Goal: Information Seeking & Learning: Find specific fact

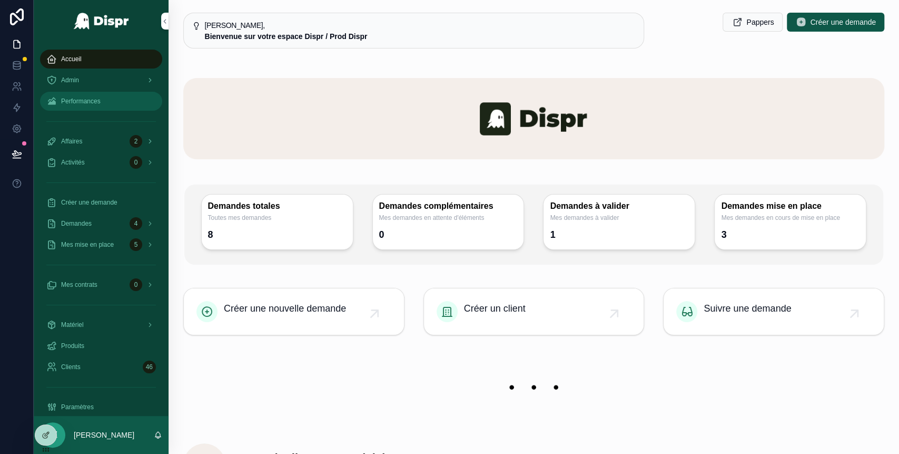
scroll to position [68, 0]
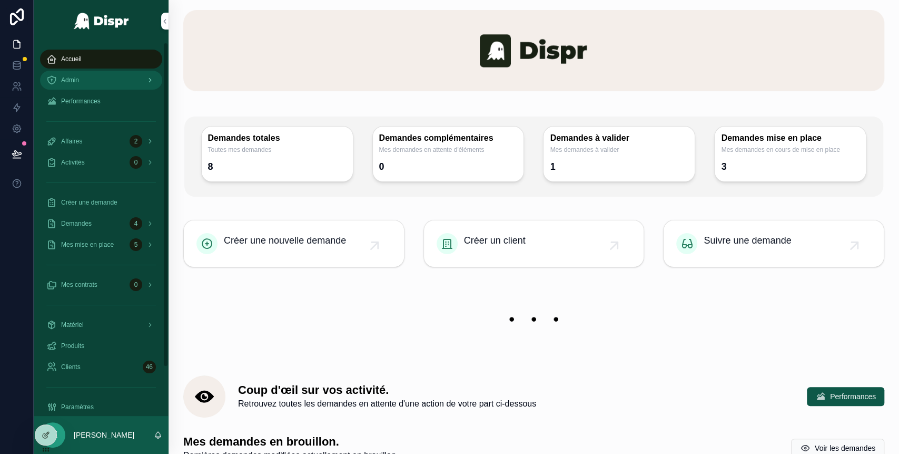
click at [99, 82] on div "Admin" at bounding box center [101, 80] width 110 height 17
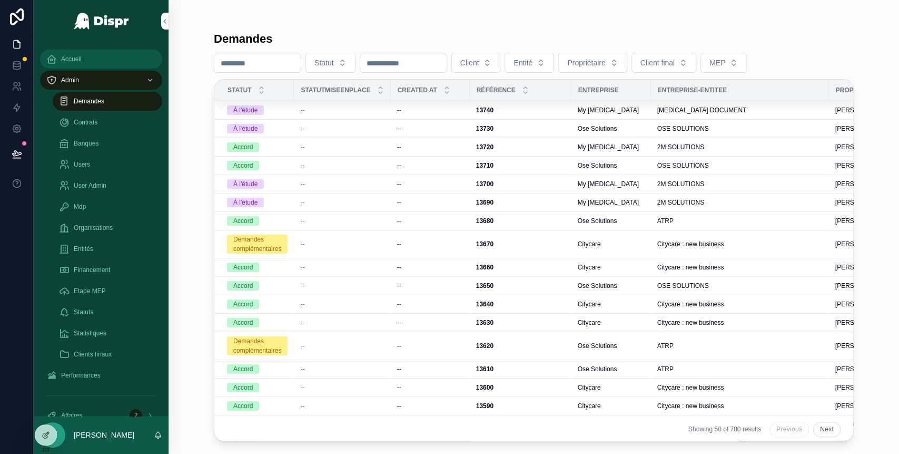
click at [99, 60] on div "Accueil" at bounding box center [101, 59] width 110 height 17
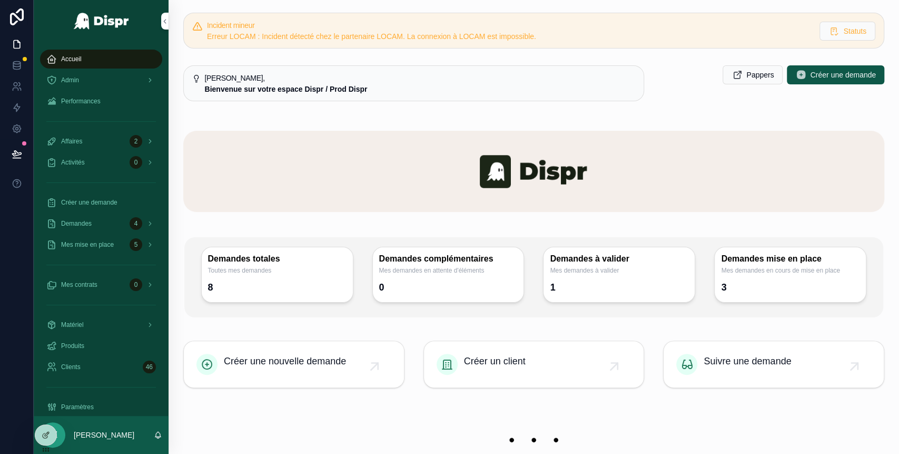
click at [88, 59] on div "Accueil" at bounding box center [101, 59] width 110 height 17
click at [90, 51] on div "Accueil" at bounding box center [101, 59] width 110 height 17
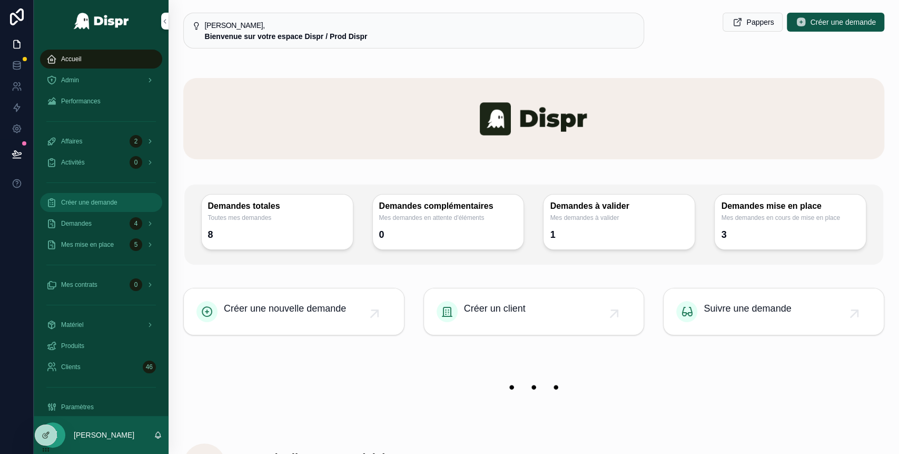
click at [97, 209] on div "Créer une demande" at bounding box center [101, 202] width 110 height 17
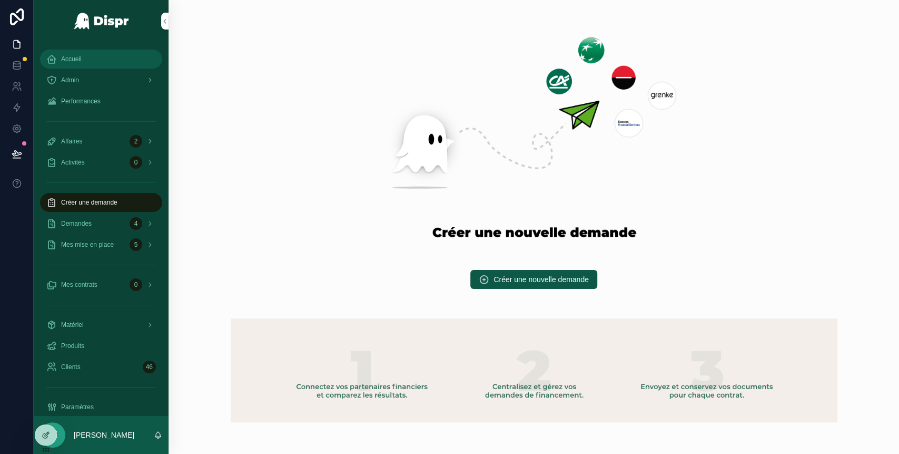
click at [87, 61] on div "Accueil" at bounding box center [101, 59] width 110 height 17
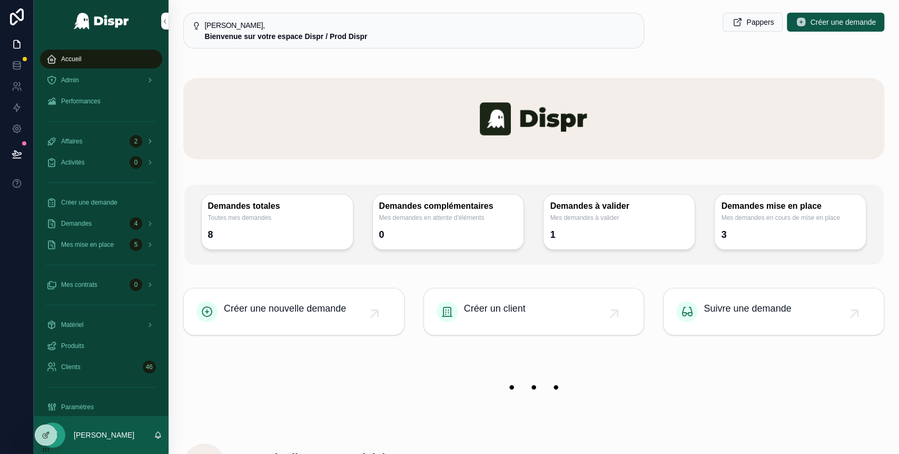
click at [346, 361] on div "scrollable content" at bounding box center [533, 387] width 701 height 71
click at [16, 91] on icon at bounding box center [17, 86] width 11 height 11
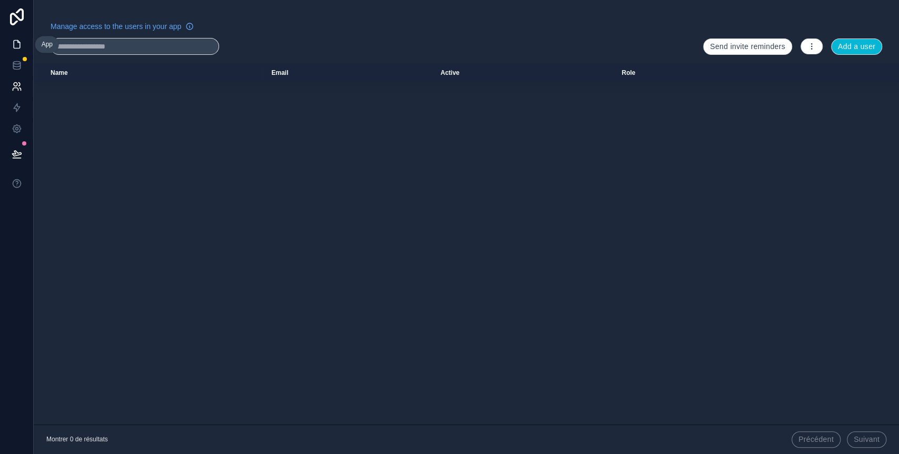
click at [20, 51] on link at bounding box center [16, 44] width 33 height 21
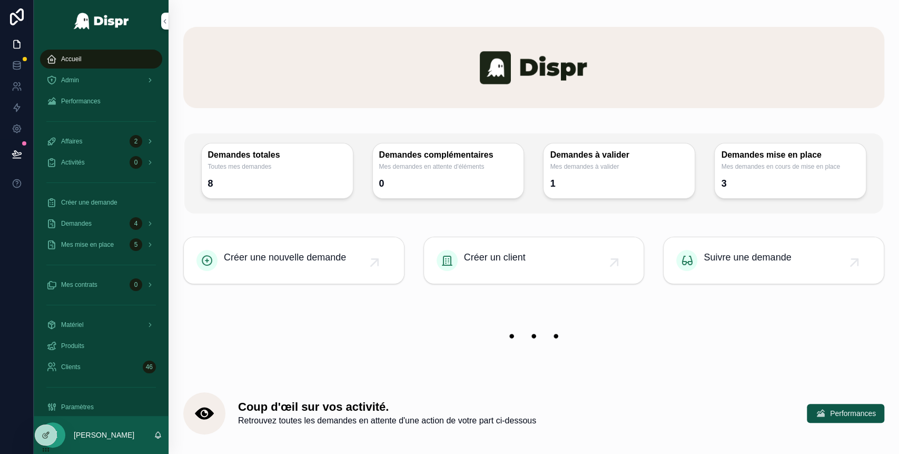
scroll to position [52, 0]
click at [560, 321] on img "scrollable content" at bounding box center [533, 335] width 701 height 45
click at [96, 53] on div "Accueil" at bounding box center [101, 59] width 110 height 17
click at [17, 85] on icon at bounding box center [16, 85] width 4 height 4
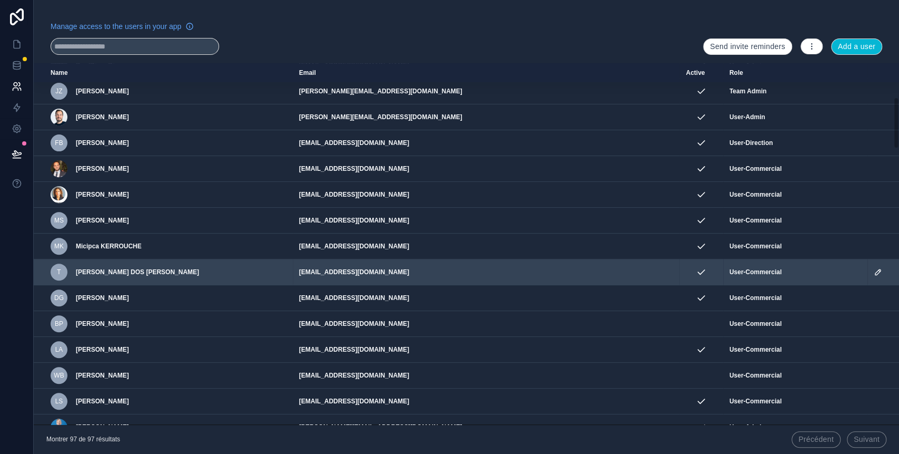
scroll to position [215, 0]
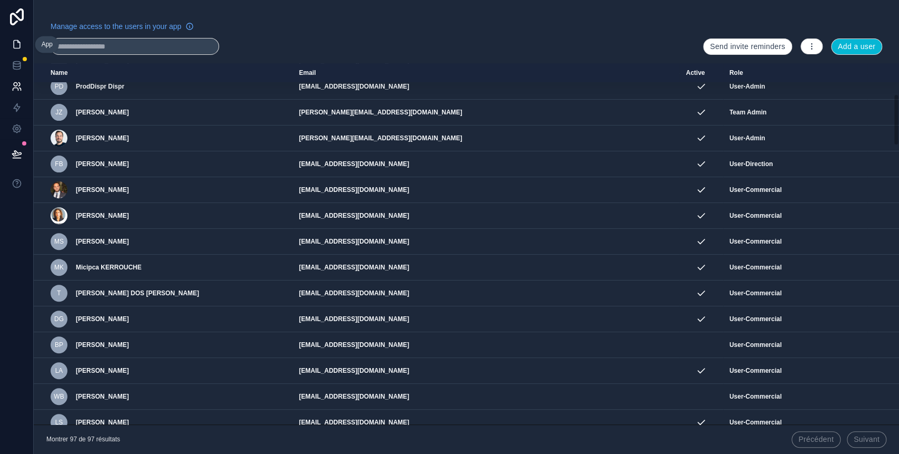
click at [17, 43] on icon at bounding box center [17, 44] width 11 height 11
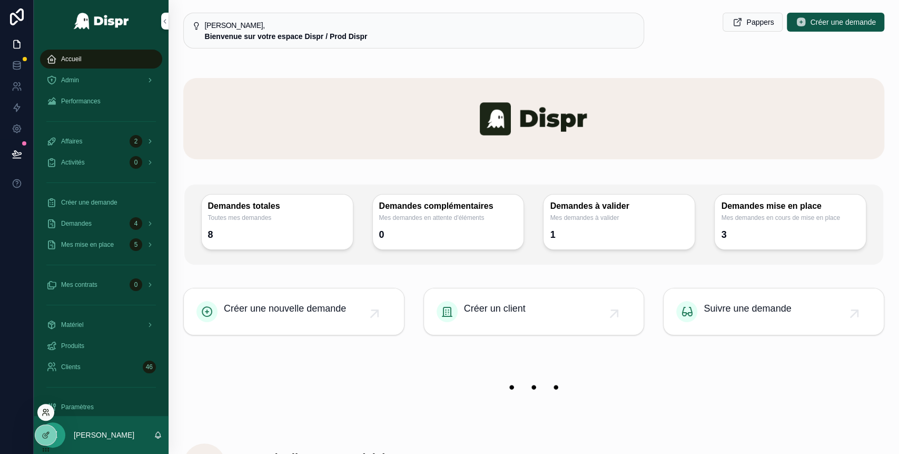
click at [48, 414] on icon at bounding box center [46, 412] width 8 height 8
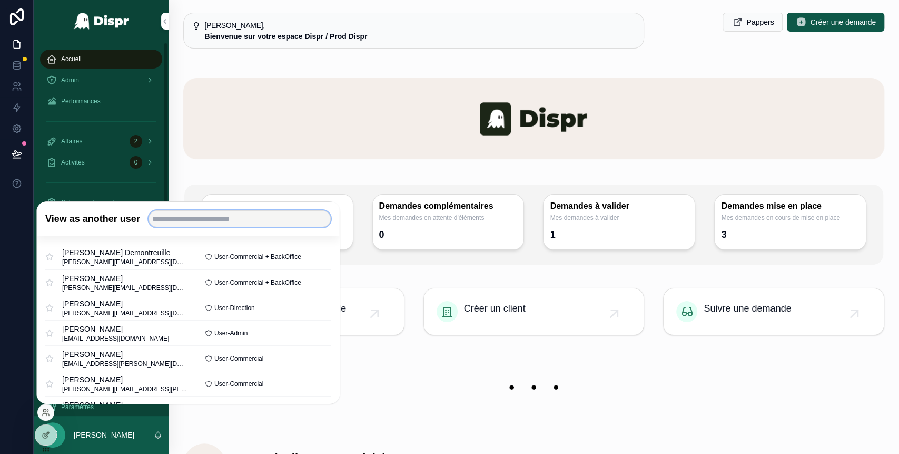
click at [202, 216] on input "text" at bounding box center [240, 218] width 182 height 17
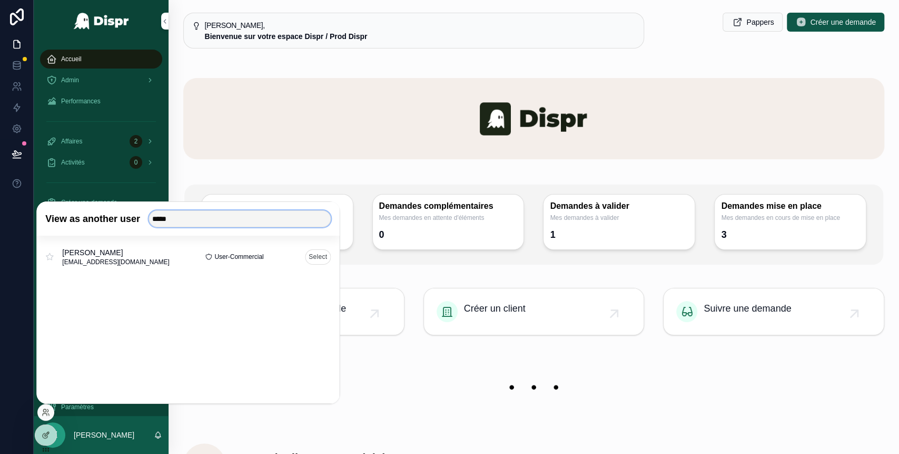
type input "*****"
click at [311, 256] on button "Select" at bounding box center [318, 256] width 26 height 15
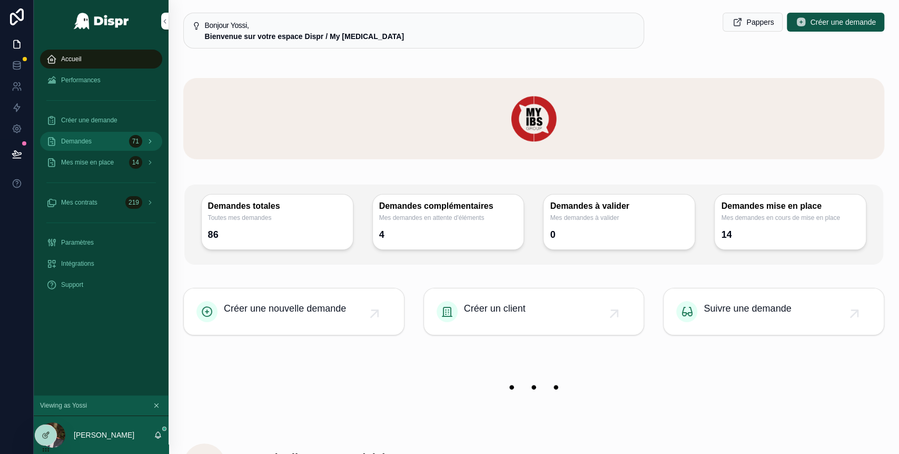
click at [102, 133] on div "Demandes 71" at bounding box center [101, 141] width 110 height 17
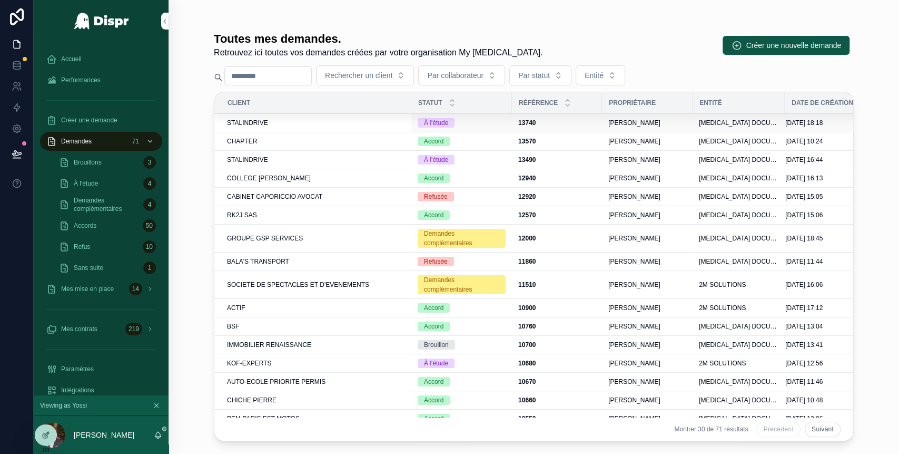
click at [273, 124] on div "STALINDRIVE" at bounding box center [316, 123] width 178 height 8
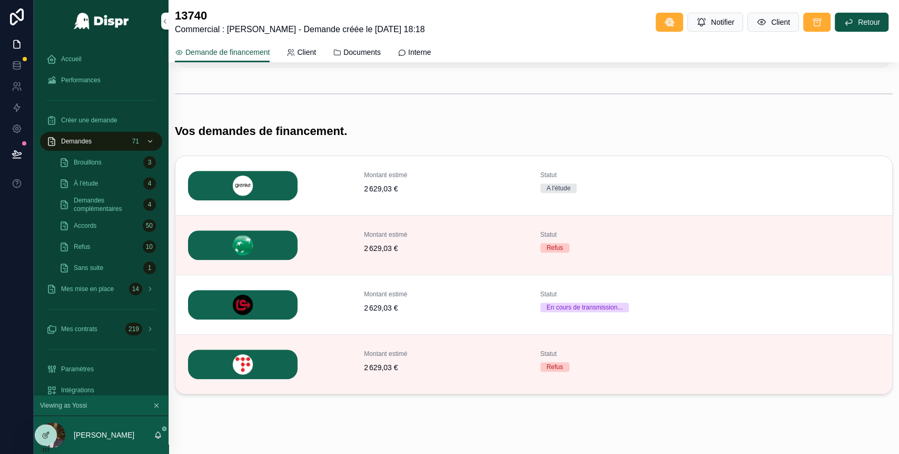
scroll to position [324, 0]
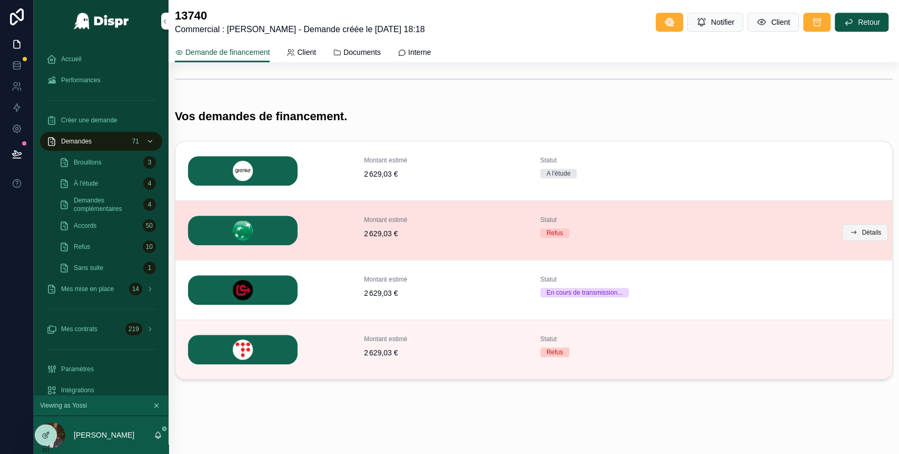
click at [862, 234] on span "Détails" at bounding box center [871, 232] width 19 height 8
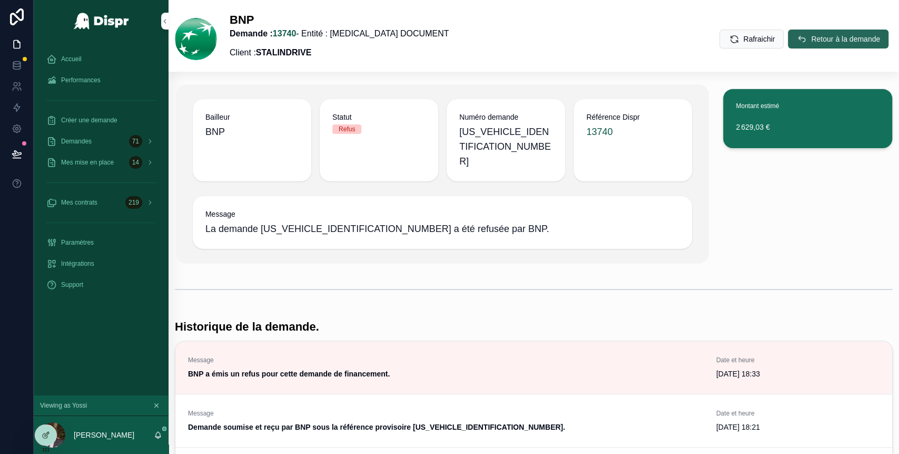
click at [811, 43] on span "Retour à la demande" at bounding box center [845, 39] width 69 height 11
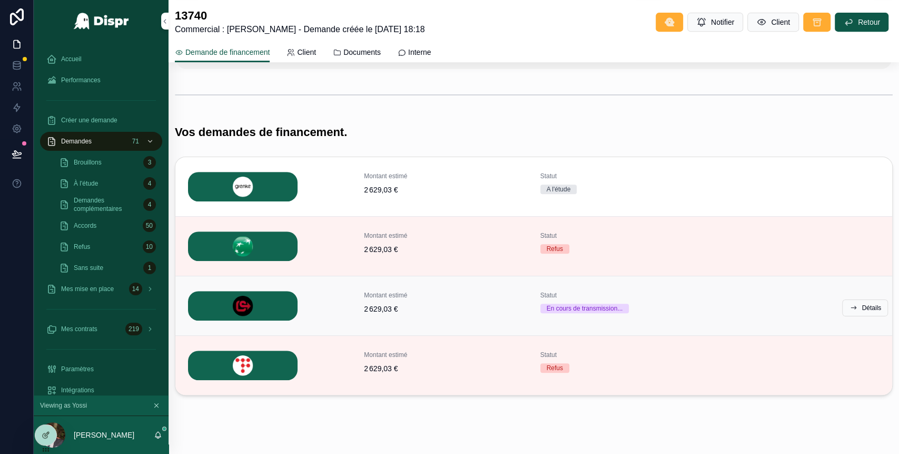
scroll to position [310, 0]
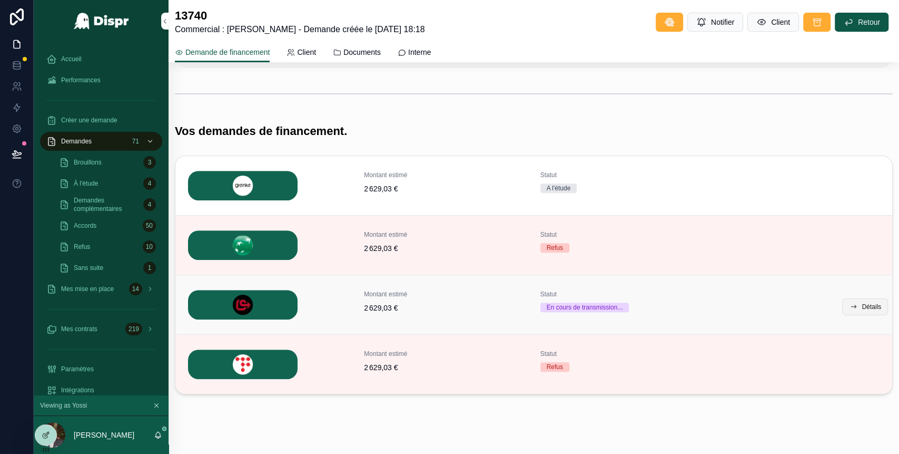
click at [862, 308] on span "Détails" at bounding box center [871, 306] width 19 height 8
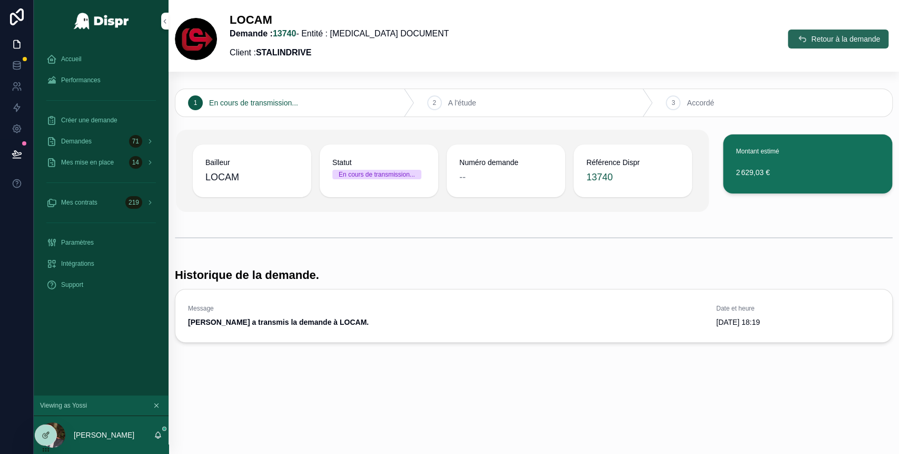
click at [802, 46] on button "Retour à la demande" at bounding box center [838, 38] width 101 height 19
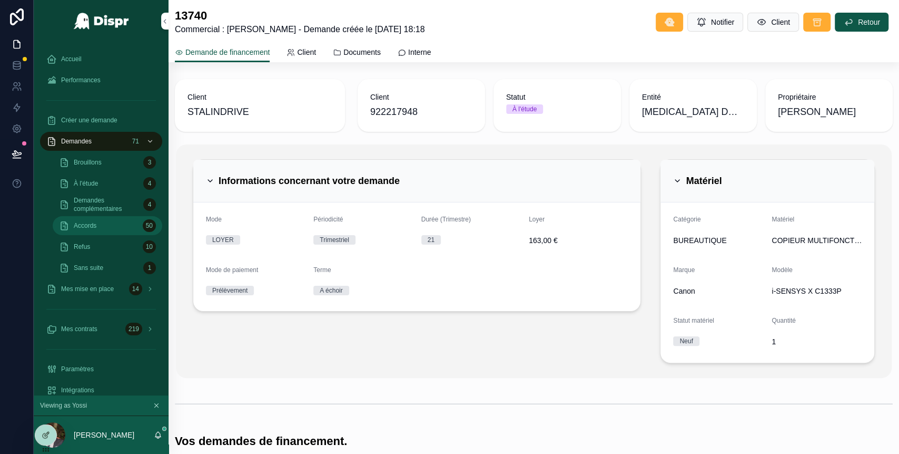
click at [127, 221] on div "Accords 50" at bounding box center [107, 225] width 97 height 17
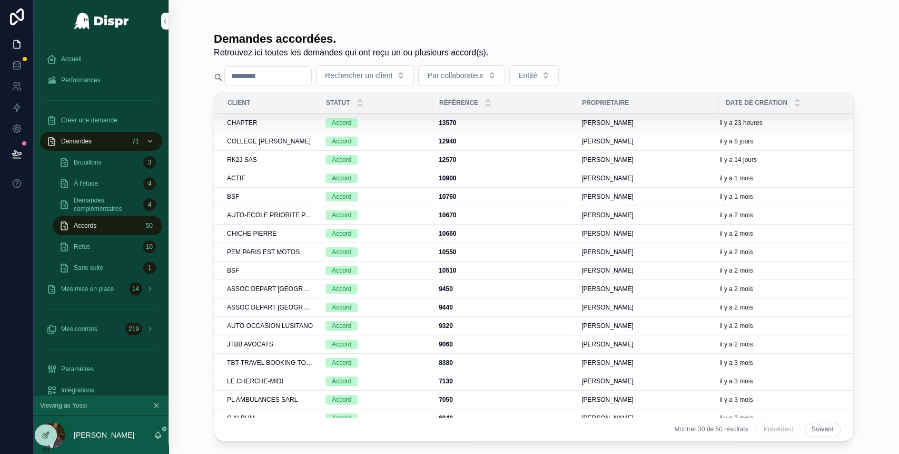
click at [300, 122] on div "CHAPTER" at bounding box center [270, 123] width 86 height 8
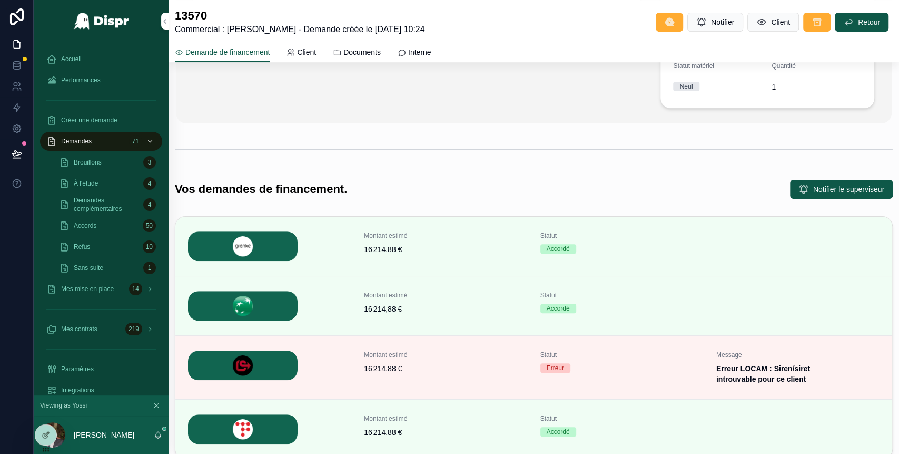
scroll to position [387, 0]
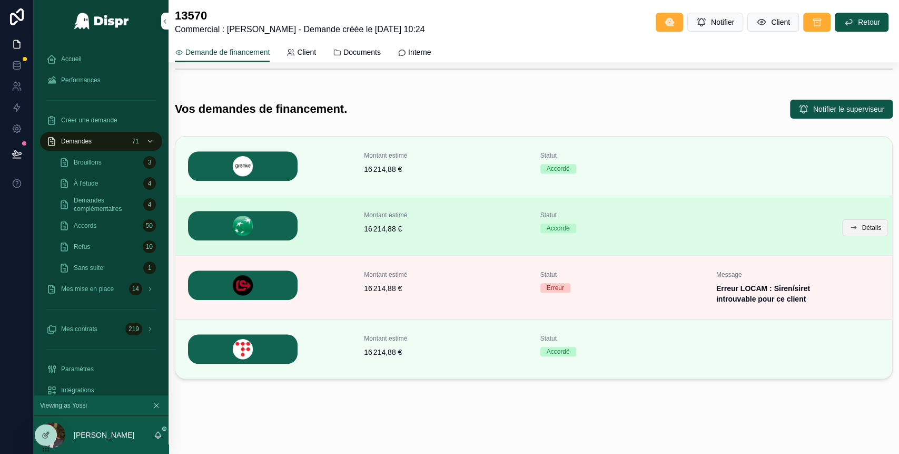
click at [862, 225] on span "Détails" at bounding box center [871, 227] width 19 height 8
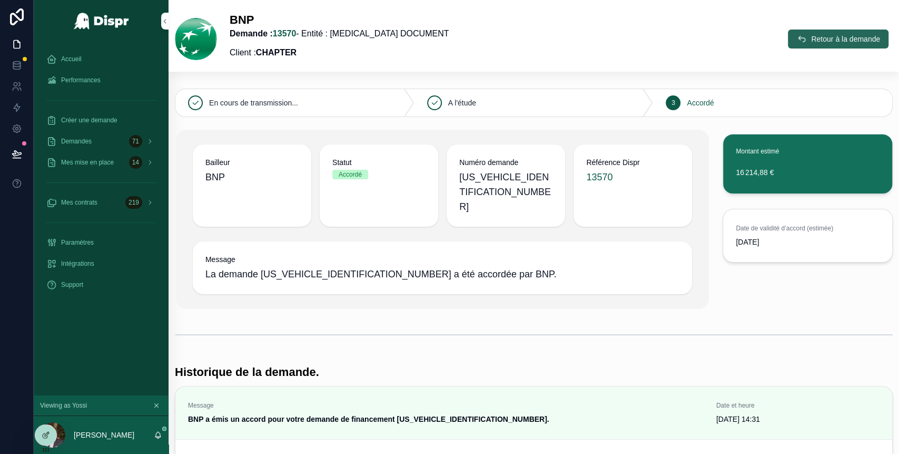
click at [811, 38] on span "Retour à la demande" at bounding box center [845, 39] width 69 height 11
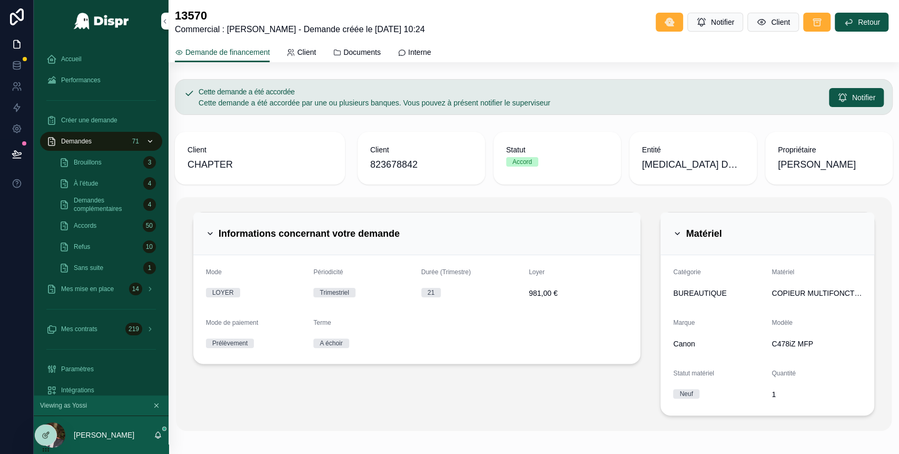
click at [99, 144] on div "Demandes 71" at bounding box center [101, 141] width 110 height 17
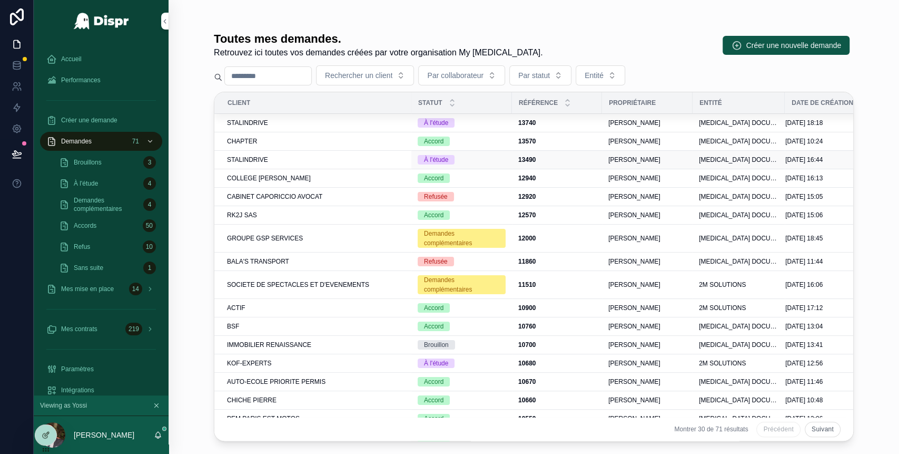
click at [343, 162] on div "STALINDRIVE" at bounding box center [316, 159] width 178 height 8
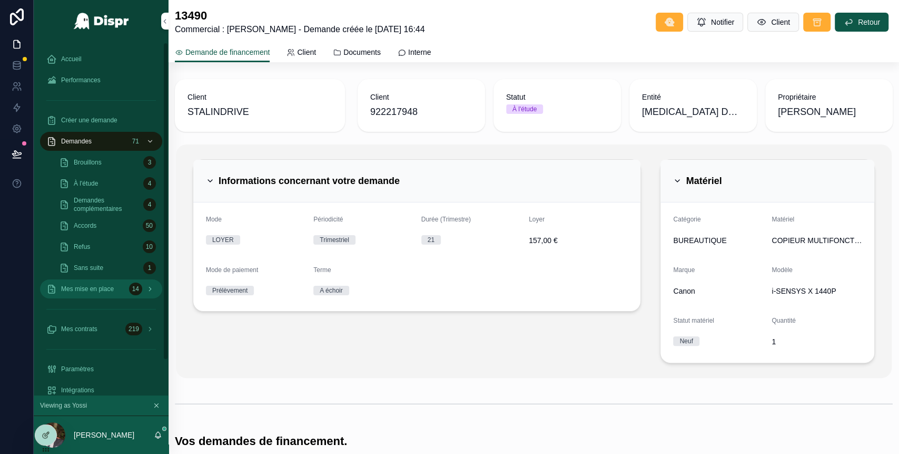
click at [73, 289] on span "Mes mise en place" at bounding box center [87, 288] width 53 height 8
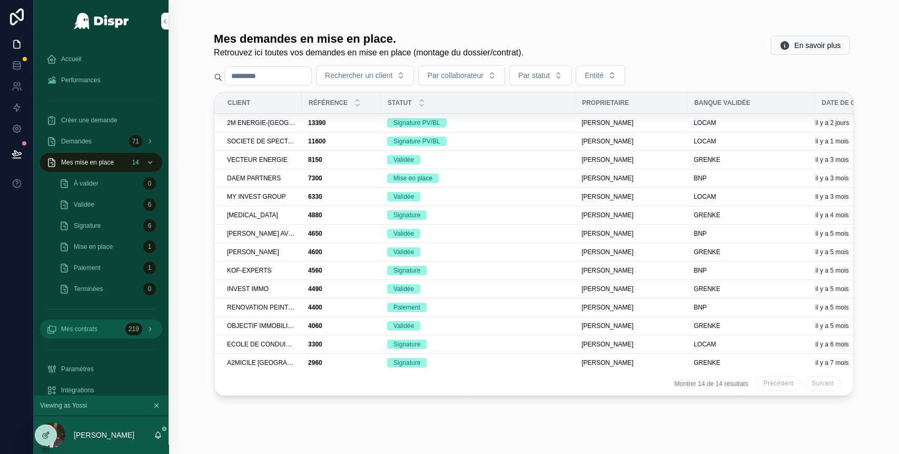
click at [114, 332] on div "Mes contrats 219" at bounding box center [101, 328] width 110 height 17
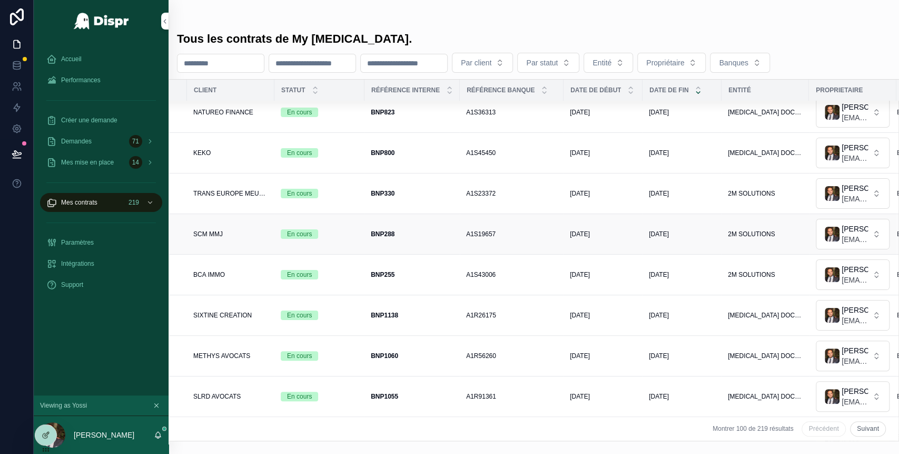
scroll to position [179, 61]
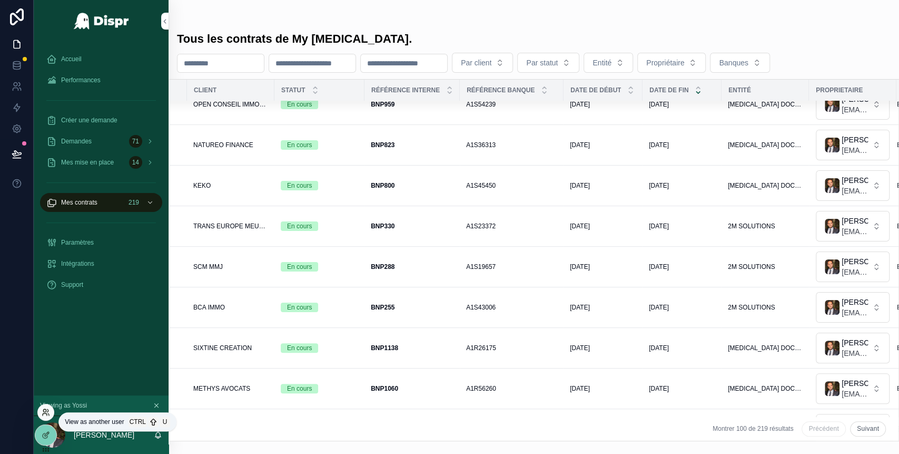
click at [48, 414] on icon at bounding box center [48, 414] width 1 height 2
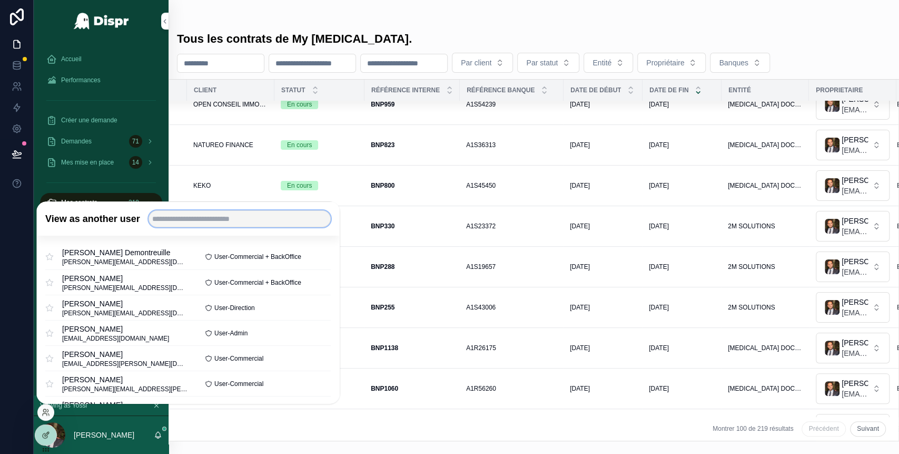
click at [198, 223] on input "text" at bounding box center [240, 218] width 182 height 17
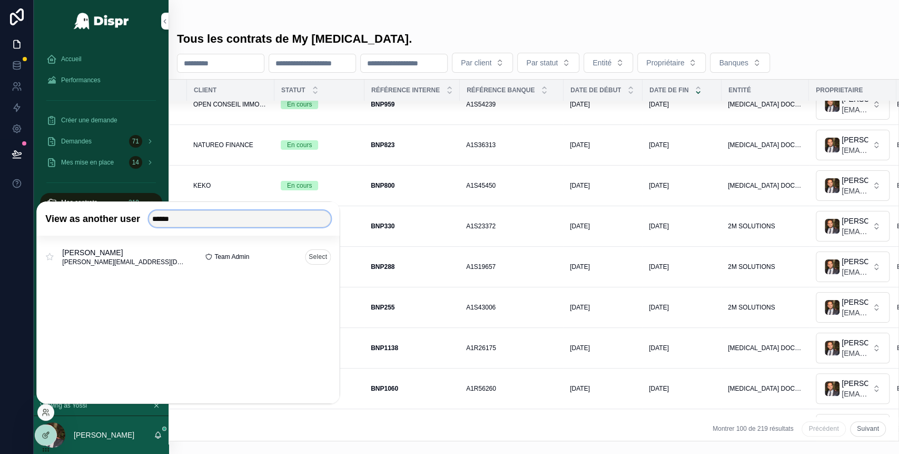
type input "******"
click at [311, 258] on button "Select" at bounding box center [318, 256] width 26 height 15
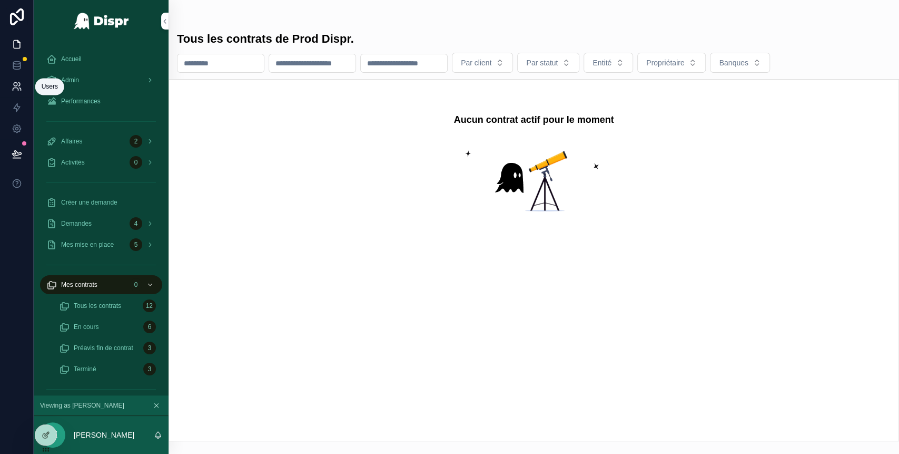
click at [15, 87] on icon at bounding box center [17, 86] width 11 height 11
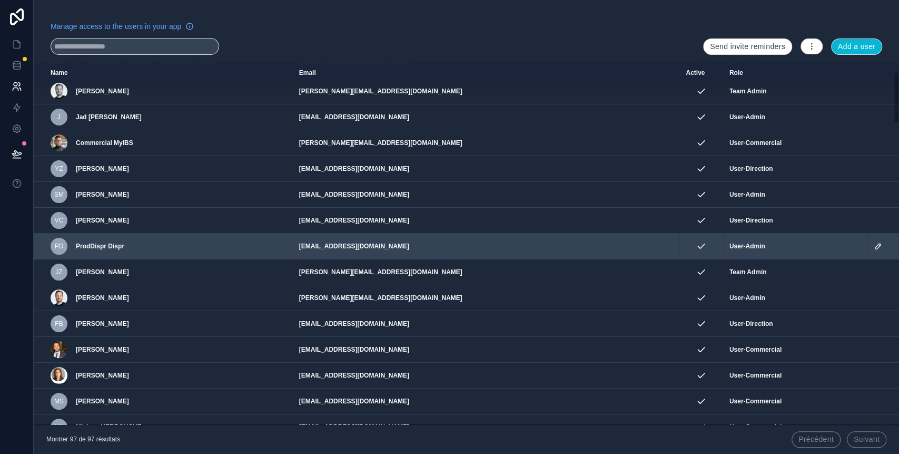
scroll to position [54, 0]
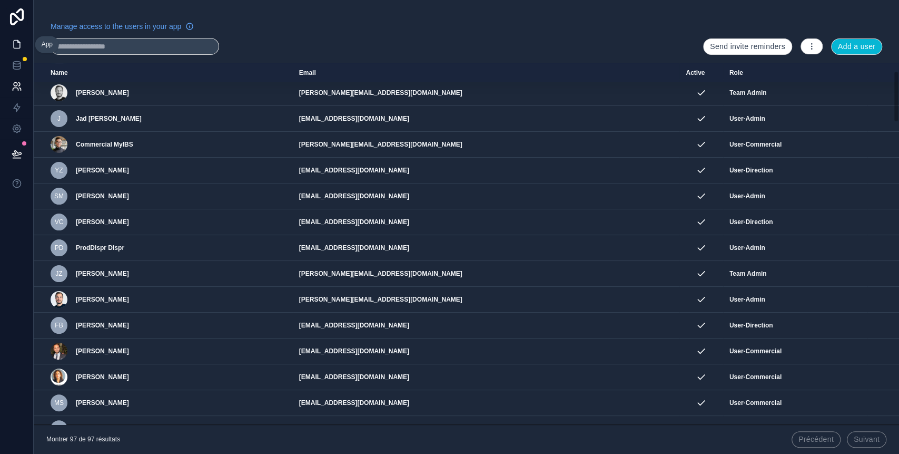
click at [21, 42] on icon at bounding box center [17, 44] width 11 height 11
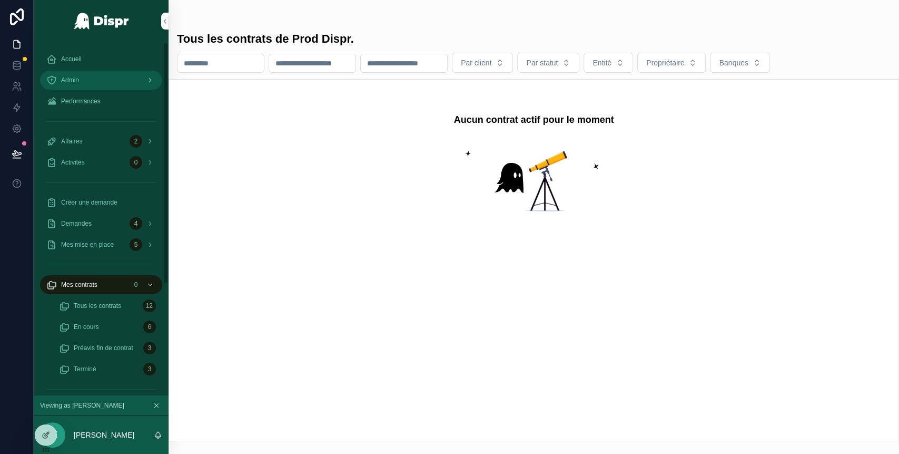
click at [129, 81] on div "Admin" at bounding box center [101, 80] width 110 height 17
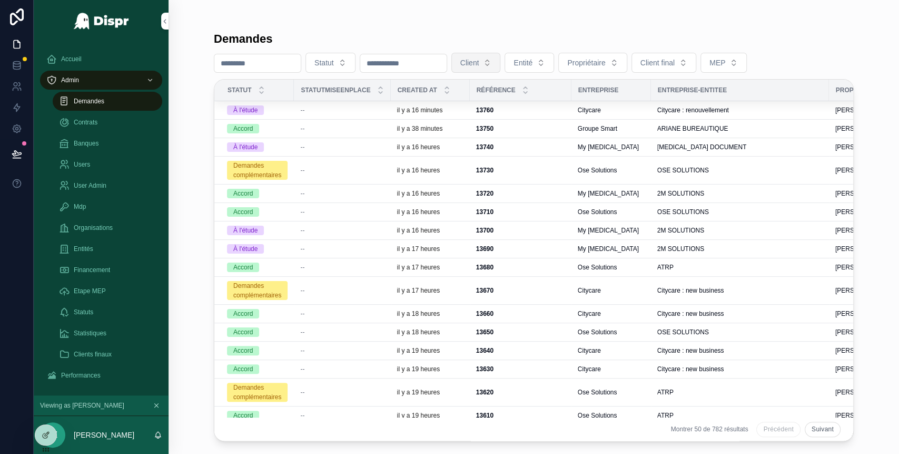
click at [501, 61] on button "Client" at bounding box center [476, 63] width 50 height 20
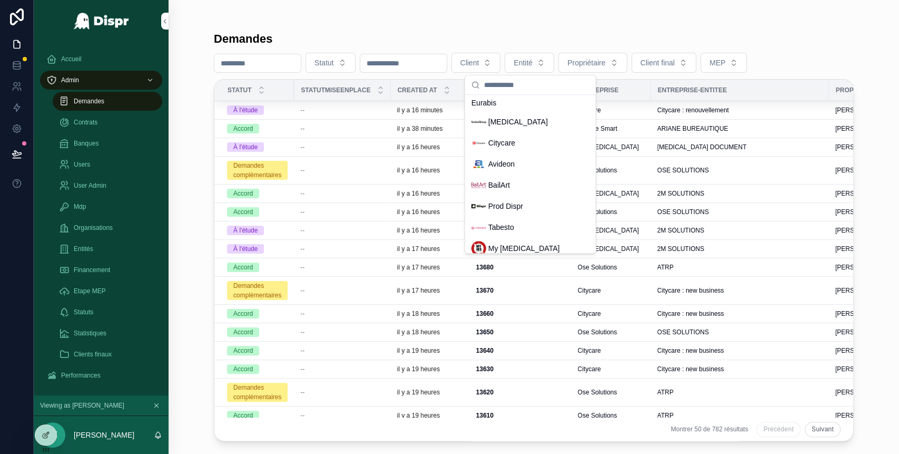
scroll to position [280, 0]
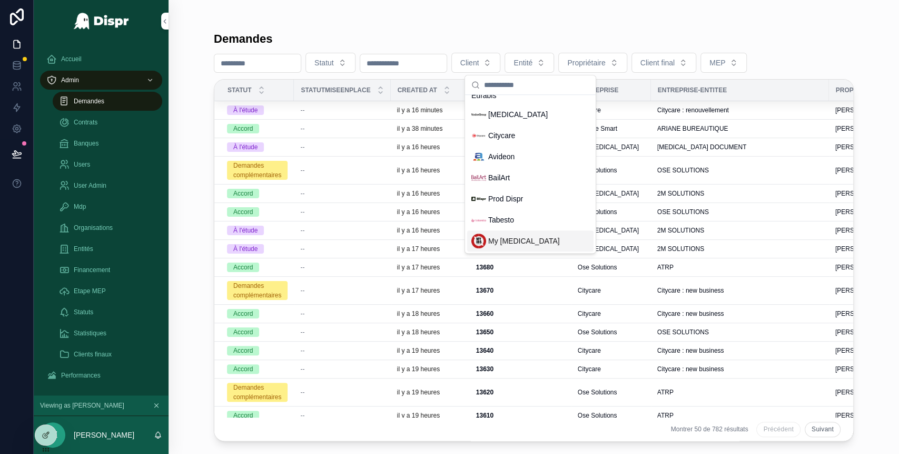
click at [511, 242] on span "My IBS" at bounding box center [524, 240] width 72 height 11
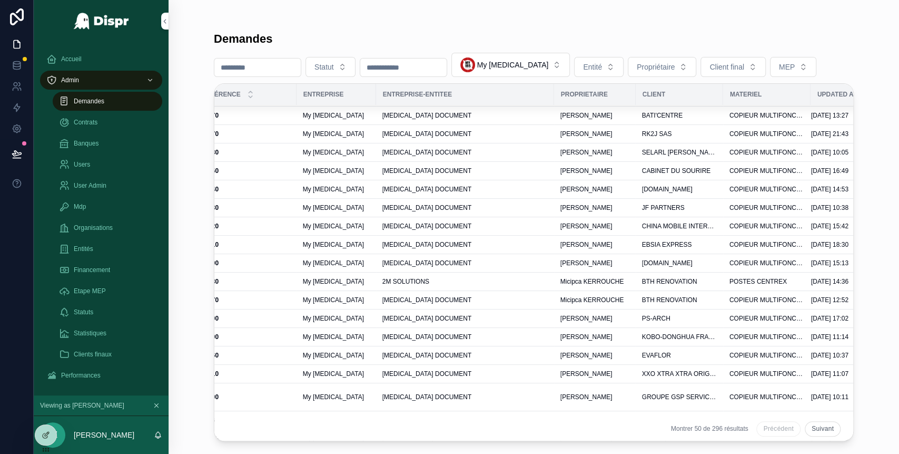
scroll to position [313, 275]
click at [76, 55] on span "Accueil" at bounding box center [71, 59] width 21 height 8
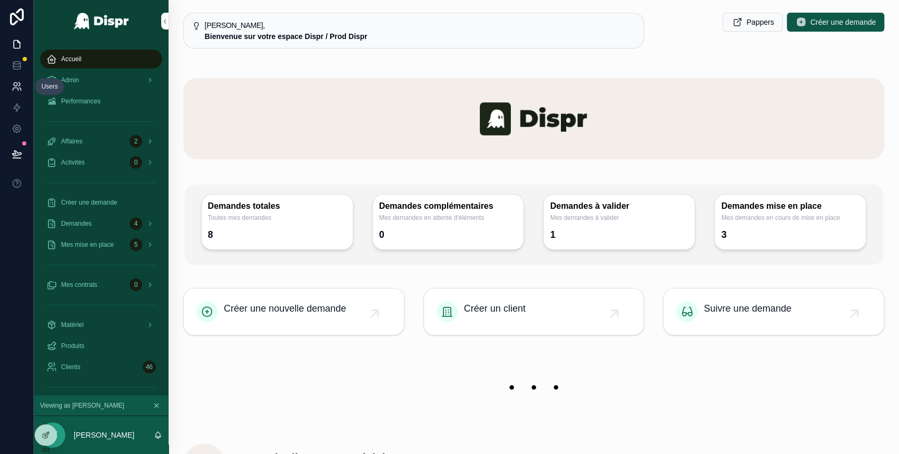
click at [19, 87] on icon at bounding box center [17, 86] width 11 height 11
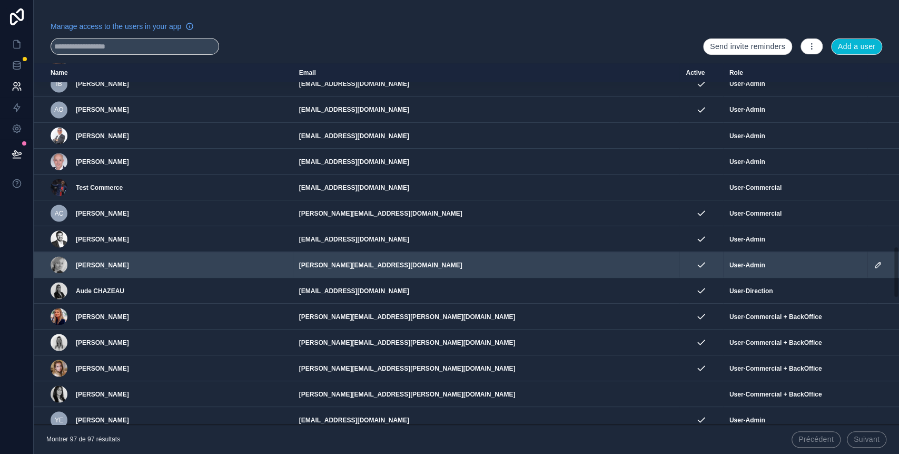
scroll to position [1275, 0]
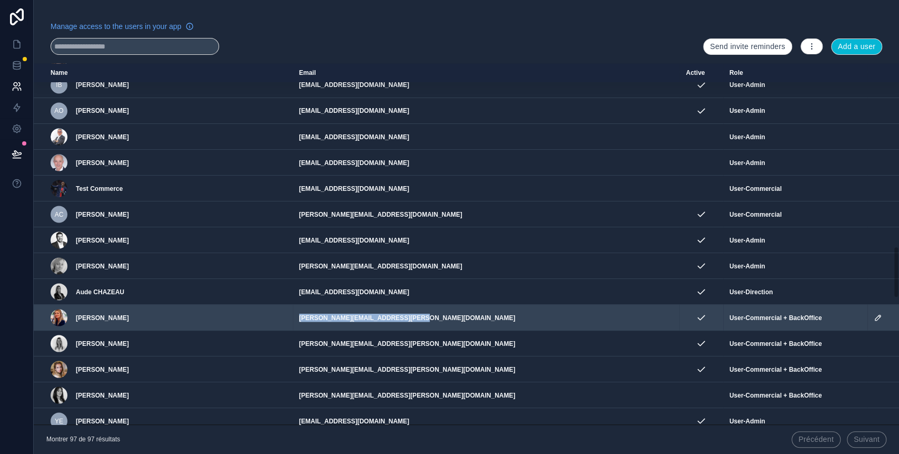
drag, startPoint x: 430, startPoint y: 314, endPoint x: 302, endPoint y: 313, distance: 128.0
click at [302, 313] on td "julie.elissetche@groupe-smart.com" at bounding box center [486, 317] width 387 height 26
copy td "julie.elissetche@groupe-smart.com"
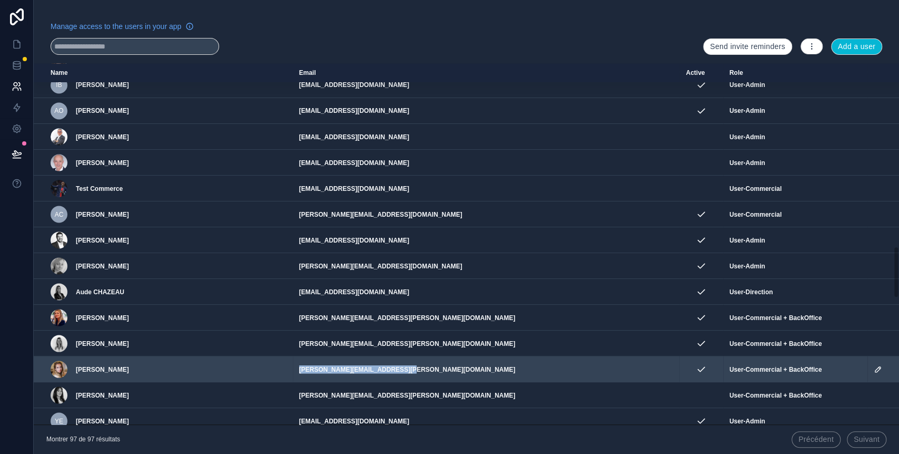
drag, startPoint x: 427, startPoint y: 367, endPoint x: 299, endPoint y: 365, distance: 127.5
click at [299, 365] on td "rachel.serage@groupe-smart.com" at bounding box center [486, 369] width 387 height 26
copy td "rachel.serage@groupe-smart.com"
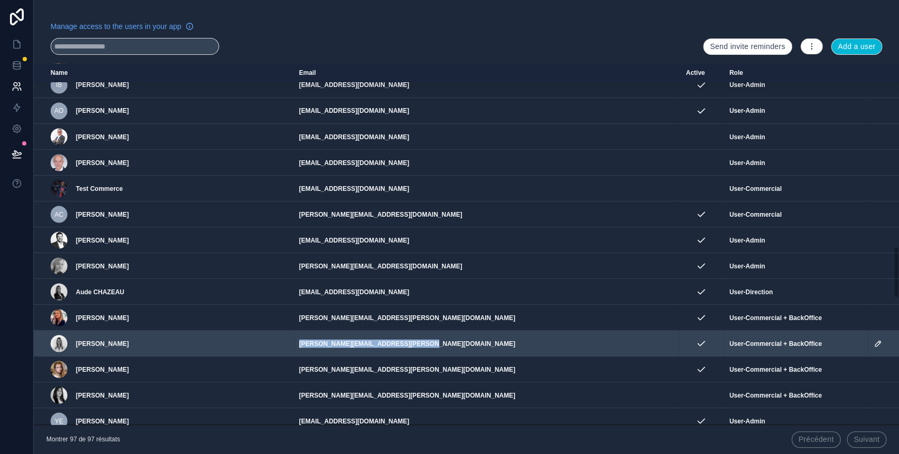
drag, startPoint x: 445, startPoint y: 341, endPoint x: 302, endPoint y: 339, distance: 142.2
click at [302, 339] on td "charlotte.jakowski@groupe-smart.com" at bounding box center [486, 343] width 387 height 26
copy td "charlotte.jakowski@groupe-smart.com"
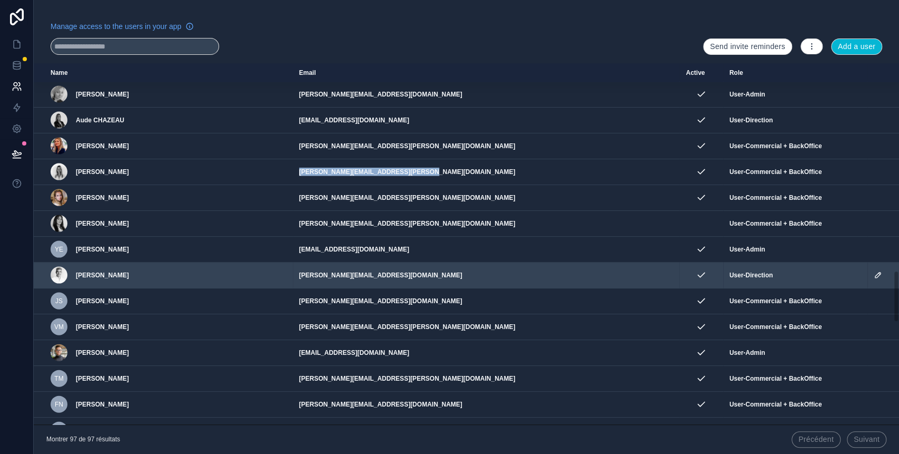
scroll to position [1447, 0]
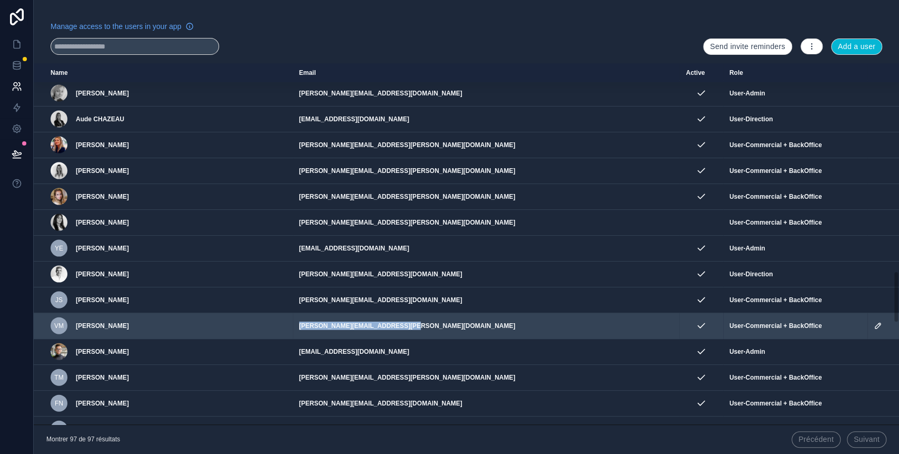
drag, startPoint x: 431, startPoint y: 320, endPoint x: 299, endPoint y: 322, distance: 132.2
click at [299, 322] on td "vincent.moreau@groupe-smart.com" at bounding box center [486, 326] width 387 height 26
copy td "vincent.moreau@groupe-smart.com"
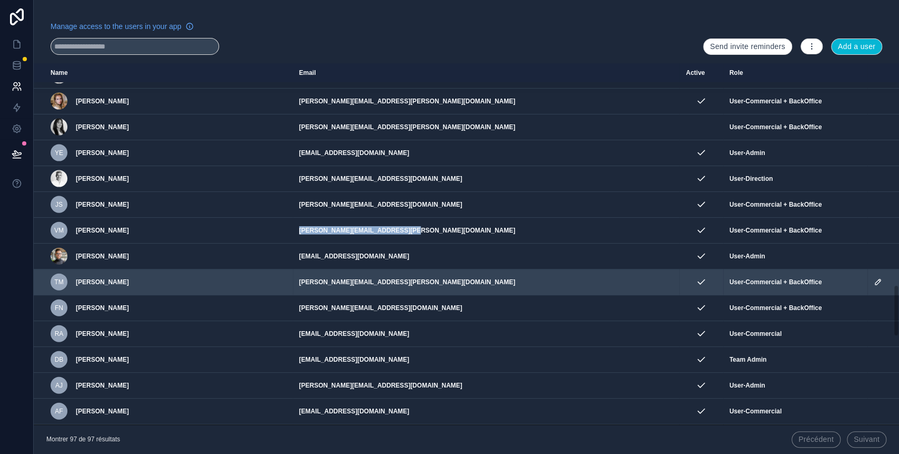
scroll to position [1544, 0]
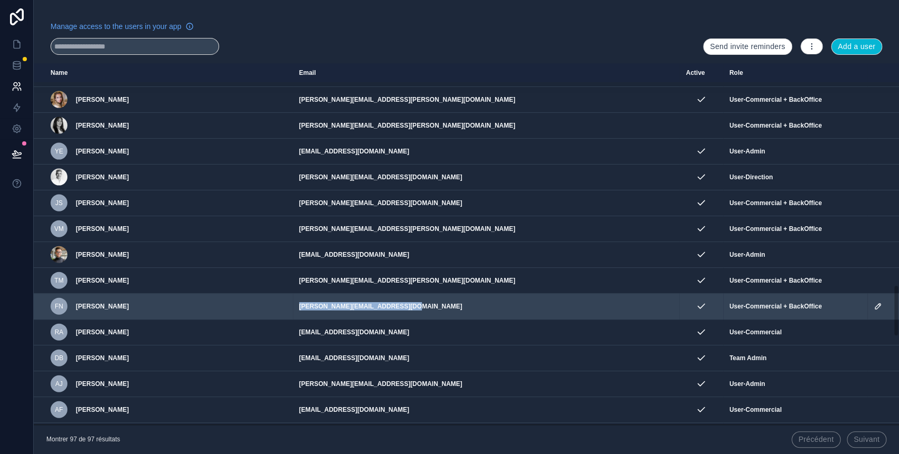
drag, startPoint x: 429, startPoint y: 302, endPoint x: 299, endPoint y: 303, distance: 130.1
click at [299, 303] on td "[PERSON_NAME][EMAIL_ADDRESS][DOMAIN_NAME]" at bounding box center [486, 306] width 387 height 26
copy td "[PERSON_NAME][EMAIL_ADDRESS][DOMAIN_NAME]"
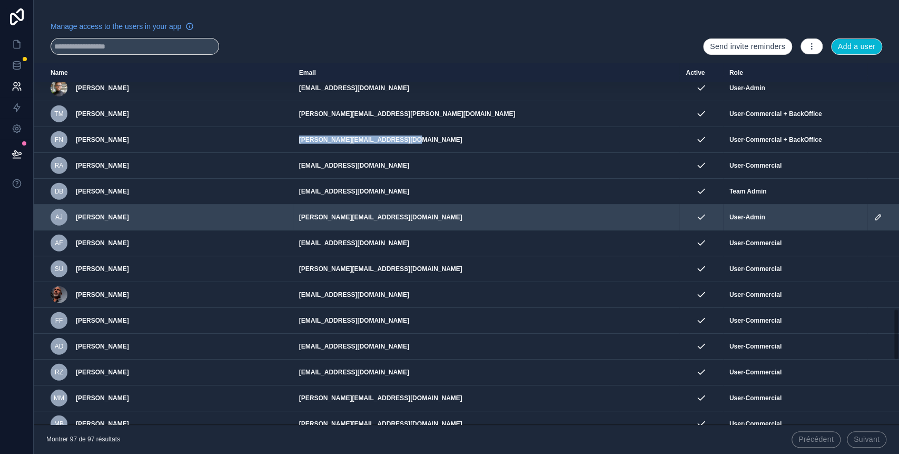
scroll to position [1725, 0]
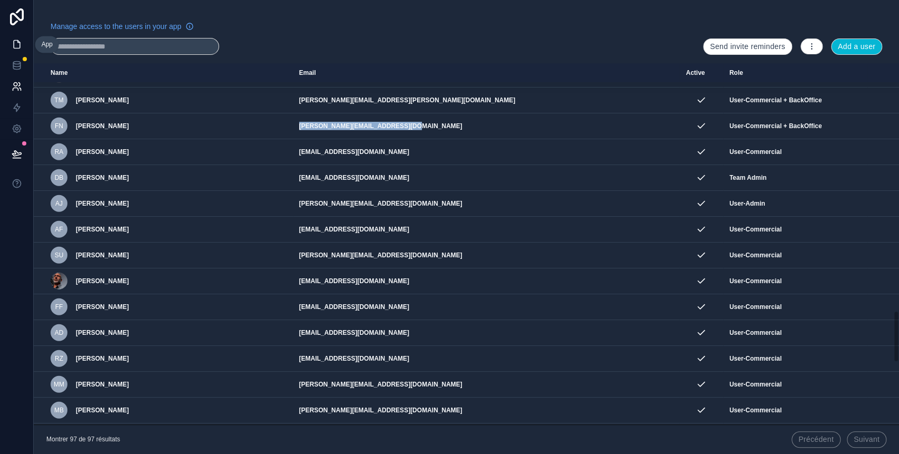
click at [15, 42] on icon at bounding box center [17, 44] width 11 height 11
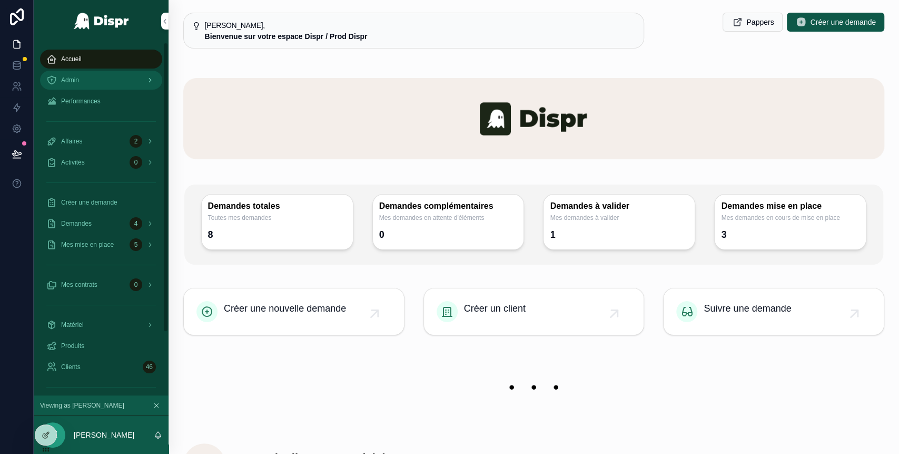
click at [129, 83] on div "Admin" at bounding box center [101, 80] width 110 height 17
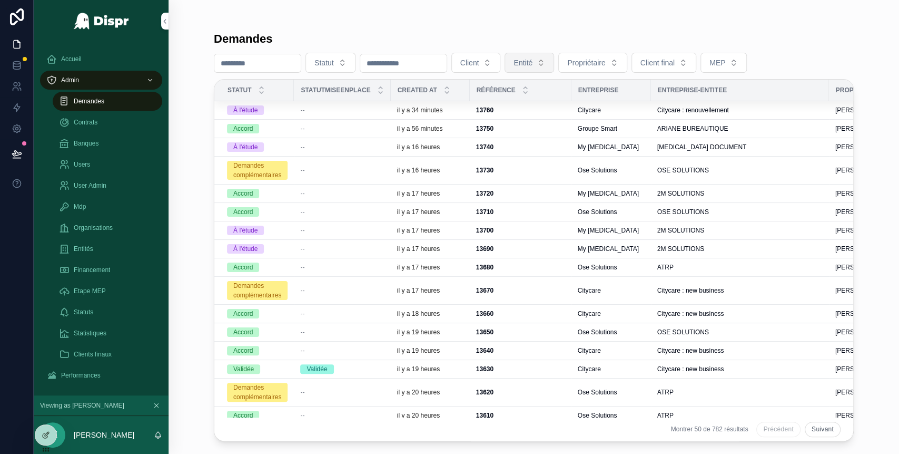
click at [533, 61] on span "Entité" at bounding box center [523, 62] width 19 height 11
click at [479, 63] on span "Client" at bounding box center [469, 62] width 19 height 11
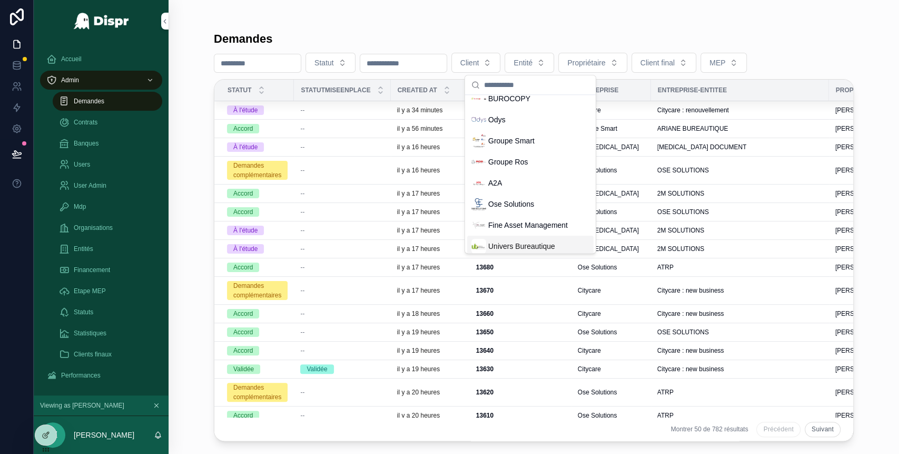
scroll to position [16, 0]
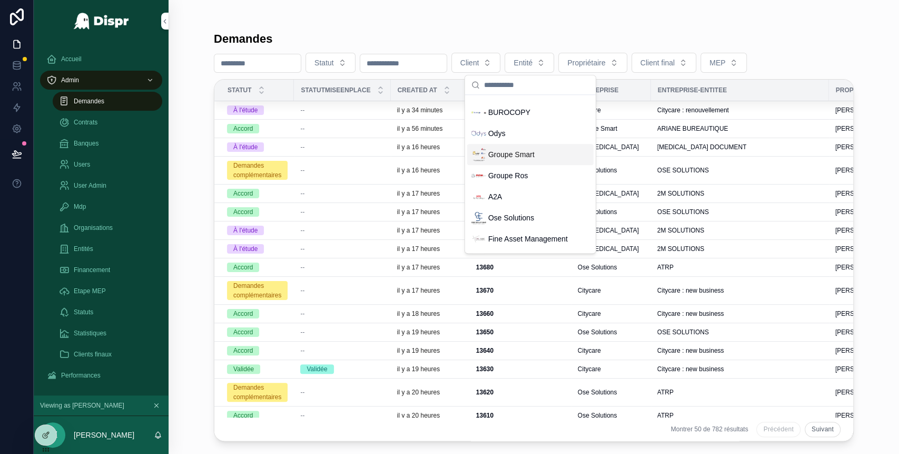
click at [516, 151] on span "Groupe Smart" at bounding box center [511, 154] width 46 height 11
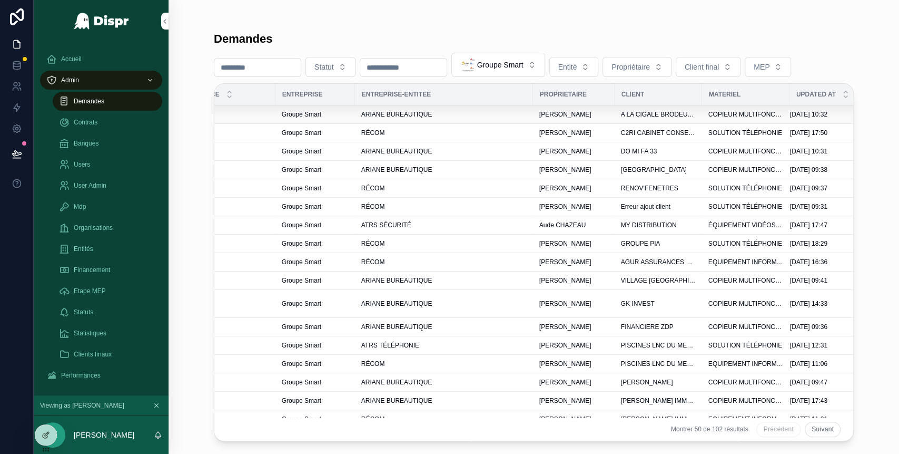
scroll to position [0, 308]
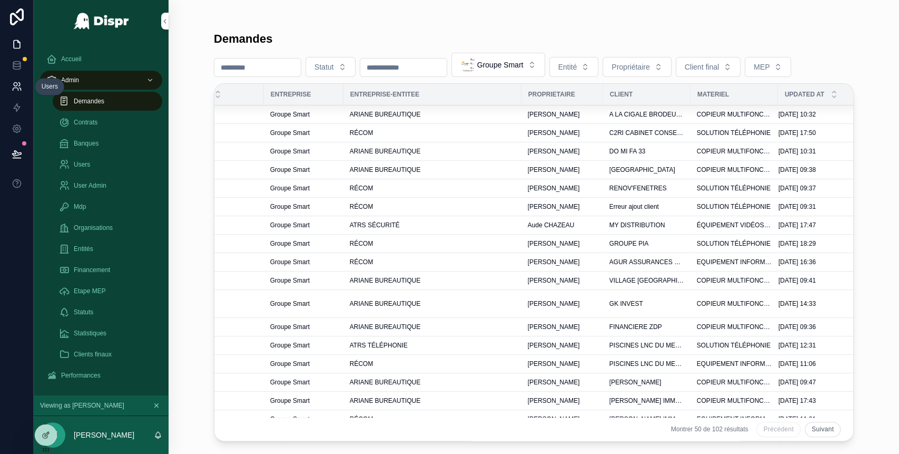
click at [17, 85] on icon at bounding box center [16, 85] width 4 height 4
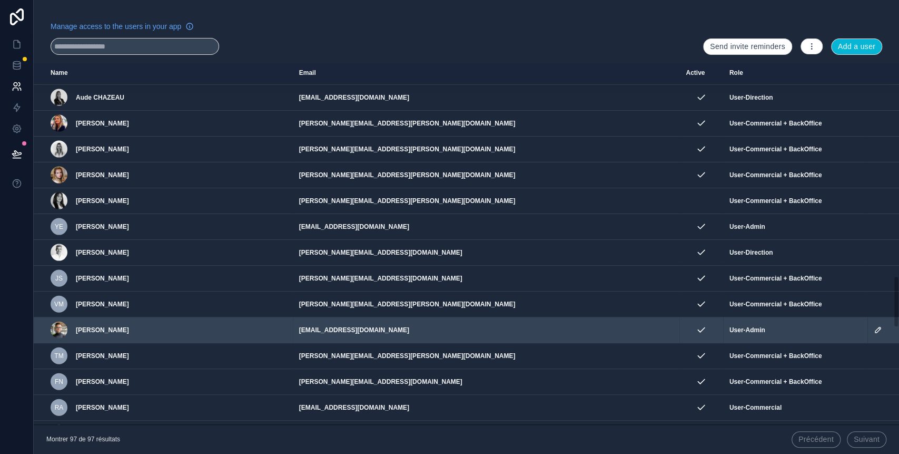
scroll to position [1484, 0]
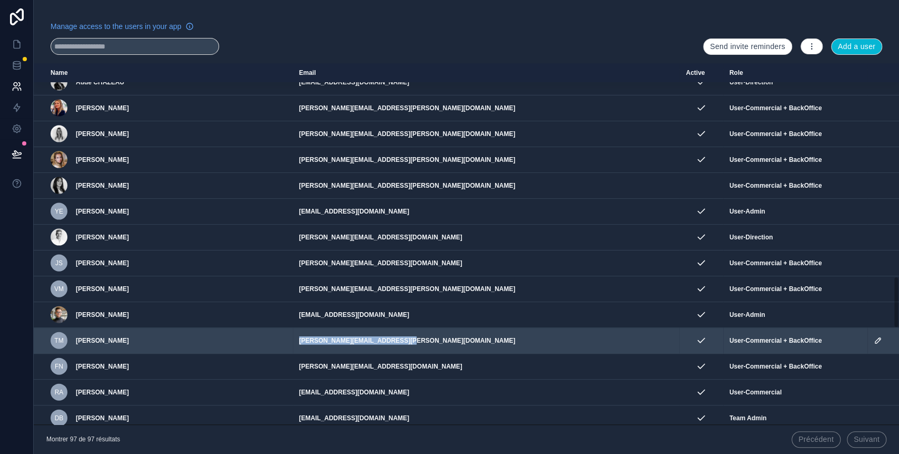
drag, startPoint x: 433, startPoint y: 335, endPoint x: 299, endPoint y: 337, distance: 134.3
click at [299, 337] on td "[PERSON_NAME][EMAIL_ADDRESS][DOMAIN_NAME]" at bounding box center [486, 341] width 387 height 26
copy td "[PERSON_NAME][EMAIL_ADDRESS][PERSON_NAME][DOMAIN_NAME]"
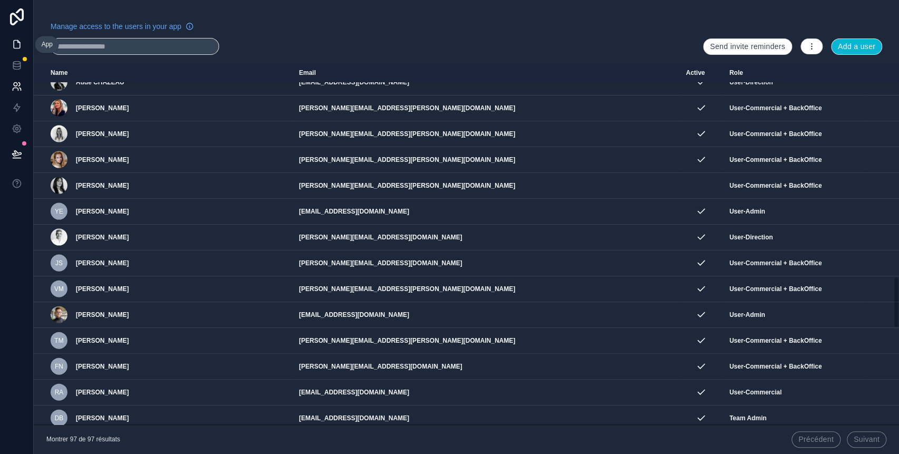
click at [17, 45] on icon at bounding box center [17, 44] width 11 height 11
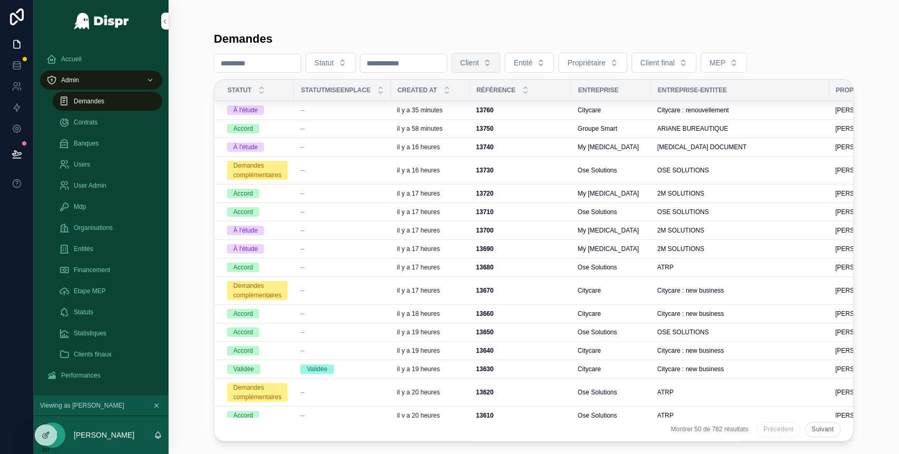
click at [501, 69] on button "Client" at bounding box center [476, 63] width 50 height 20
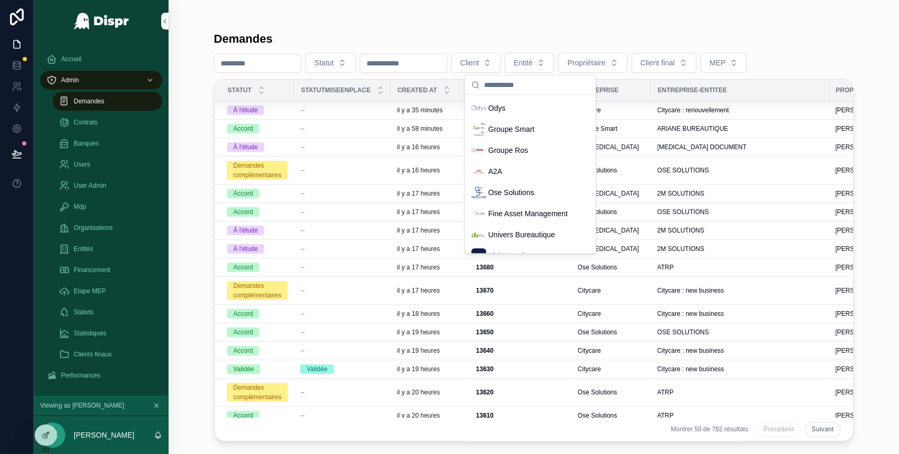
scroll to position [41, 0]
click at [508, 129] on span "Groupe Smart" at bounding box center [511, 129] width 46 height 11
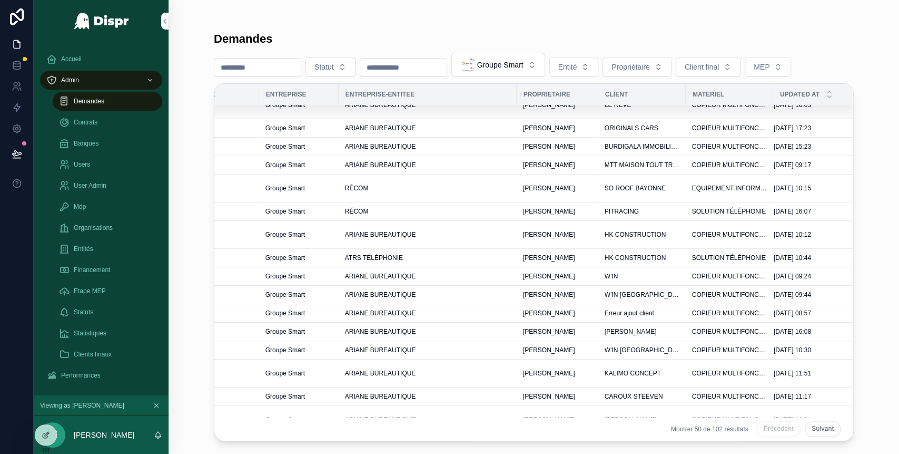
scroll to position [728, 337]
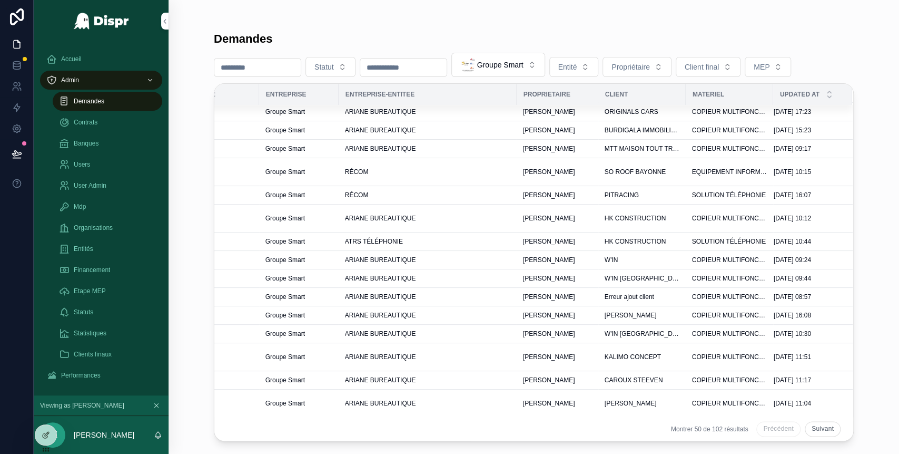
click at [814, 421] on button "Suivant" at bounding box center [822, 428] width 36 height 15
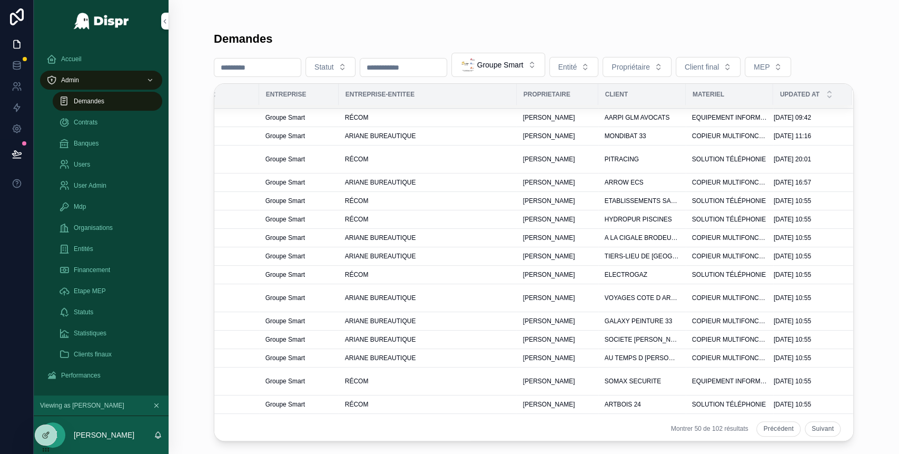
scroll to position [0, 337]
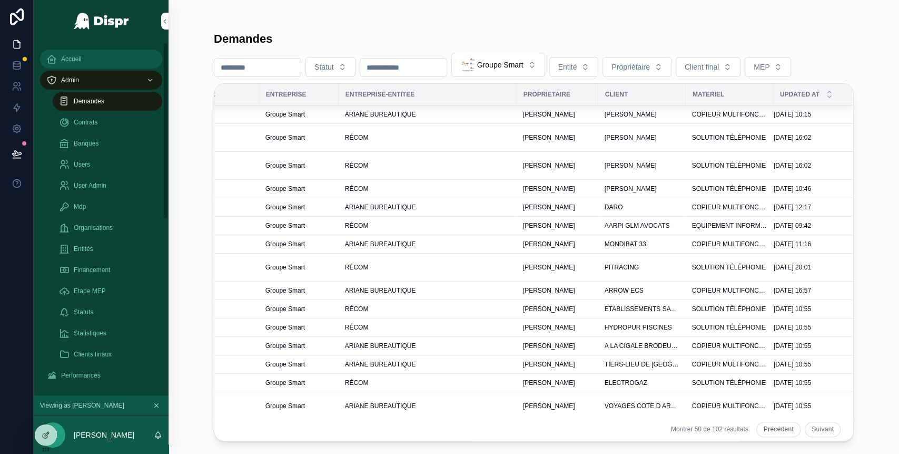
click at [126, 67] on div "Accueil" at bounding box center [101, 59] width 110 height 17
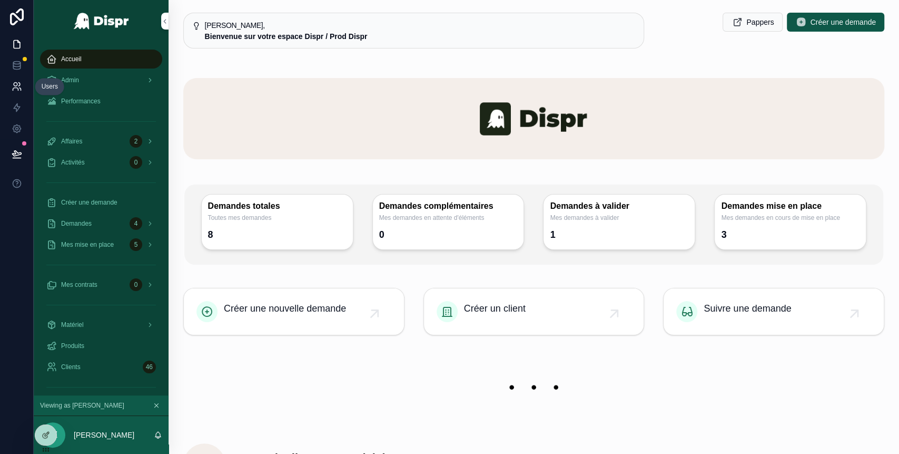
click at [18, 92] on link at bounding box center [16, 86] width 33 height 21
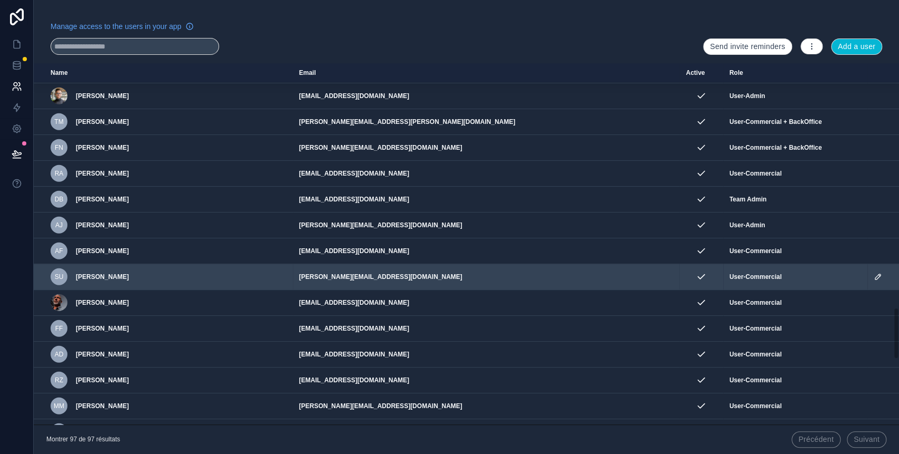
scroll to position [1703, 0]
drag, startPoint x: 393, startPoint y: 272, endPoint x: 301, endPoint y: 272, distance: 91.7
click at [301, 272] on td "[PERSON_NAME][EMAIL_ADDRESS][DOMAIN_NAME]" at bounding box center [486, 276] width 387 height 26
copy td "[PERSON_NAME][EMAIL_ADDRESS][DOMAIN_NAME]"
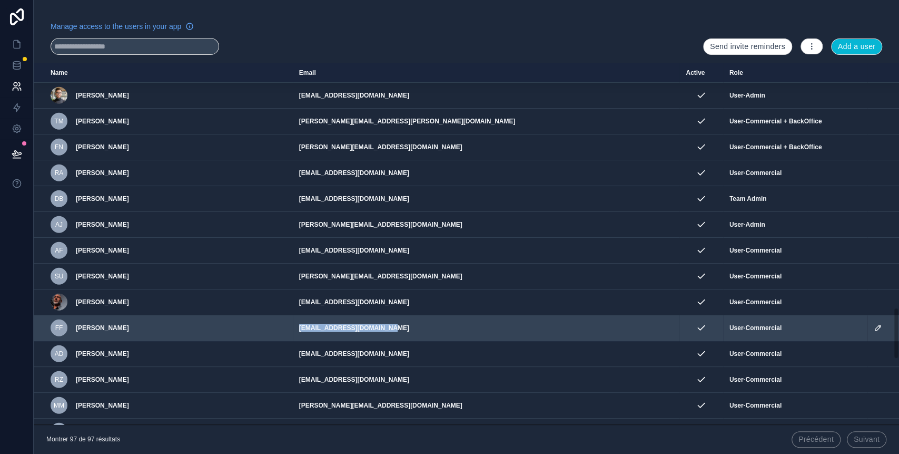
drag, startPoint x: 393, startPoint y: 322, endPoint x: 301, endPoint y: 323, distance: 92.7
click at [301, 323] on td "[EMAIL_ADDRESS][DOMAIN_NAME]" at bounding box center [486, 328] width 387 height 26
copy td "[EMAIL_ADDRESS][DOMAIN_NAME]"
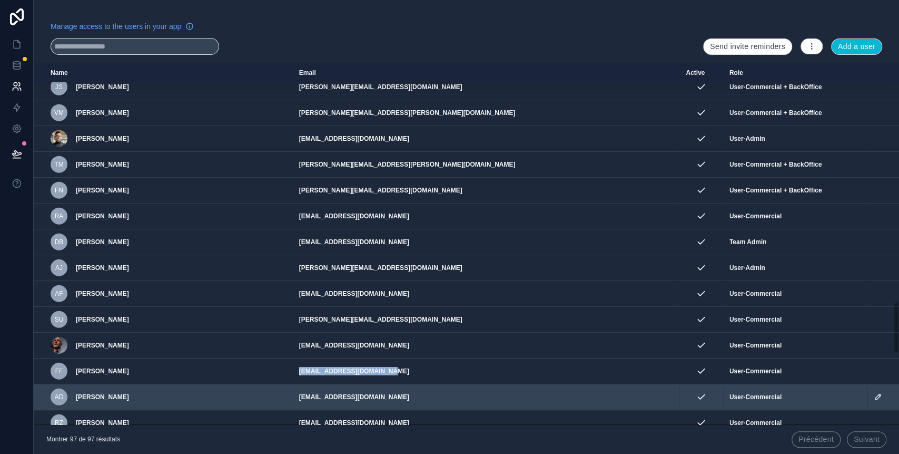
scroll to position [1660, 0]
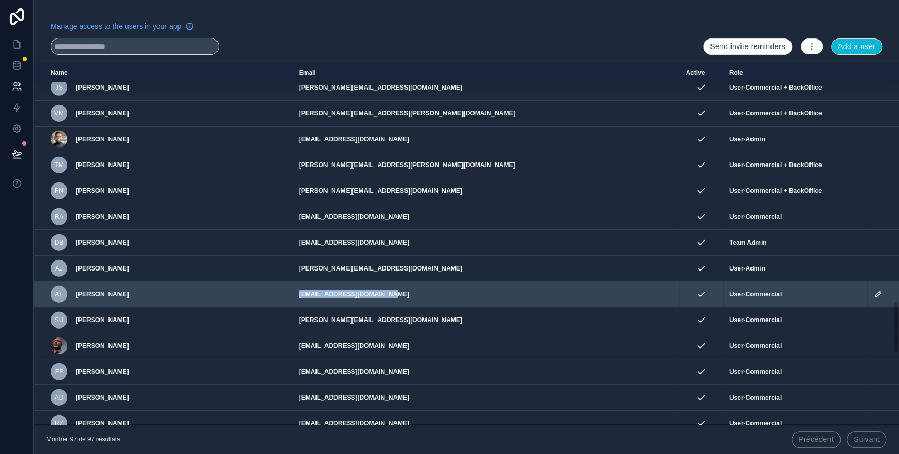
drag, startPoint x: 392, startPoint y: 292, endPoint x: 301, endPoint y: 291, distance: 90.6
click at [301, 291] on td "[EMAIL_ADDRESS][DOMAIN_NAME]" at bounding box center [486, 294] width 387 height 26
copy td "[EMAIL_ADDRESS][DOMAIN_NAME]"
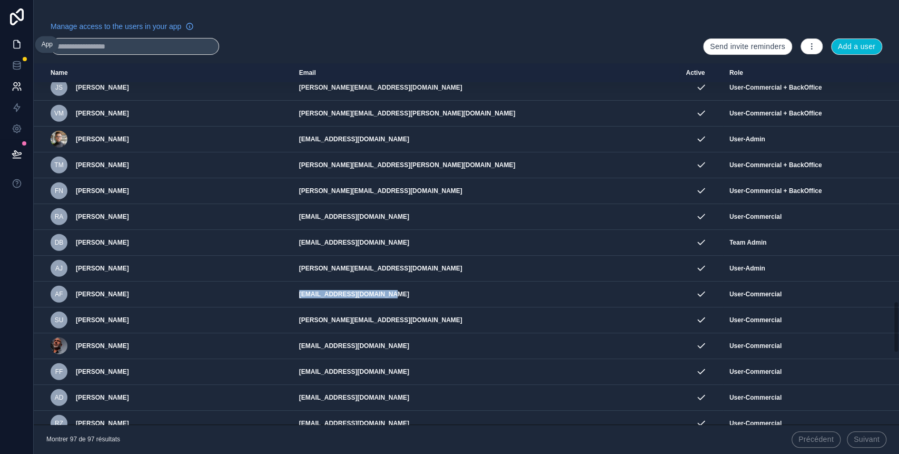
click at [19, 42] on icon at bounding box center [17, 45] width 6 height 8
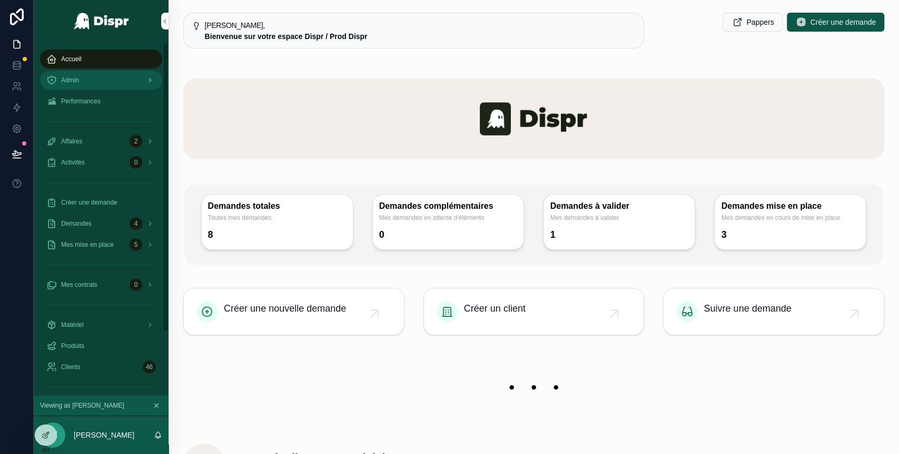
click at [91, 78] on div "Admin" at bounding box center [101, 80] width 110 height 17
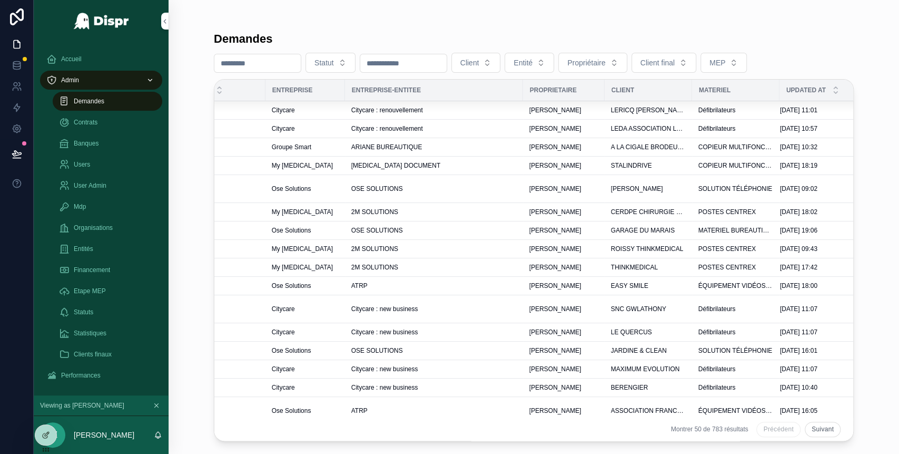
scroll to position [0, 317]
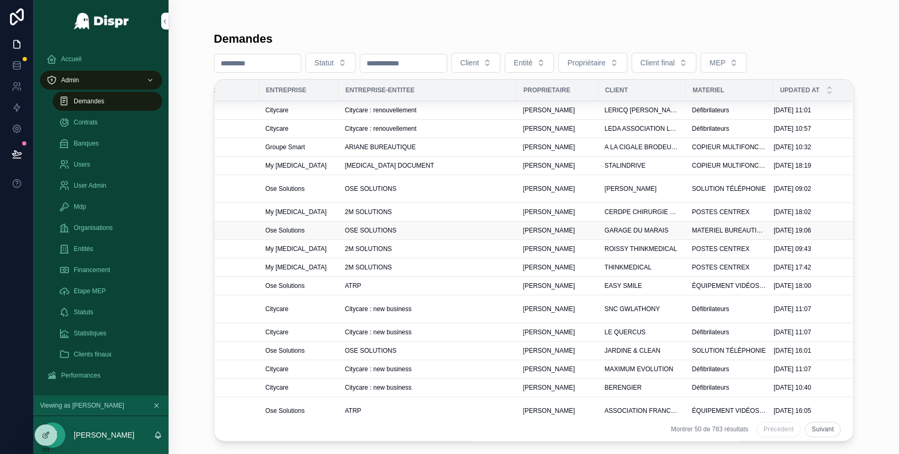
click at [482, 236] on td "OSE SOLUTIONS" at bounding box center [428, 230] width 178 height 18
click at [478, 226] on div "OSE SOLUTIONS" at bounding box center [427, 230] width 165 height 8
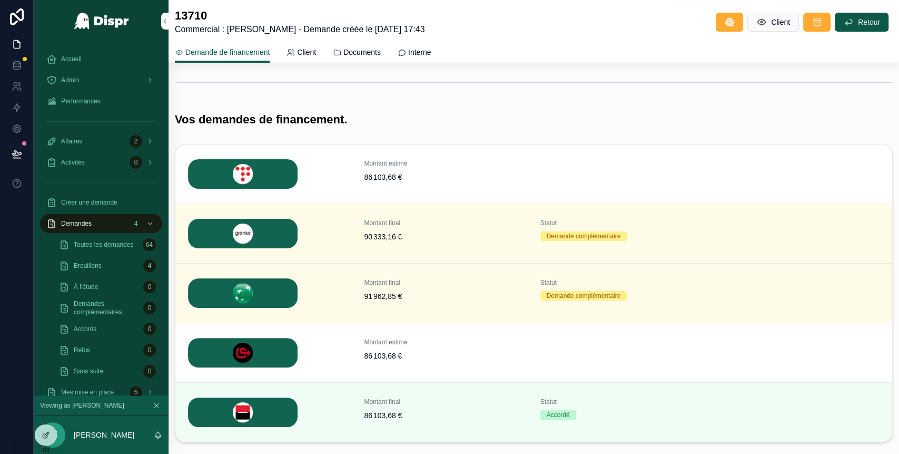
scroll to position [384, 0]
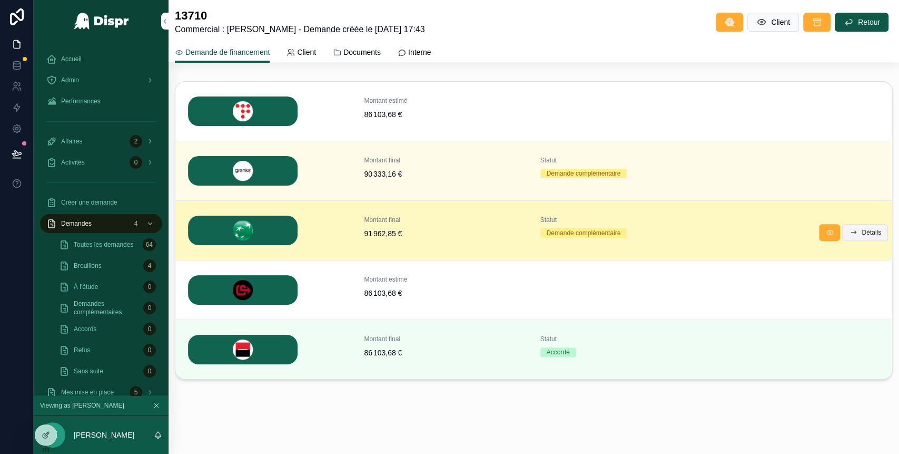
click at [854, 236] on button "Détails" at bounding box center [865, 232] width 46 height 17
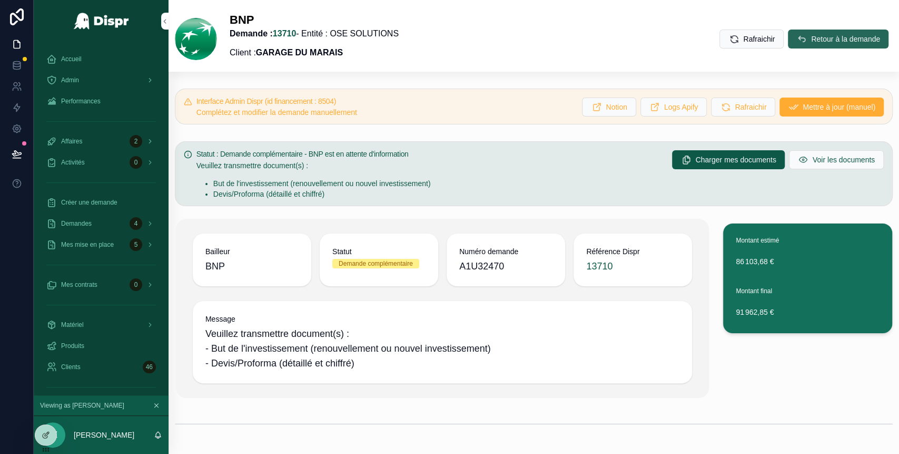
click at [811, 44] on span "Retour à la demande" at bounding box center [845, 39] width 69 height 11
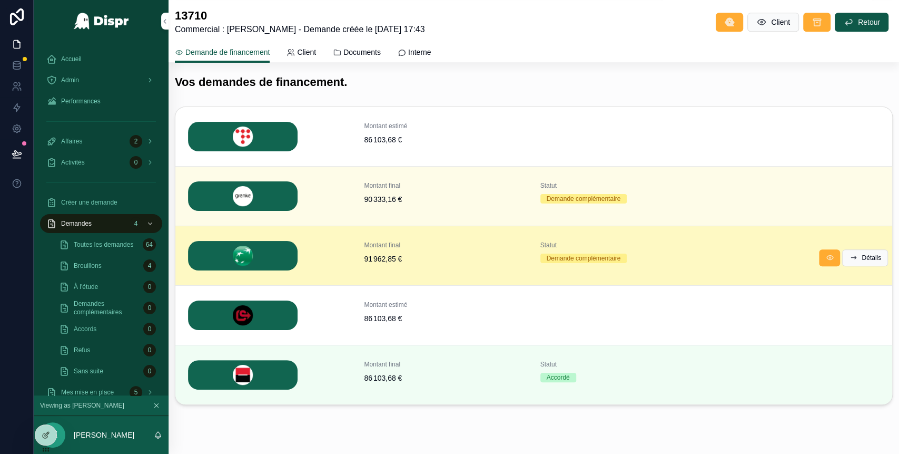
scroll to position [358, 0]
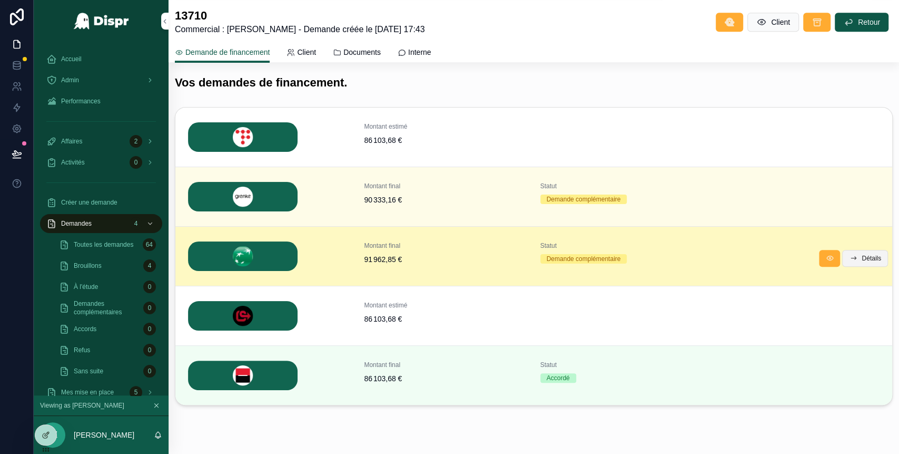
click at [862, 259] on span "Détails" at bounding box center [871, 258] width 19 height 8
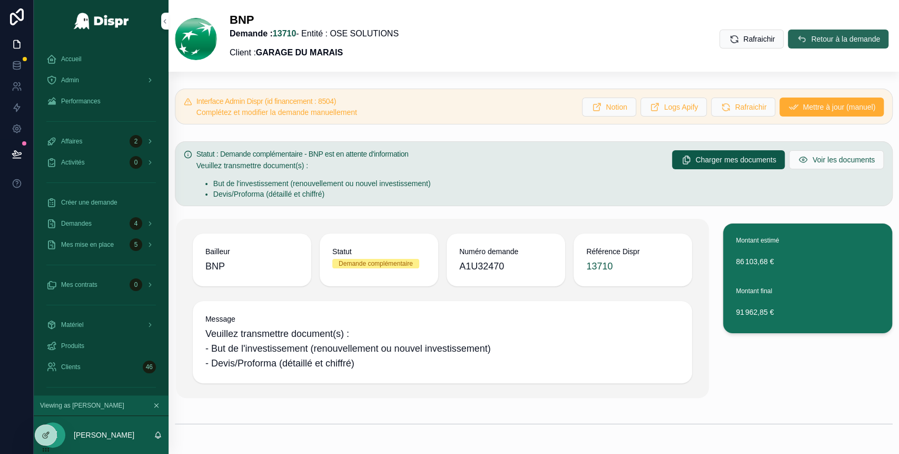
click at [811, 41] on span "Retour à la demande" at bounding box center [845, 39] width 69 height 11
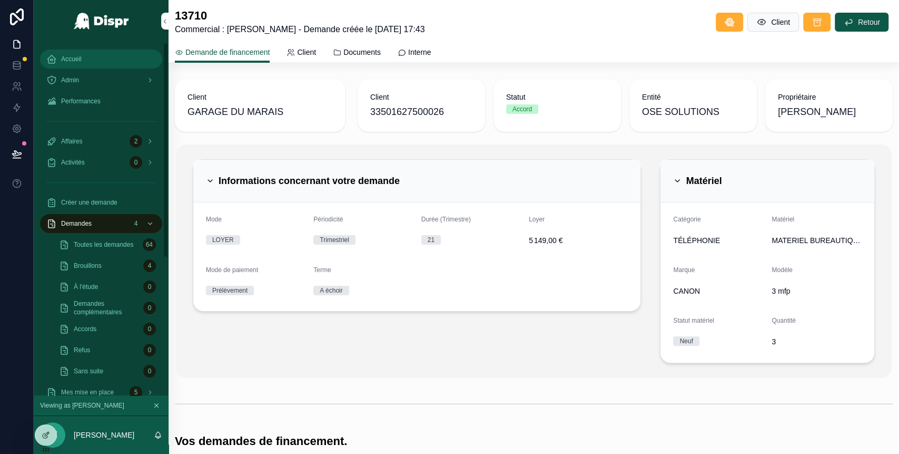
click at [90, 55] on div "Accueil" at bounding box center [101, 59] width 110 height 17
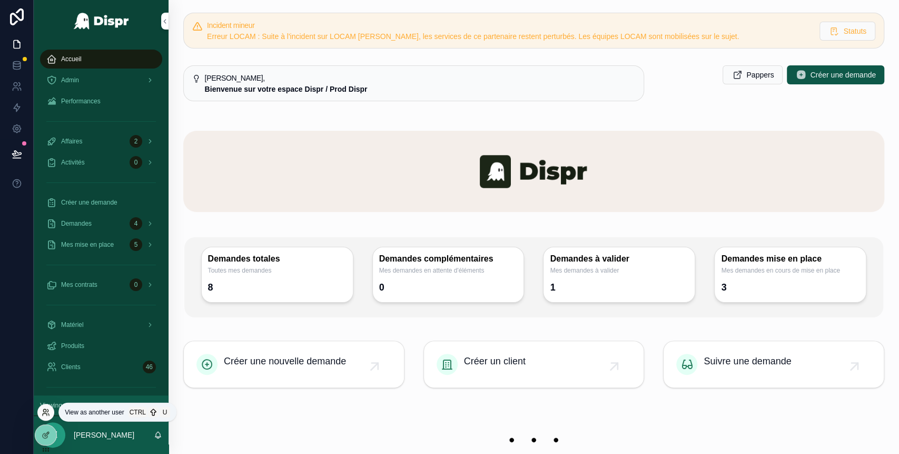
click at [43, 413] on icon at bounding box center [46, 412] width 8 height 8
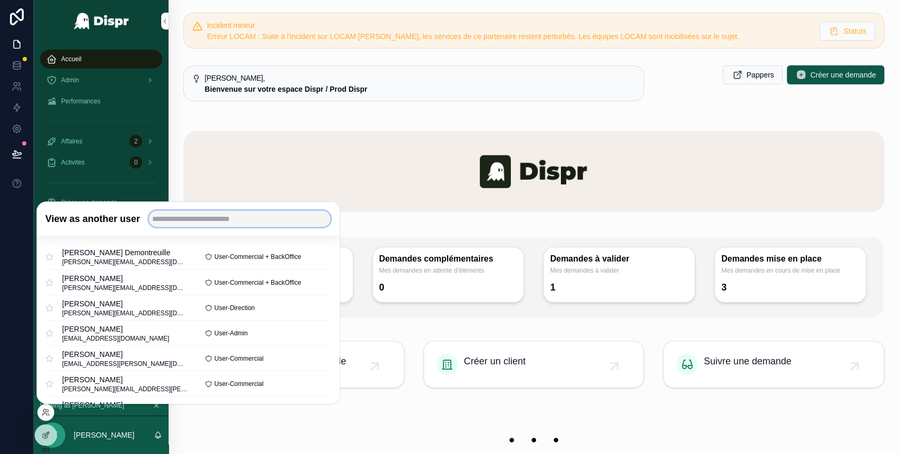
click at [201, 223] on input "text" at bounding box center [240, 218] width 182 height 17
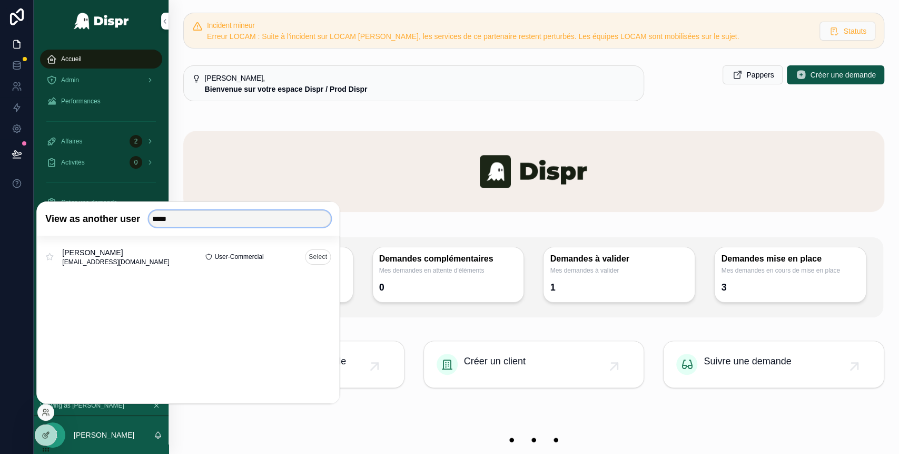
type input "*****"
click at [313, 257] on button "Select" at bounding box center [318, 256] width 26 height 15
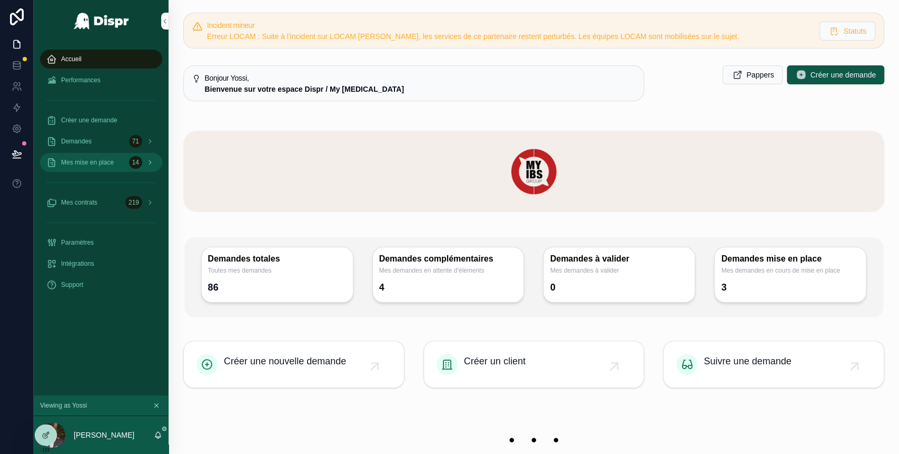
click at [106, 159] on span "Mes mise en place" at bounding box center [87, 162] width 53 height 8
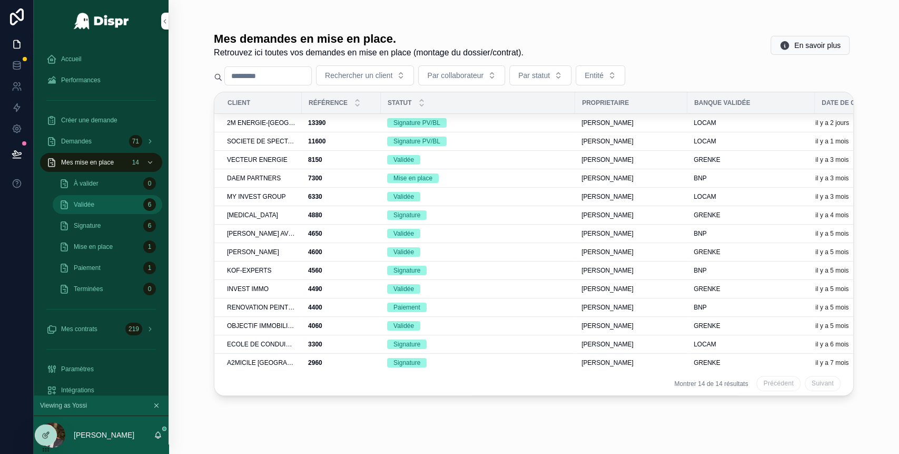
click at [113, 208] on div "Validée 6" at bounding box center [107, 204] width 97 height 17
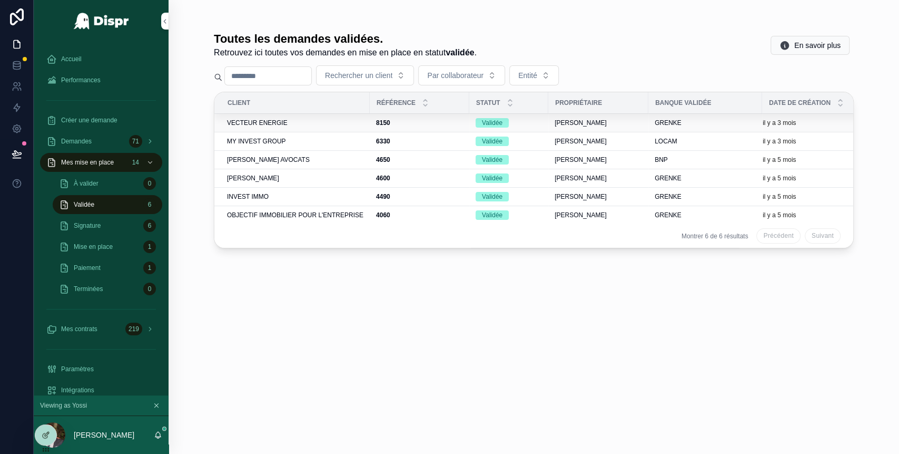
click at [287, 124] on span "VECTEUR ENERGIE" at bounding box center [257, 123] width 61 height 8
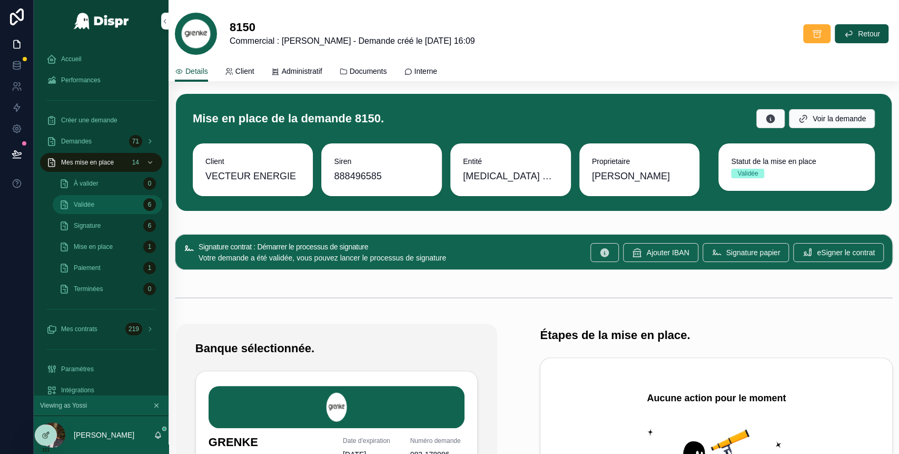
click at [105, 200] on div "Validée 6" at bounding box center [107, 204] width 97 height 17
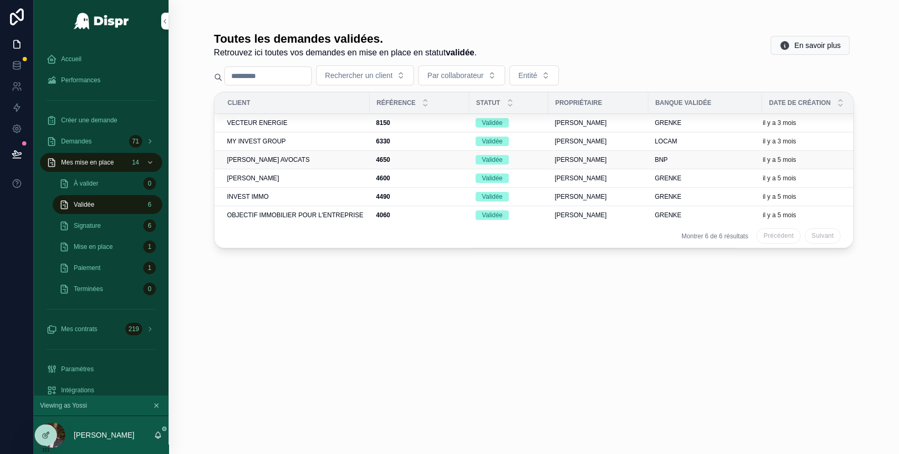
click at [290, 160] on div "AYRTON AVOCATS" at bounding box center [295, 159] width 136 height 8
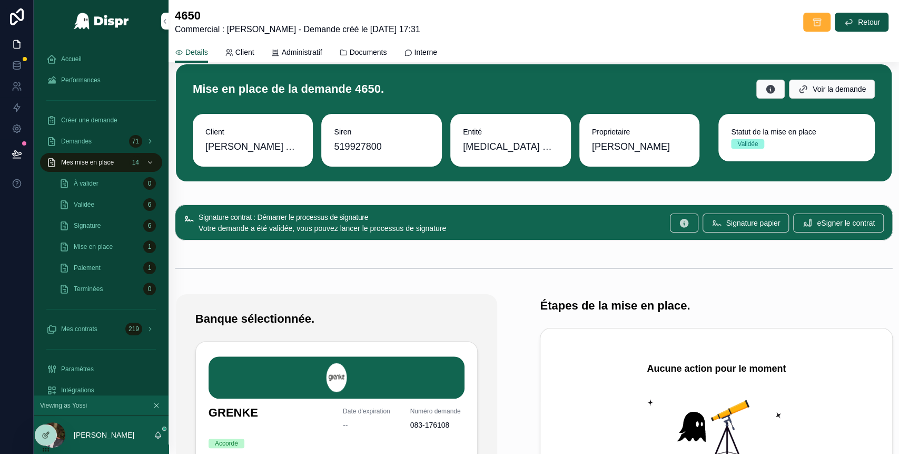
scroll to position [9, 0]
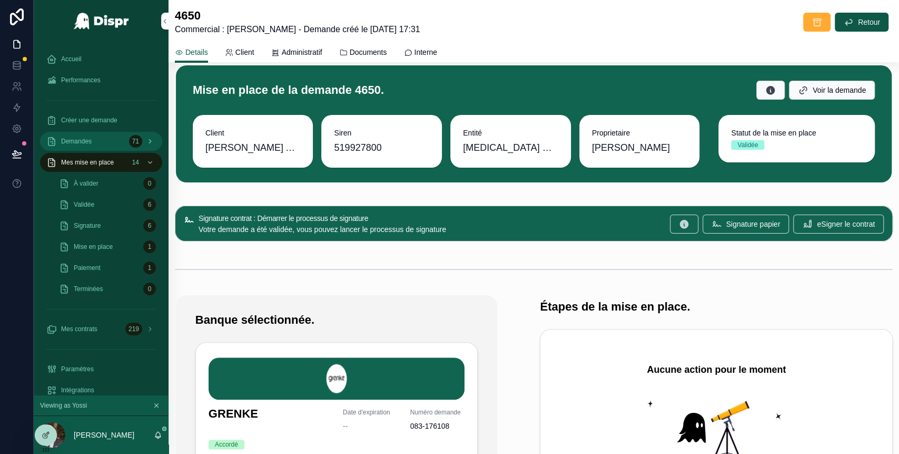
click at [96, 141] on div "Demandes 71" at bounding box center [101, 141] width 110 height 17
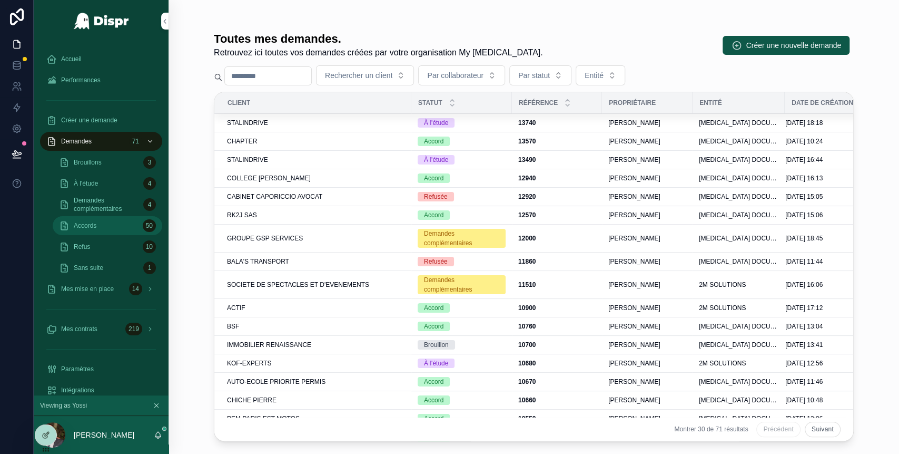
click at [108, 222] on div "Accords 50" at bounding box center [107, 225] width 97 height 17
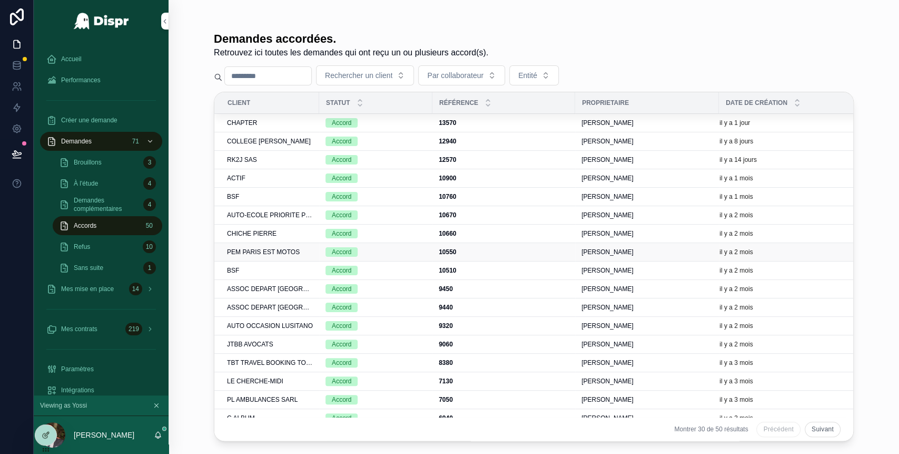
click at [292, 249] on span "PEM PARIS EST MOTOS" at bounding box center [263, 252] width 73 height 8
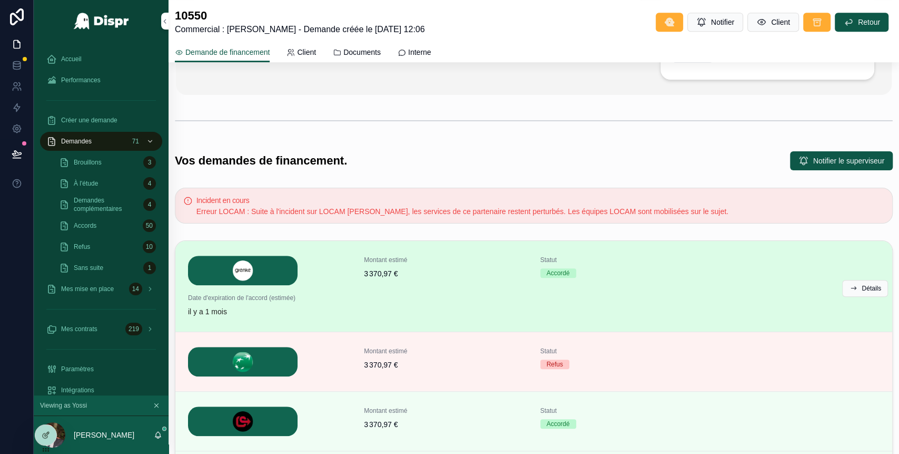
scroll to position [390, 0]
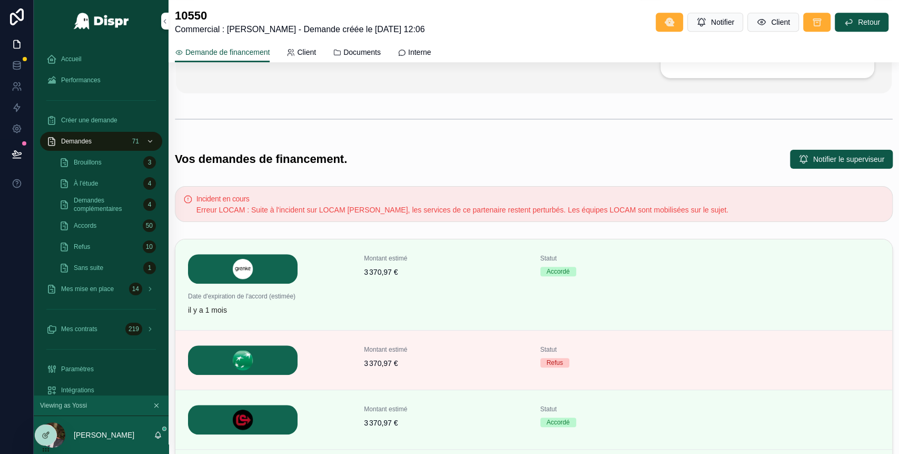
click at [0, 0] on span "Détails" at bounding box center [0, 0] width 0 height 0
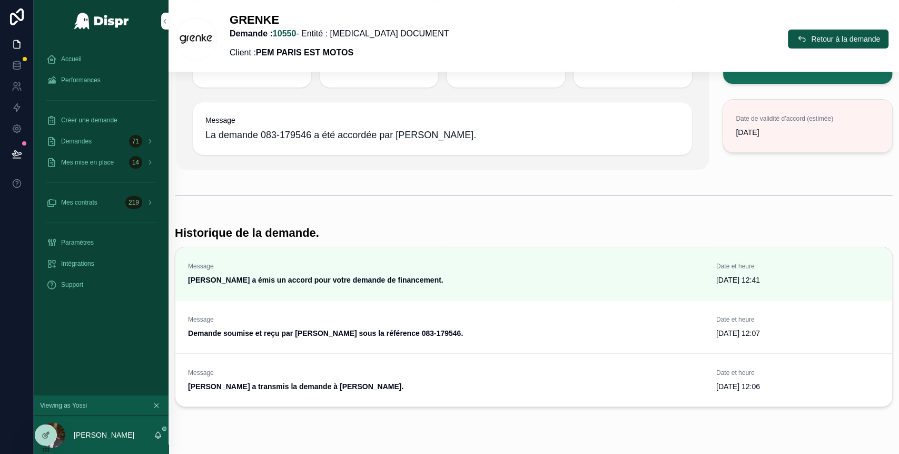
scroll to position [112, 0]
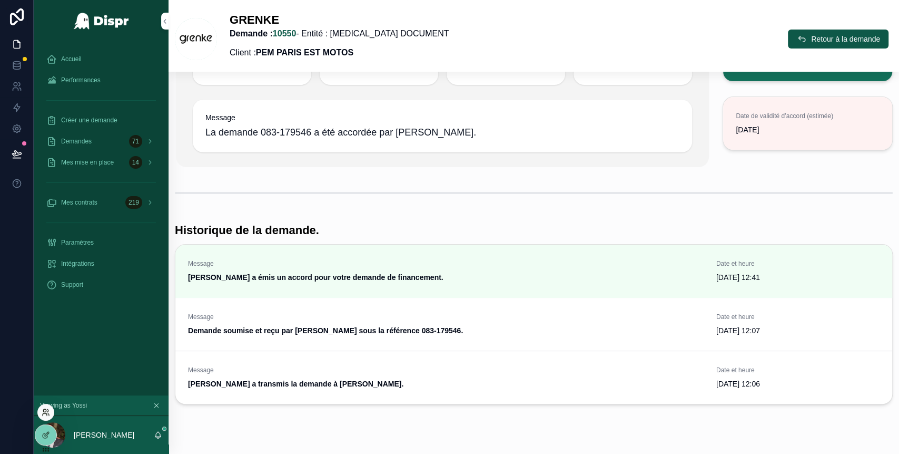
click at [44, 413] on icon at bounding box center [46, 412] width 8 height 8
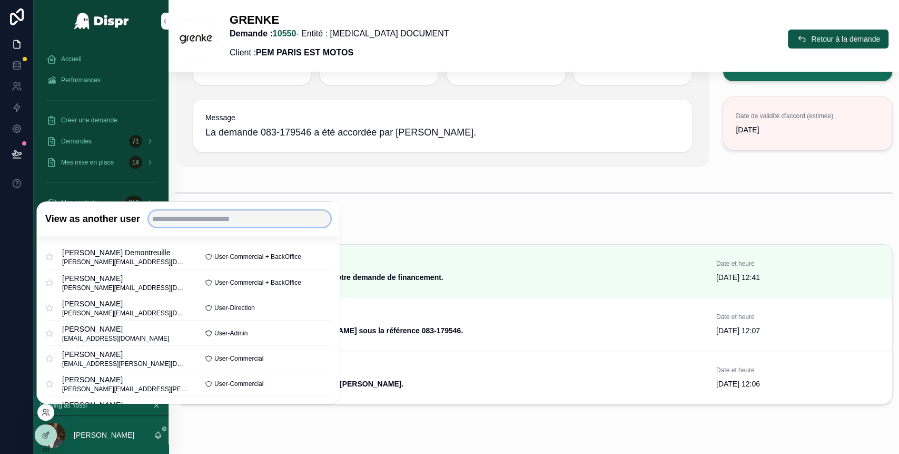
click at [177, 223] on input "text" at bounding box center [240, 218] width 182 height 17
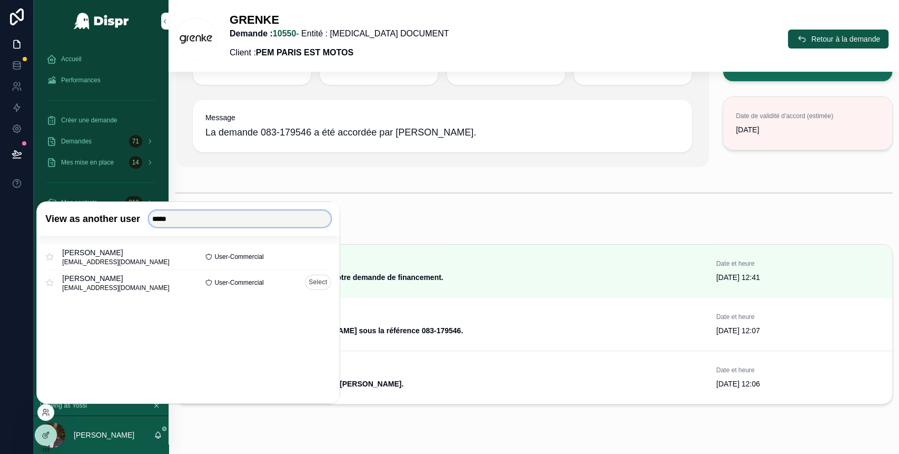
type input "*****"
click at [322, 282] on button "Select" at bounding box center [318, 281] width 26 height 15
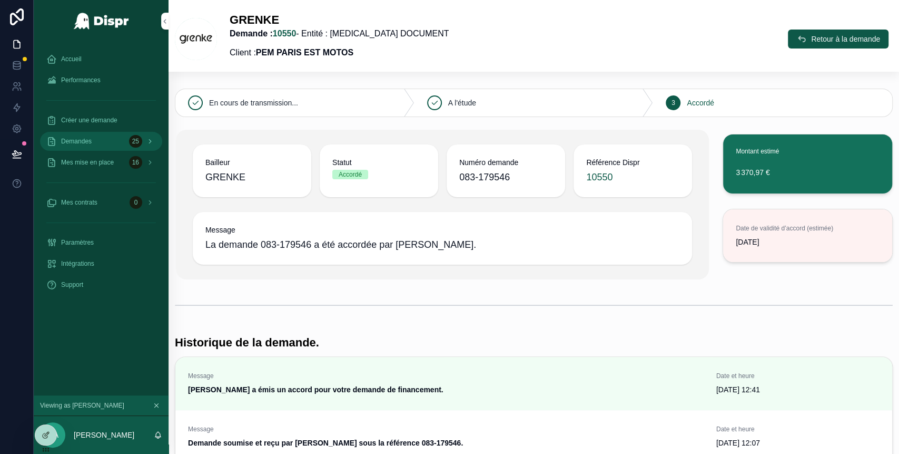
click at [99, 141] on div "Demandes 25" at bounding box center [101, 141] width 110 height 17
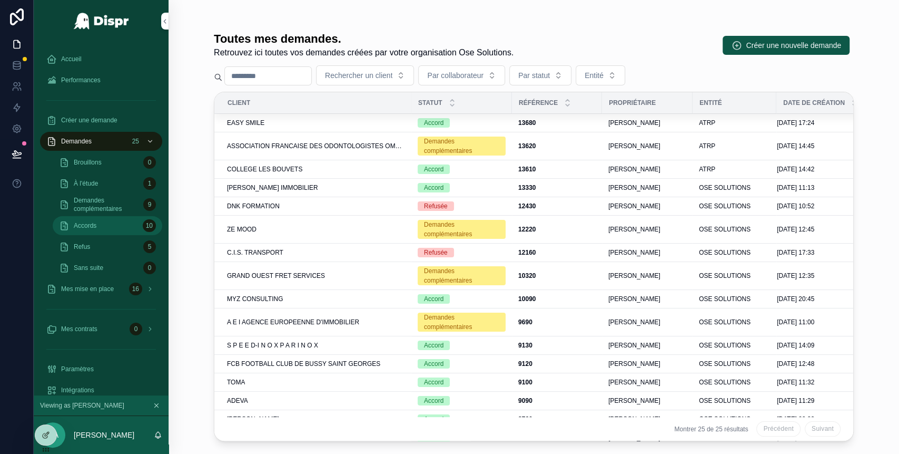
click at [104, 228] on div "Accords 10" at bounding box center [107, 225] width 97 height 17
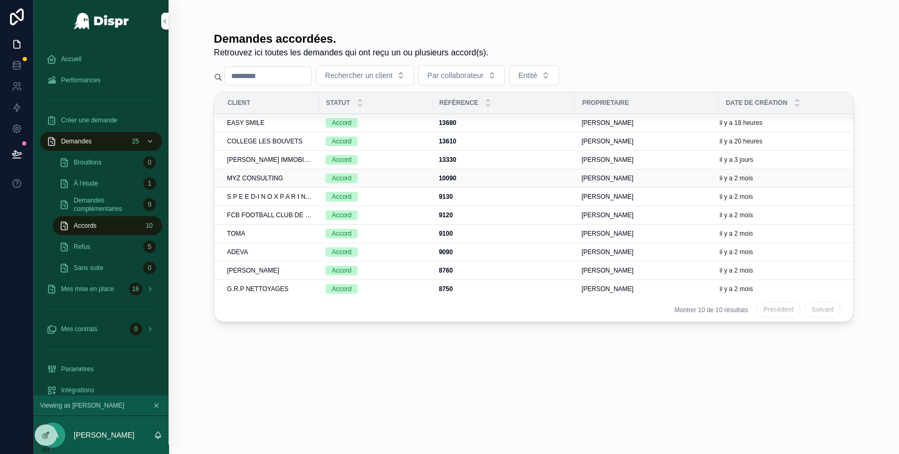
click at [307, 178] on div "MYZ CONSULTING" at bounding box center [270, 178] width 86 height 8
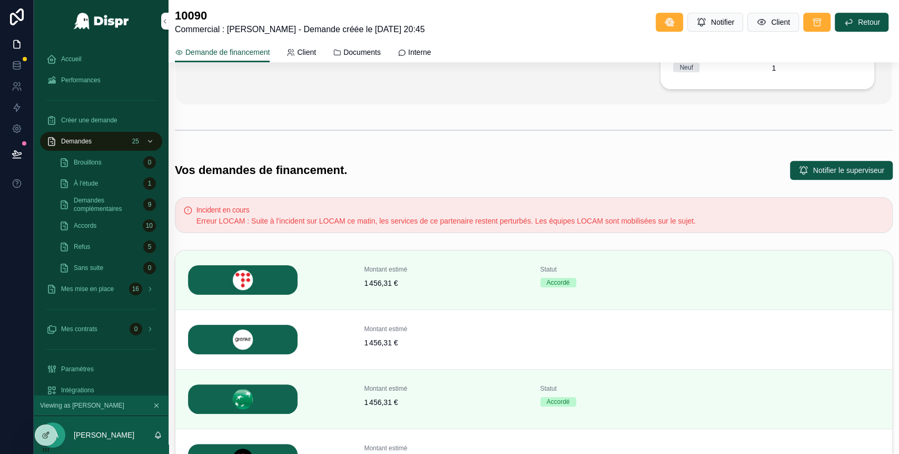
scroll to position [384, 0]
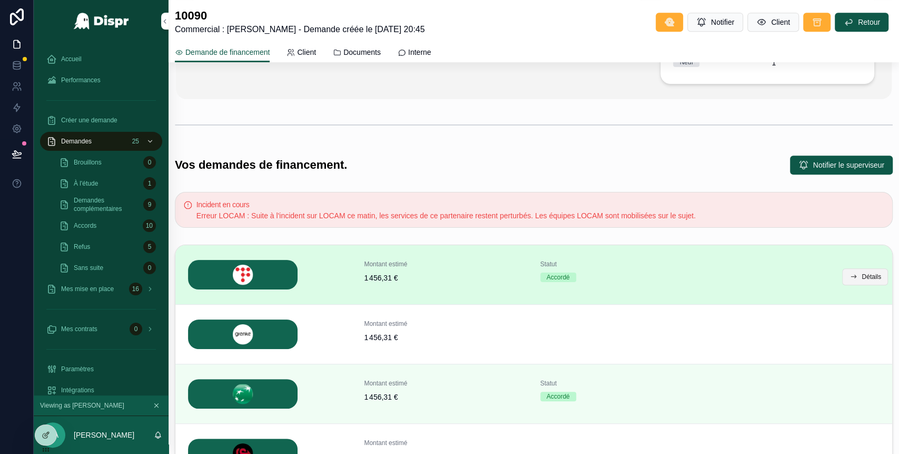
click at [848, 274] on button "Détails" at bounding box center [865, 276] width 46 height 17
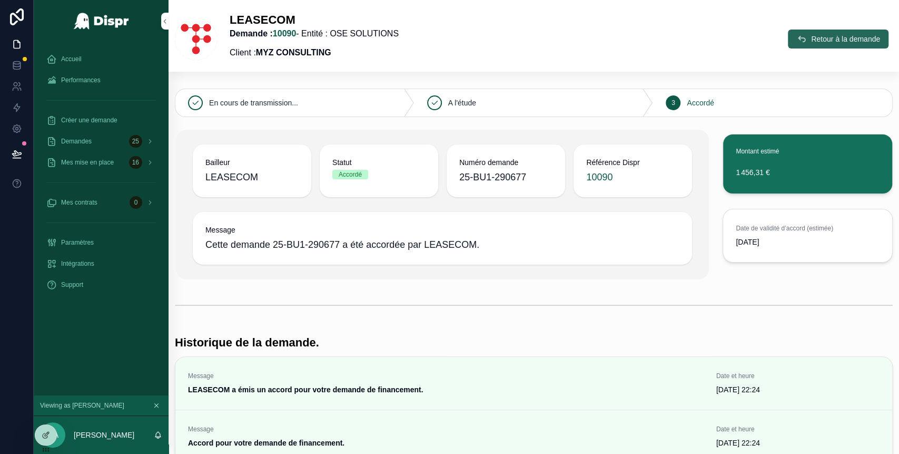
click at [811, 40] on span "Retour à la demande" at bounding box center [845, 39] width 69 height 11
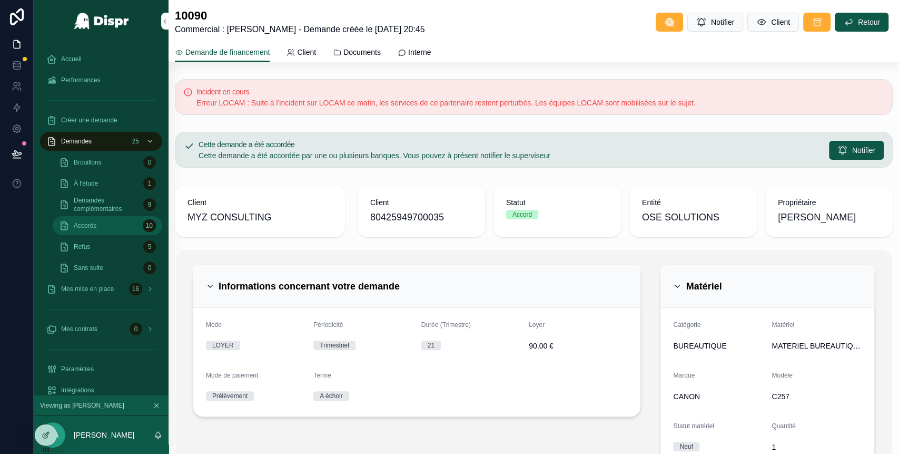
click at [92, 229] on span "Accords" at bounding box center [85, 225] width 23 height 8
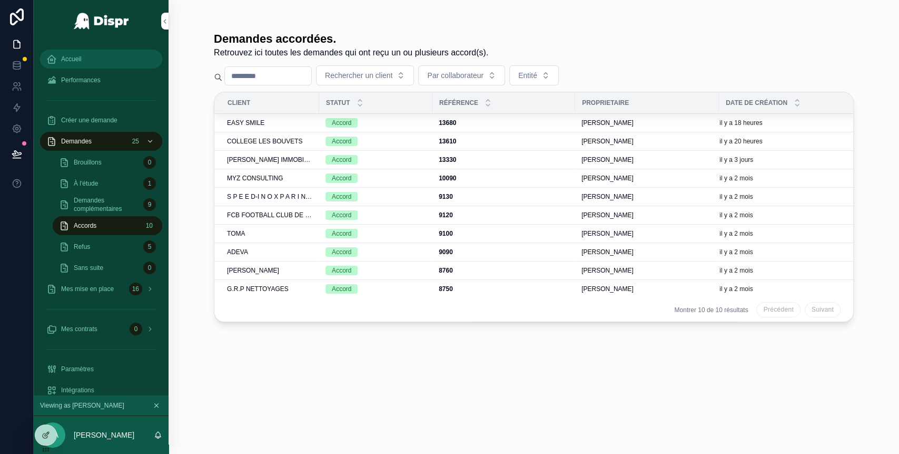
click at [83, 67] on div "Accueil" at bounding box center [101, 59] width 110 height 17
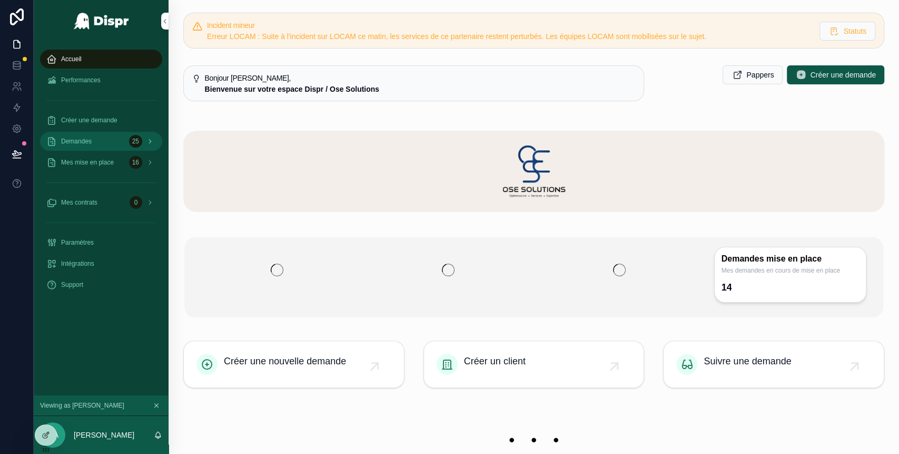
click at [103, 139] on div "Demandes 25" at bounding box center [101, 141] width 110 height 17
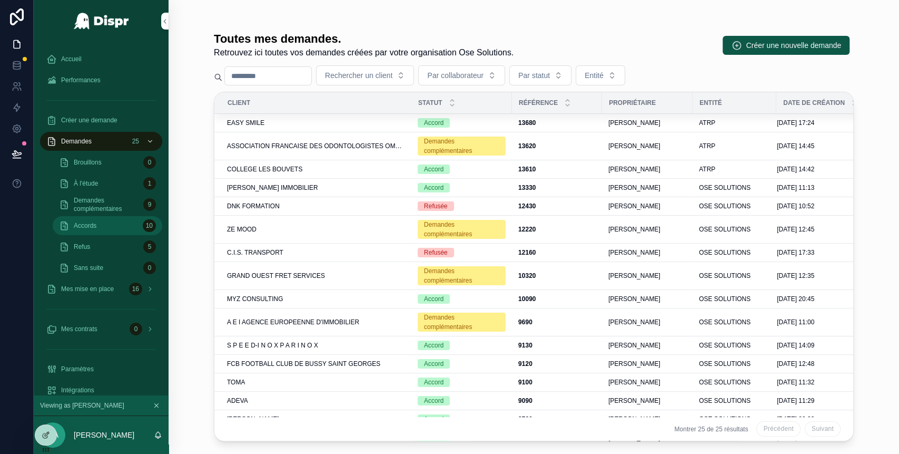
click at [96, 226] on span "Accords" at bounding box center [85, 225] width 23 height 8
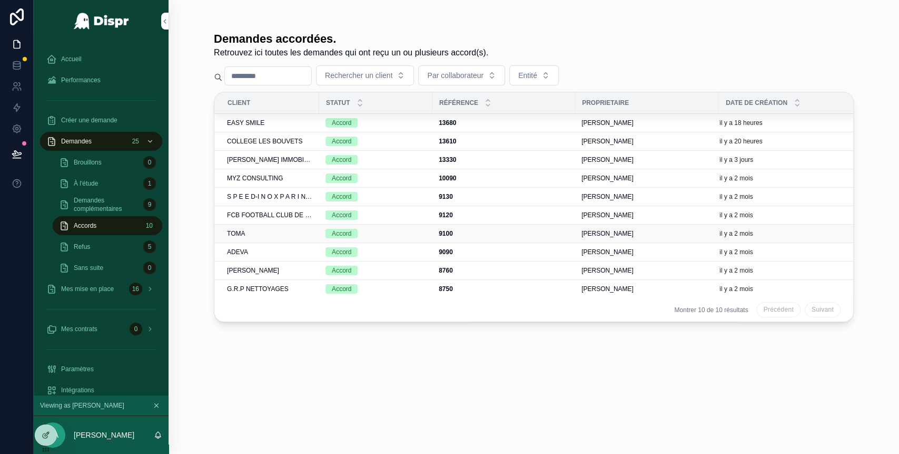
click at [265, 232] on div "TOMA" at bounding box center [270, 233] width 86 height 8
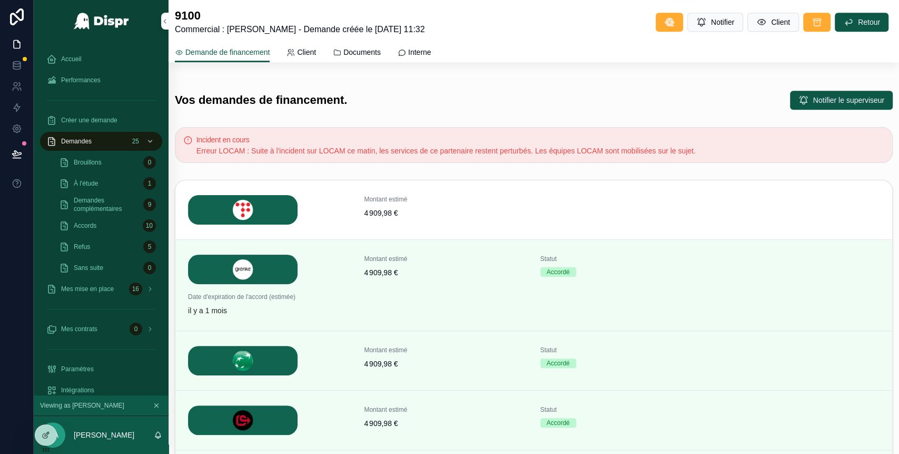
scroll to position [494, 0]
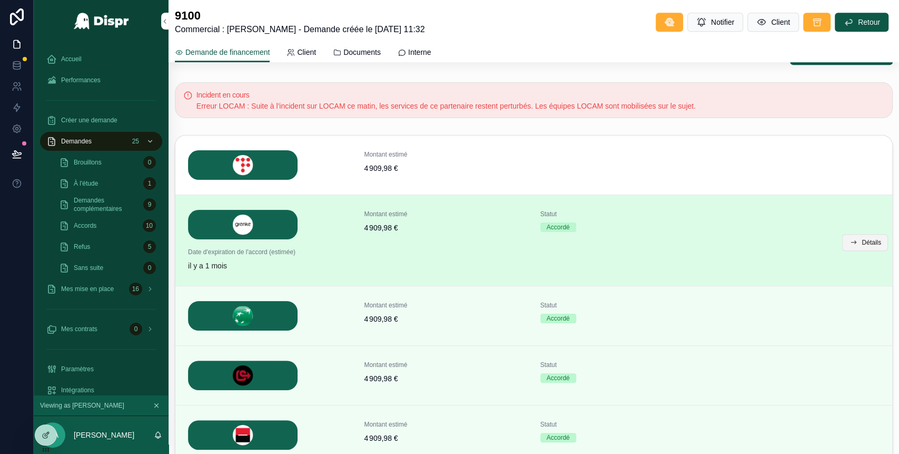
click at [862, 241] on span "Détails" at bounding box center [871, 242] width 19 height 8
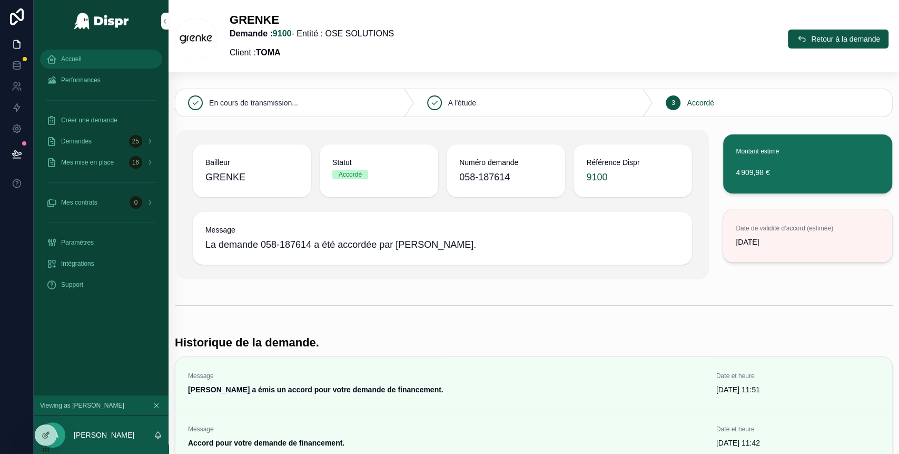
click at [93, 57] on div "Accueil" at bounding box center [101, 59] width 110 height 17
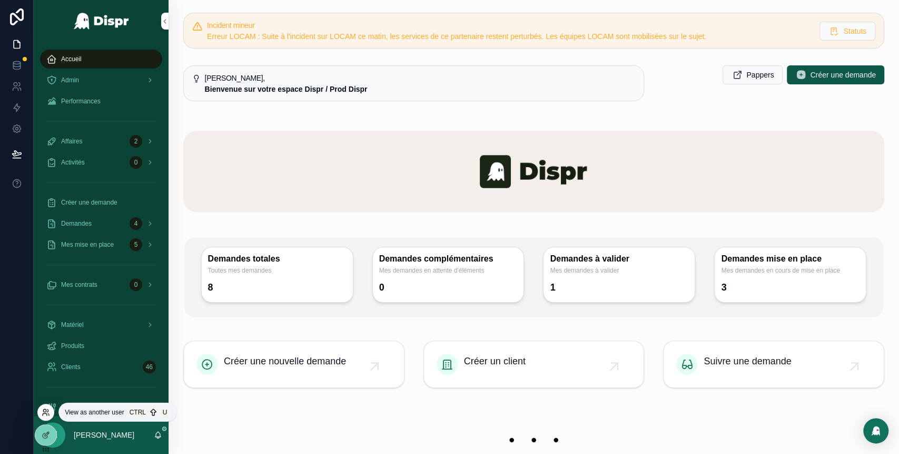
click at [46, 413] on icon at bounding box center [45, 414] width 4 height 2
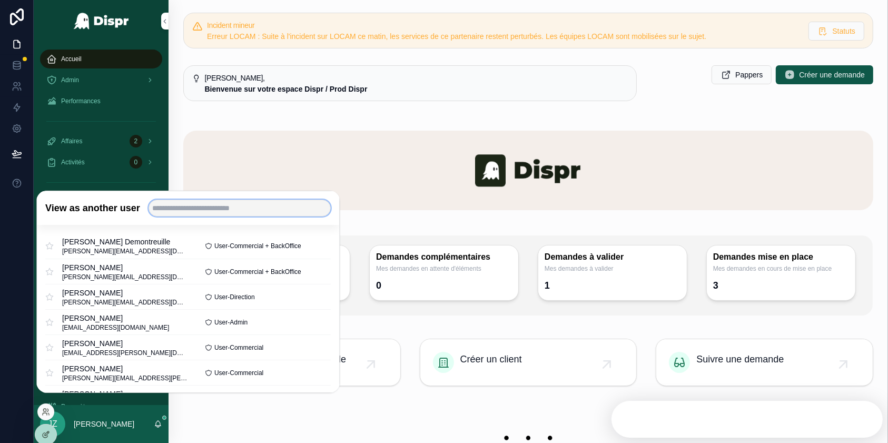
click at [192, 216] on input "text" at bounding box center [240, 208] width 182 height 17
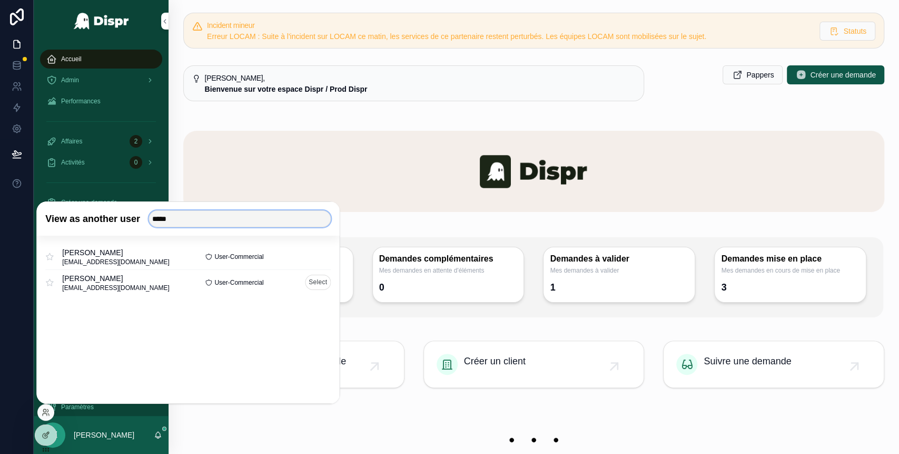
type input "*****"
click at [314, 281] on button "Select" at bounding box center [318, 281] width 26 height 15
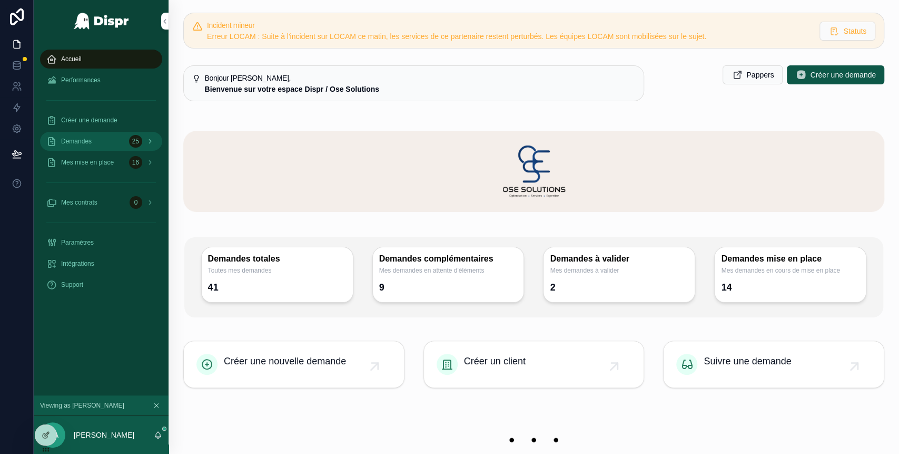
click at [99, 138] on div "Demandes 25" at bounding box center [101, 141] width 110 height 17
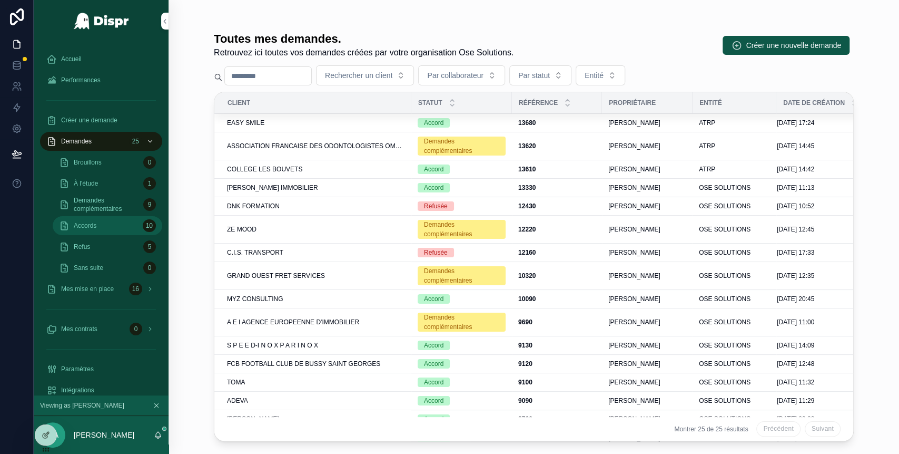
click at [102, 220] on div "Accords 10" at bounding box center [107, 225] width 97 height 17
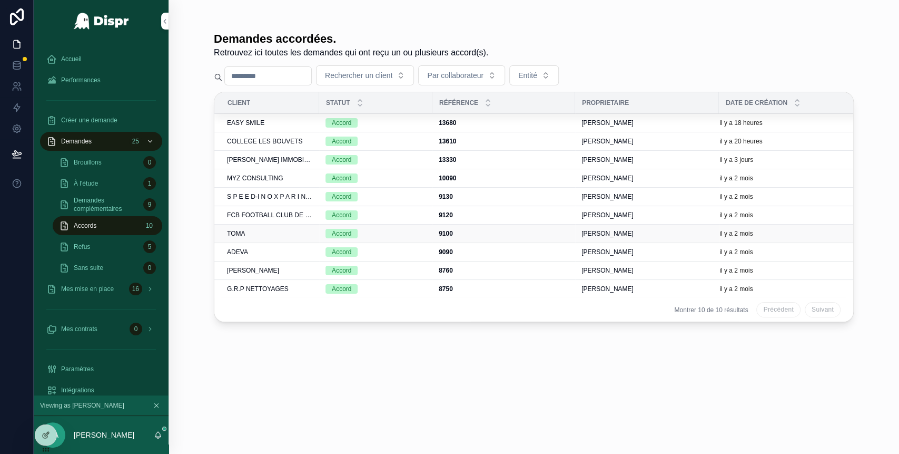
click at [283, 232] on div "TOMA" at bounding box center [270, 233] width 86 height 8
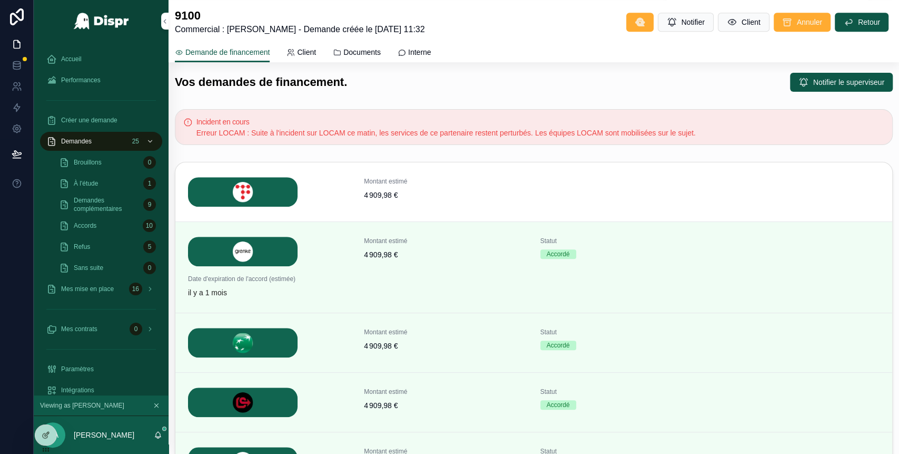
scroll to position [469, 0]
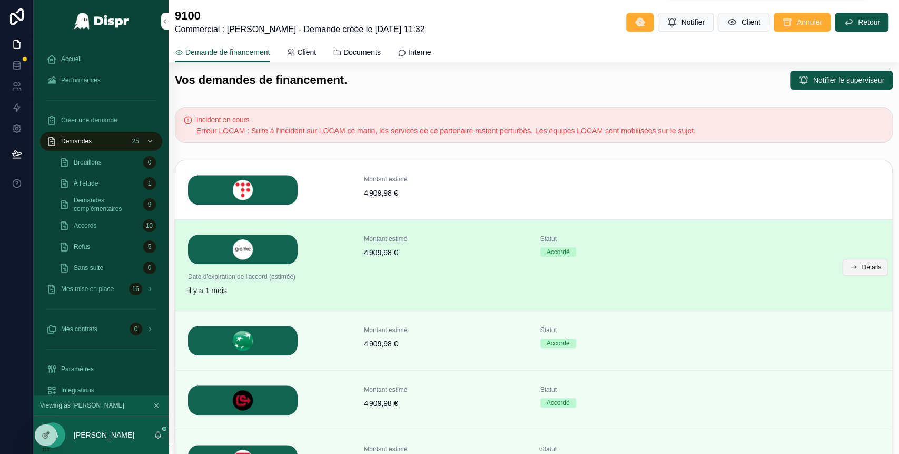
click at [862, 264] on span "Détails" at bounding box center [871, 267] width 19 height 8
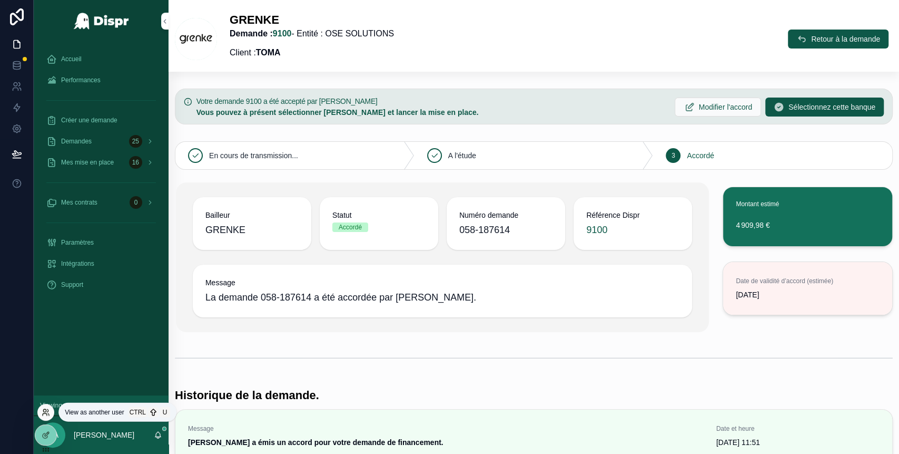
click at [47, 410] on icon at bounding box center [46, 412] width 8 height 8
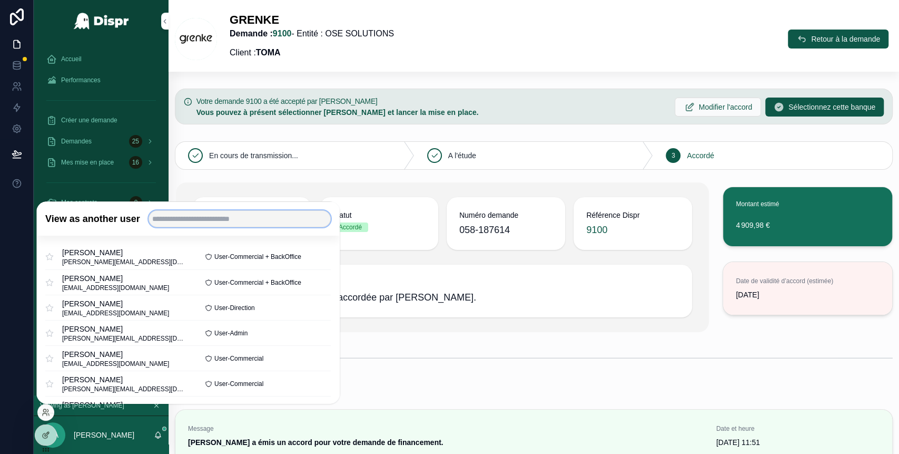
click at [203, 219] on input "text" at bounding box center [240, 218] width 182 height 17
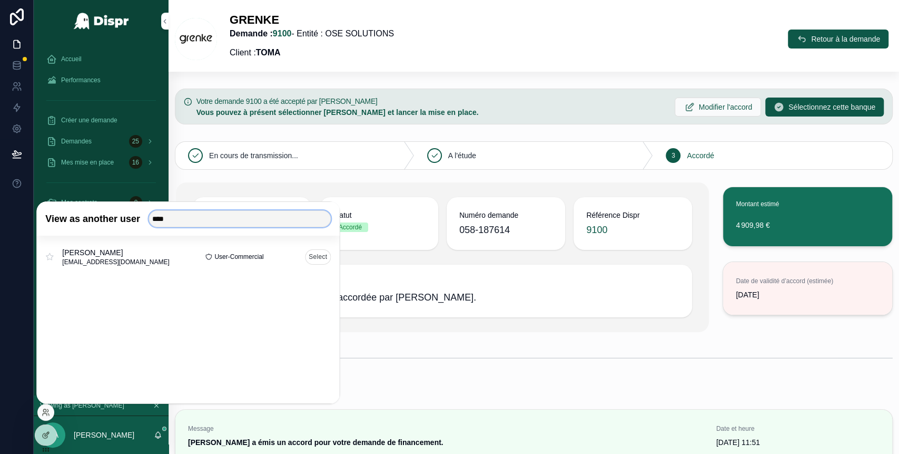
type input "****"
click at [312, 259] on button "Select" at bounding box center [318, 256] width 26 height 15
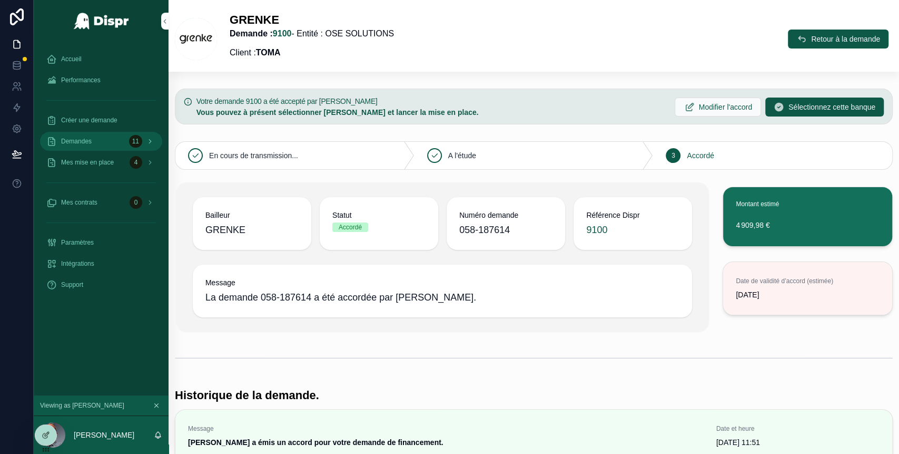
click at [106, 142] on div "Demandes 11" at bounding box center [101, 141] width 110 height 17
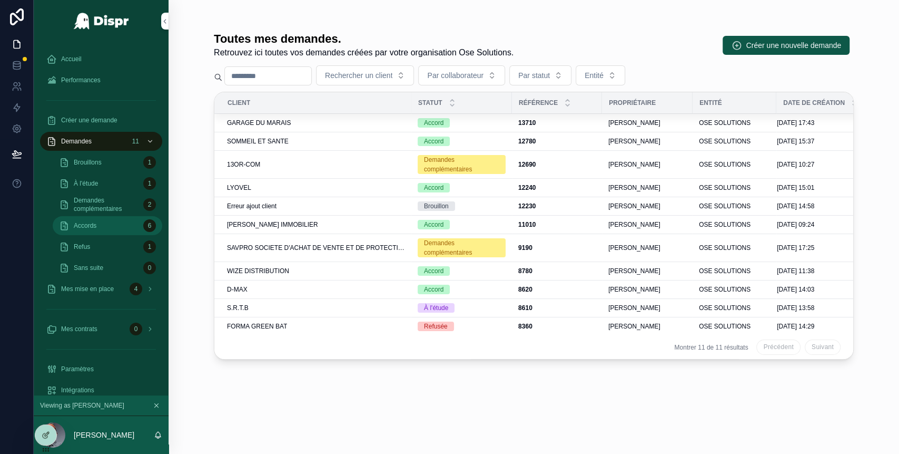
click at [101, 226] on div "Accords 6" at bounding box center [107, 225] width 97 height 17
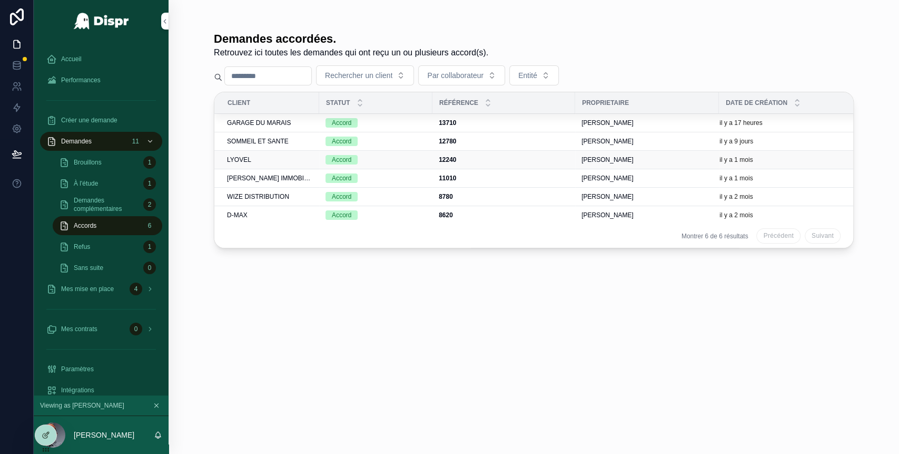
click at [274, 160] on div "LYOVEL" at bounding box center [270, 159] width 86 height 8
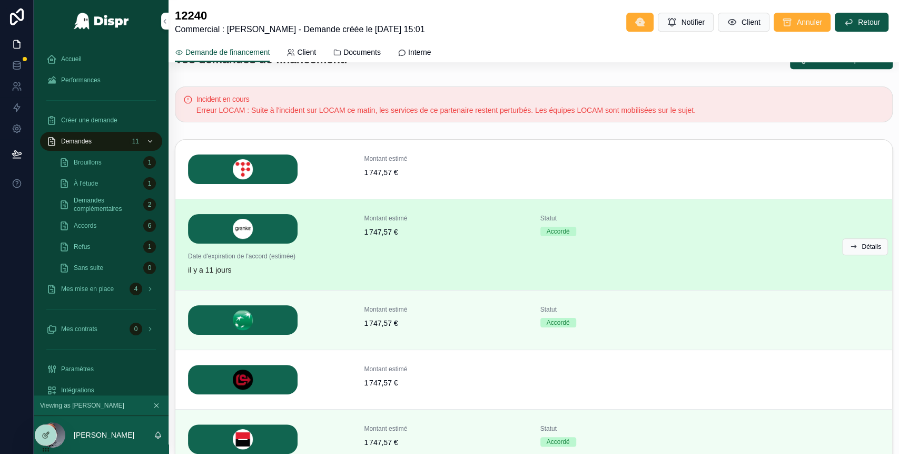
scroll to position [495, 0]
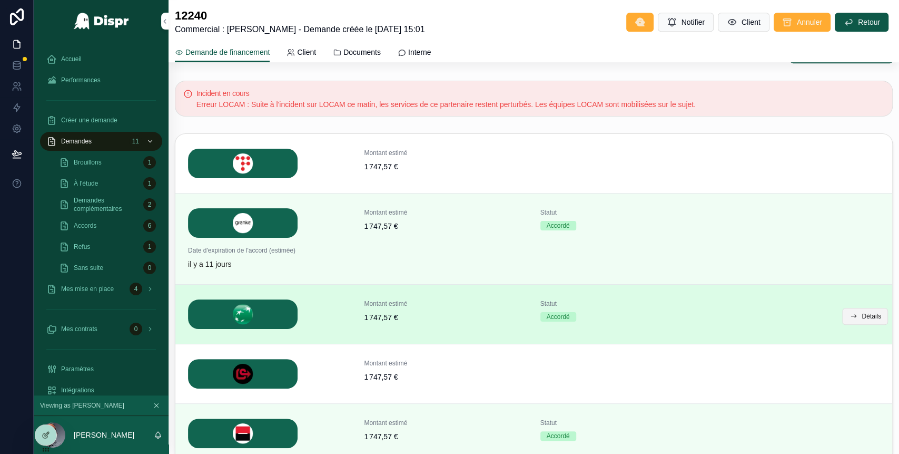
click at [849, 314] on icon "scrollable content" at bounding box center [853, 316] width 8 height 8
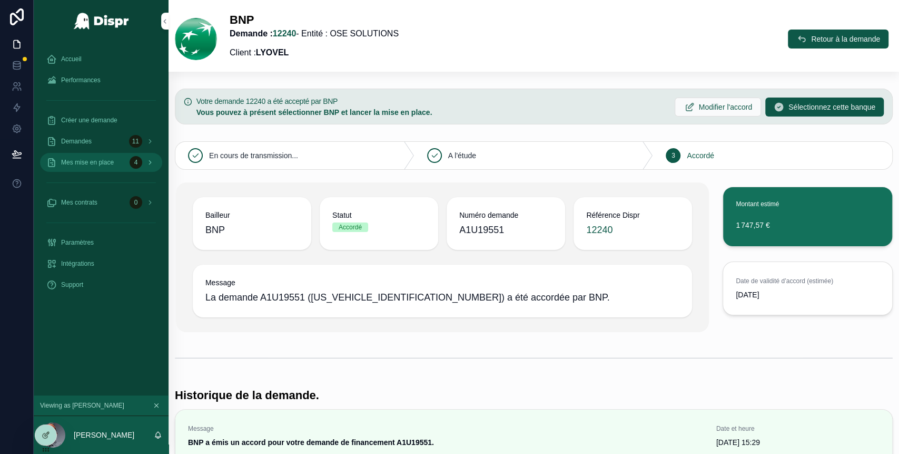
click at [106, 160] on span "Mes mise en place" at bounding box center [87, 162] width 53 height 8
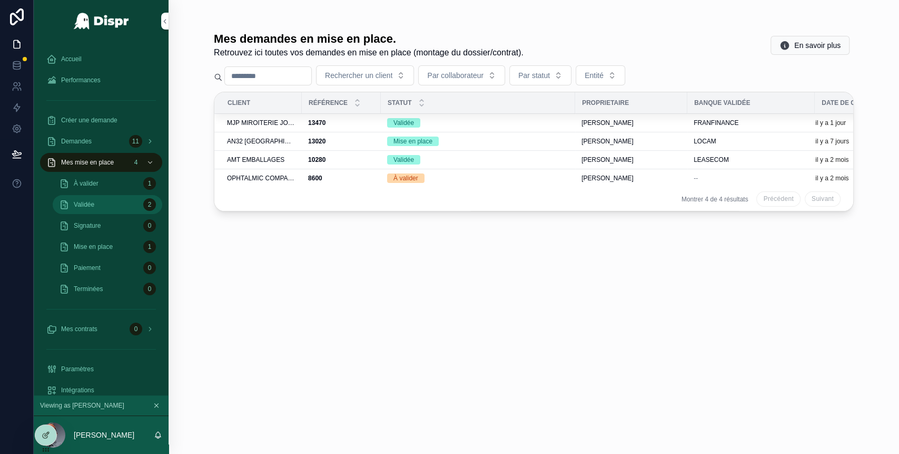
click at [109, 200] on div "Validée 2" at bounding box center [107, 204] width 97 height 17
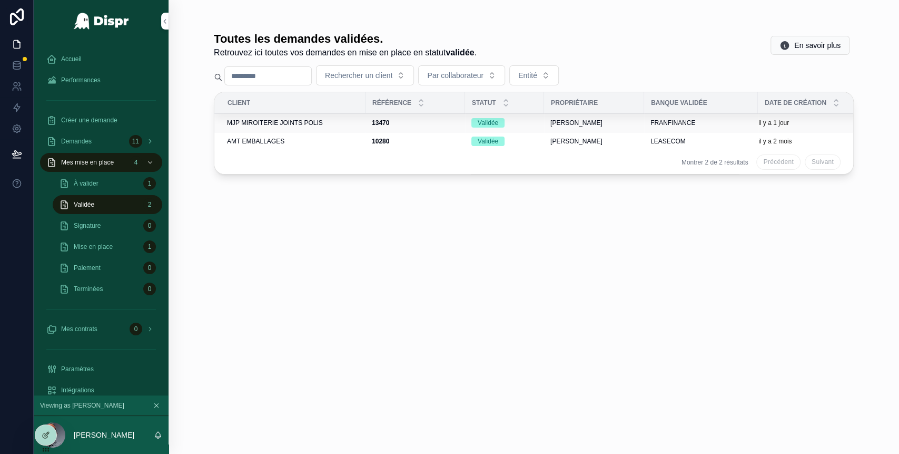
click at [303, 124] on span "MJP MIROITERIE JOINTS POLIS" at bounding box center [275, 123] width 96 height 8
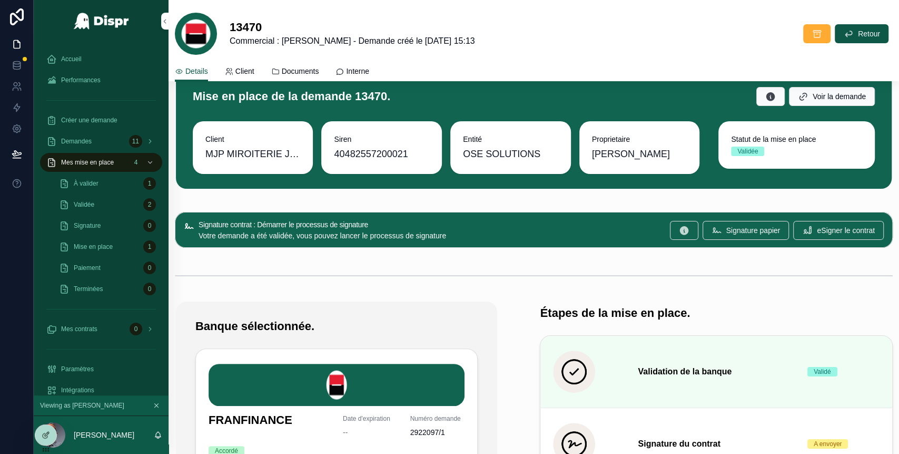
scroll to position [19, 0]
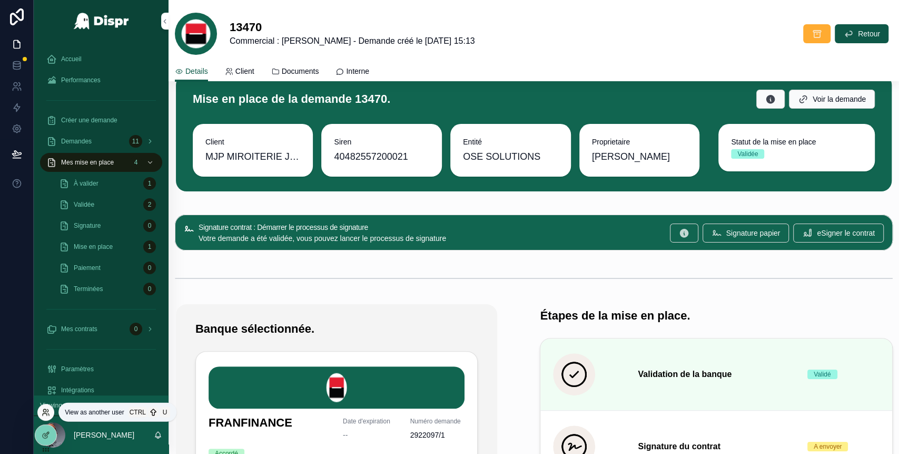
click at [47, 411] on icon at bounding box center [47, 410] width 1 height 3
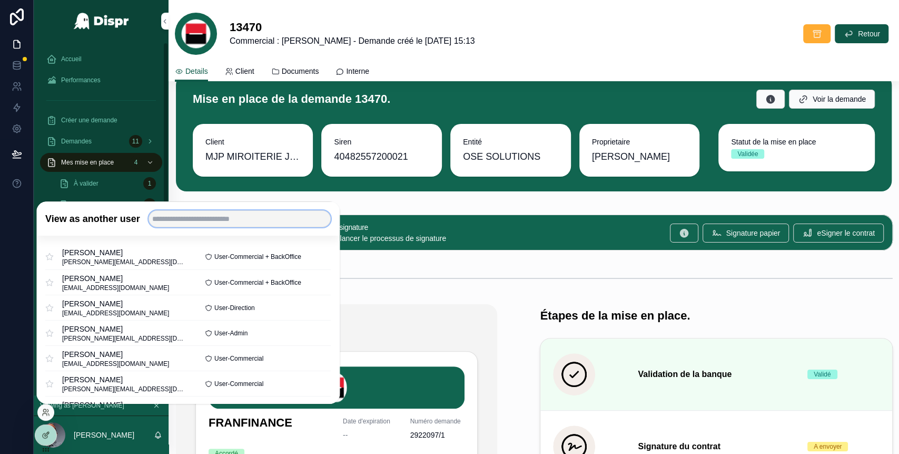
click at [203, 217] on input "text" at bounding box center [240, 218] width 182 height 17
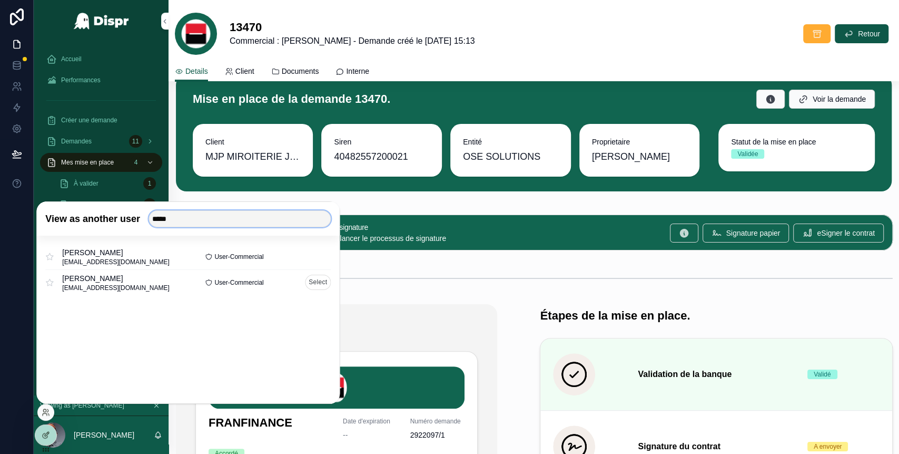
type input "*****"
click at [306, 279] on button "Select" at bounding box center [318, 281] width 26 height 15
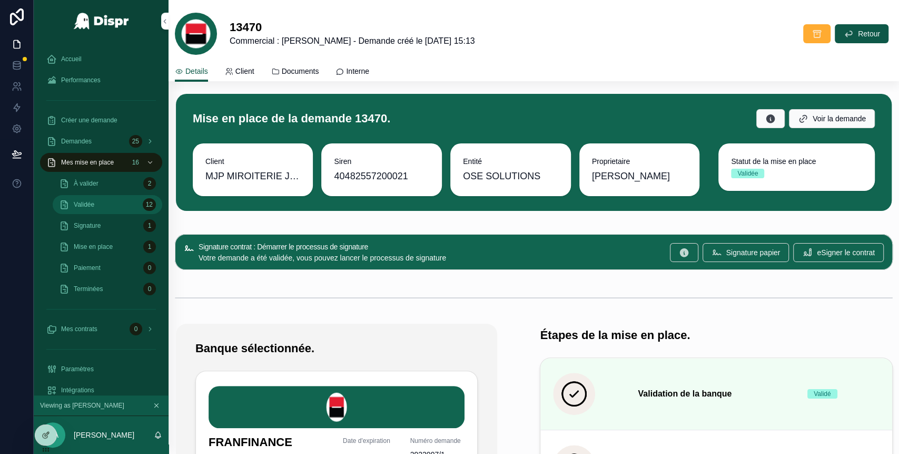
click at [109, 200] on div "Validée 12" at bounding box center [107, 204] width 97 height 17
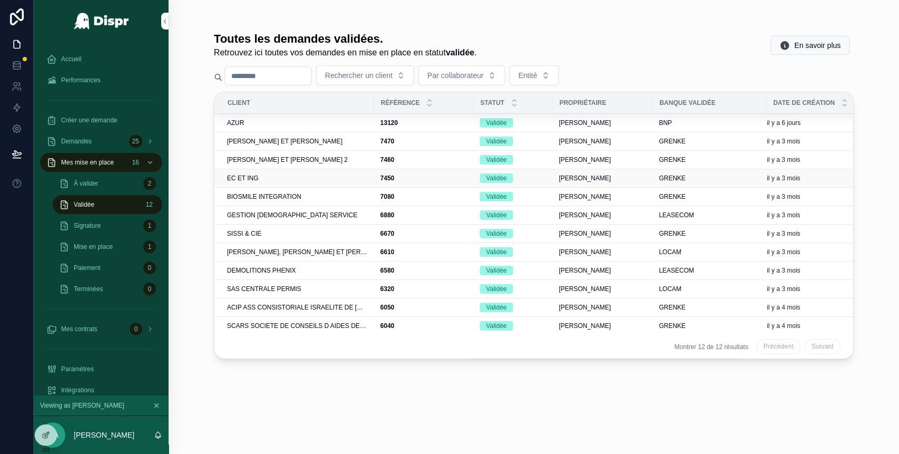
click at [276, 177] on div "EC ET ING" at bounding box center [297, 178] width 141 height 8
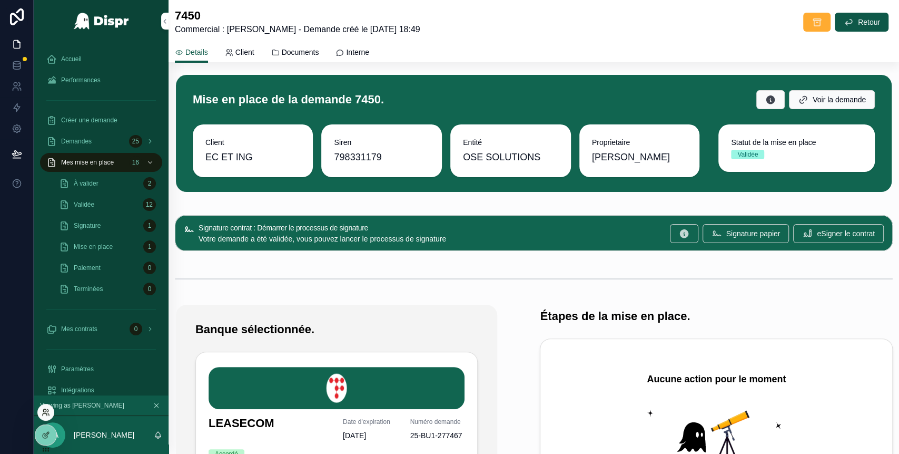
click at [45, 411] on icon at bounding box center [46, 412] width 8 height 8
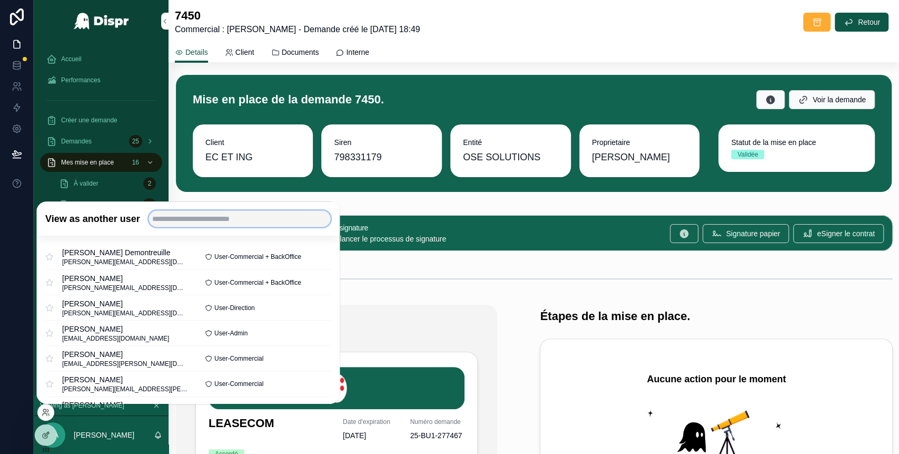
click at [200, 222] on input "text" at bounding box center [240, 218] width 182 height 17
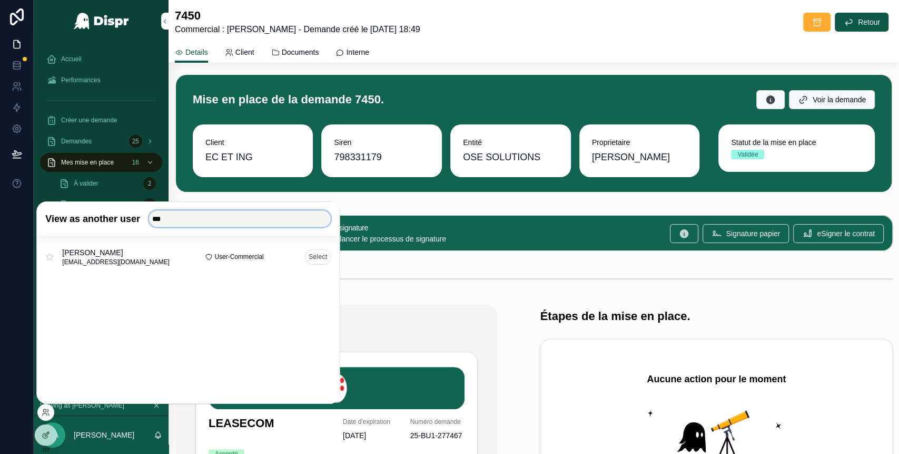
type input "***"
click at [321, 259] on button "Select" at bounding box center [318, 256] width 26 height 15
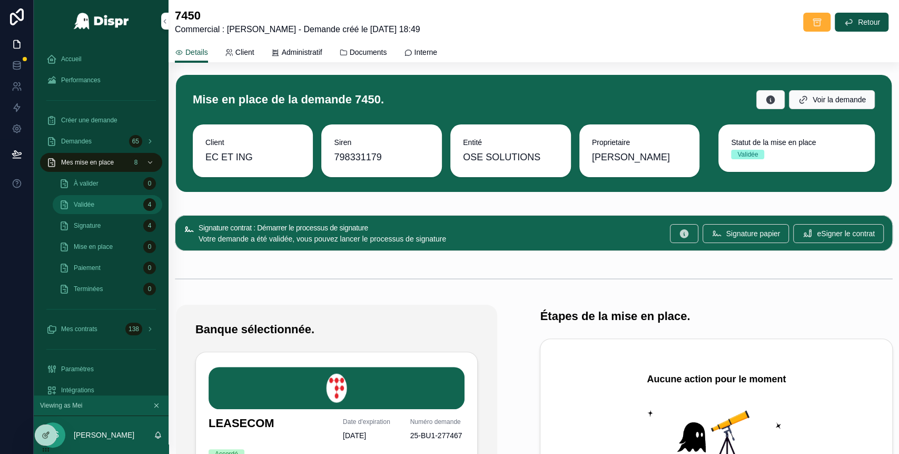
click at [110, 200] on div "Validée 4" at bounding box center [107, 204] width 97 height 17
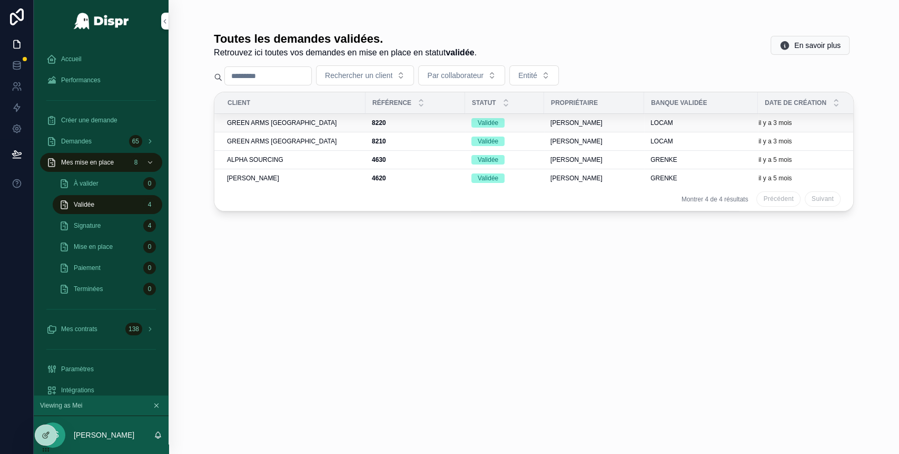
click at [302, 121] on div "GREEN ARMS FRANCE" at bounding box center [293, 123] width 132 height 8
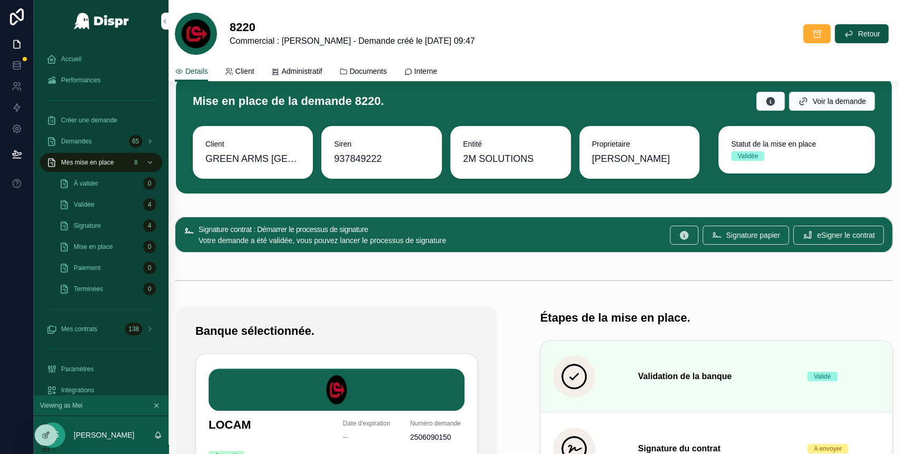
scroll to position [15, 0]
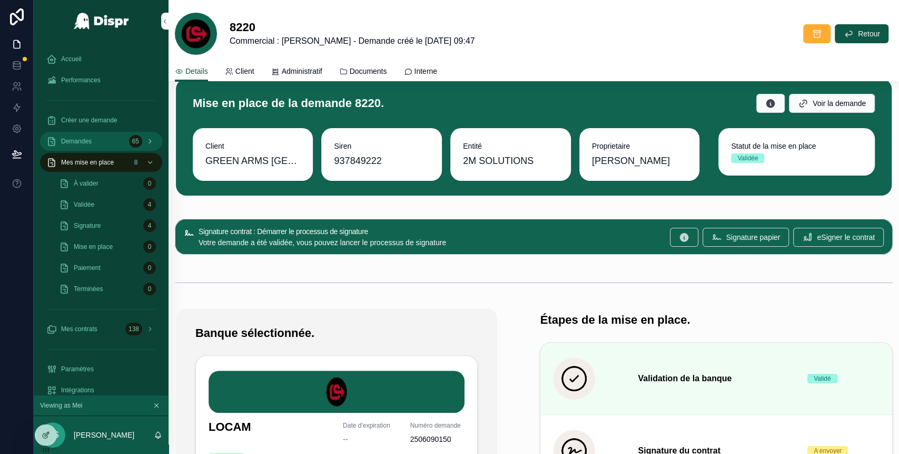
click at [105, 147] on div "Demandes 65" at bounding box center [101, 141] width 110 height 17
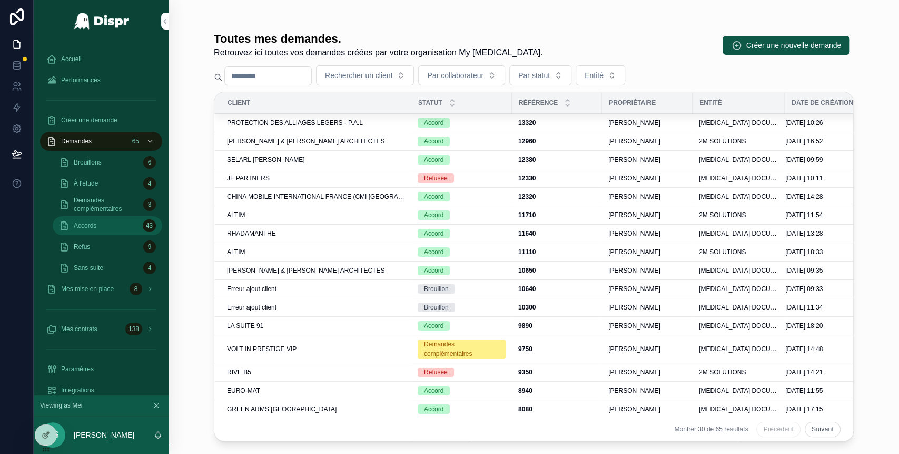
click at [107, 232] on div "Accords 43" at bounding box center [107, 225] width 97 height 17
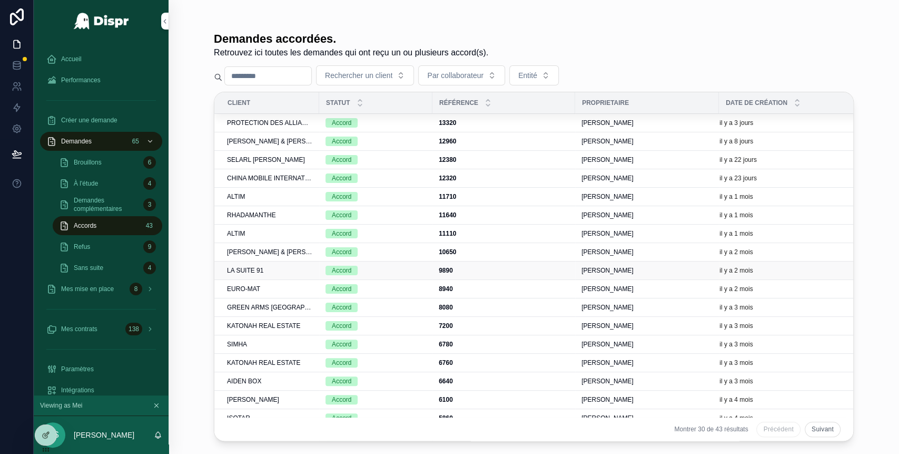
click at [284, 267] on div "LA SUITE 91" at bounding box center [270, 270] width 86 height 8
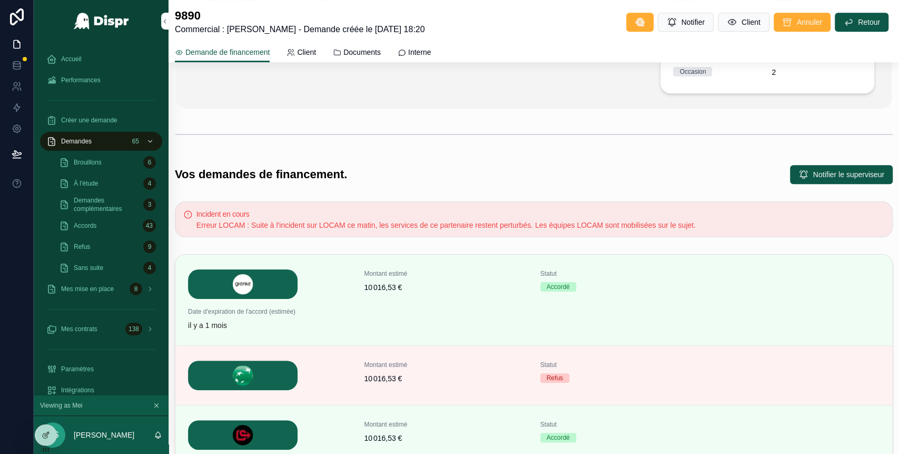
scroll to position [410, 0]
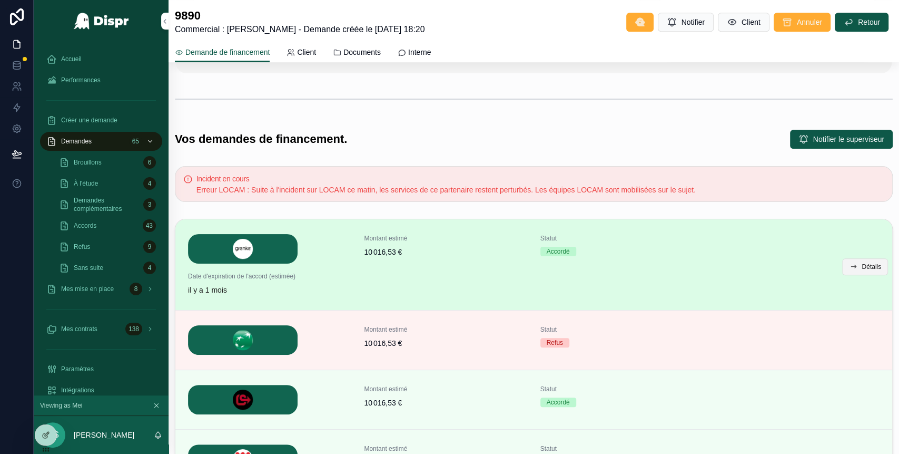
click at [862, 263] on span "Détails" at bounding box center [871, 266] width 19 height 8
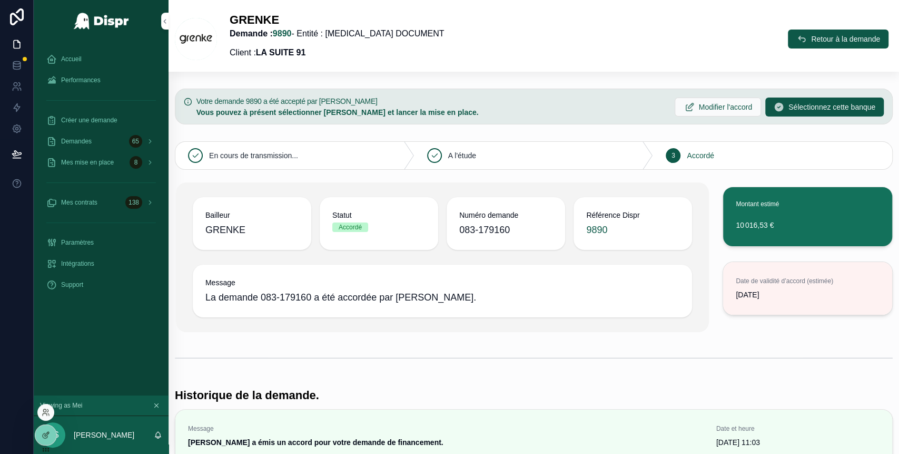
click at [50, 409] on div at bounding box center [45, 411] width 17 height 17
click at [46, 412] on icon at bounding box center [46, 412] width 8 height 8
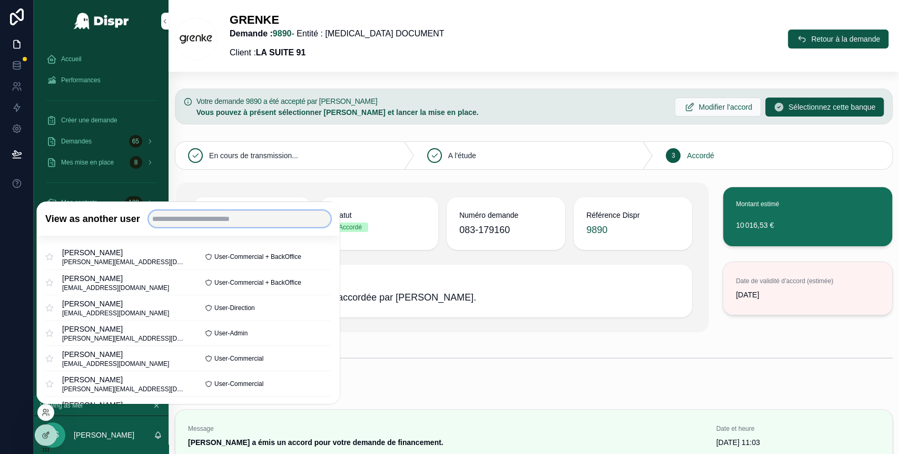
click at [200, 219] on input "text" at bounding box center [240, 218] width 182 height 17
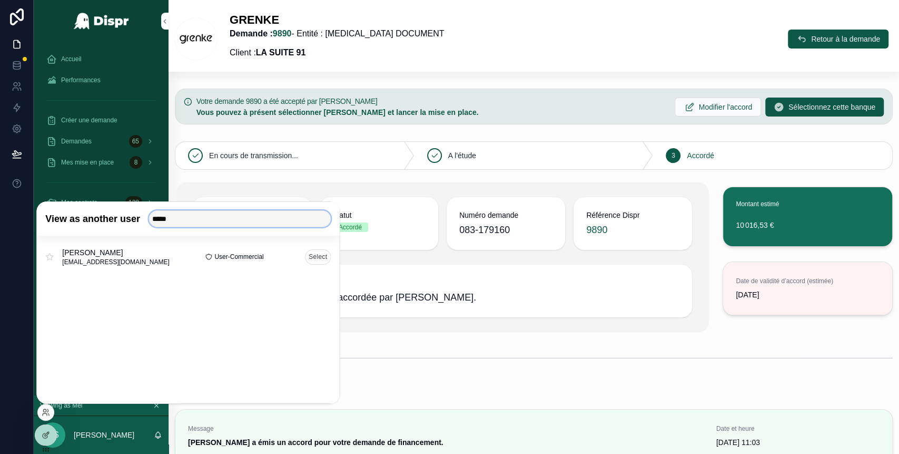
type input "*****"
click at [318, 256] on button "Select" at bounding box center [318, 256] width 26 height 15
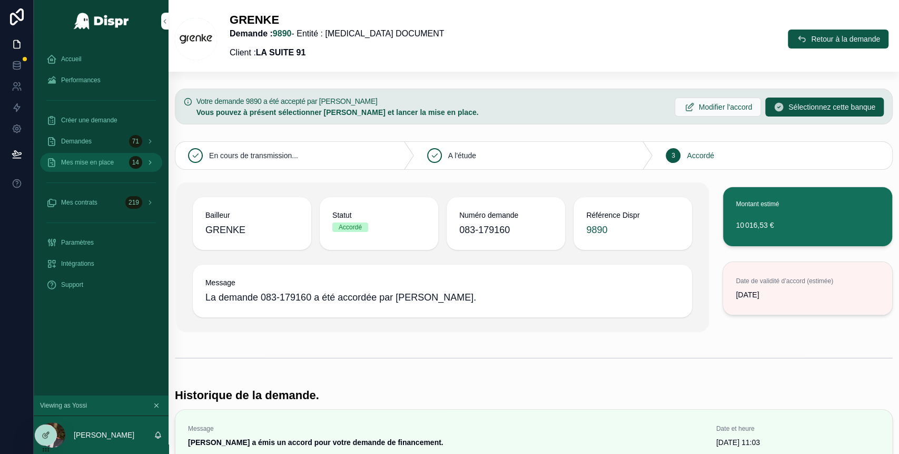
click at [102, 163] on span "Mes mise en place" at bounding box center [87, 162] width 53 height 8
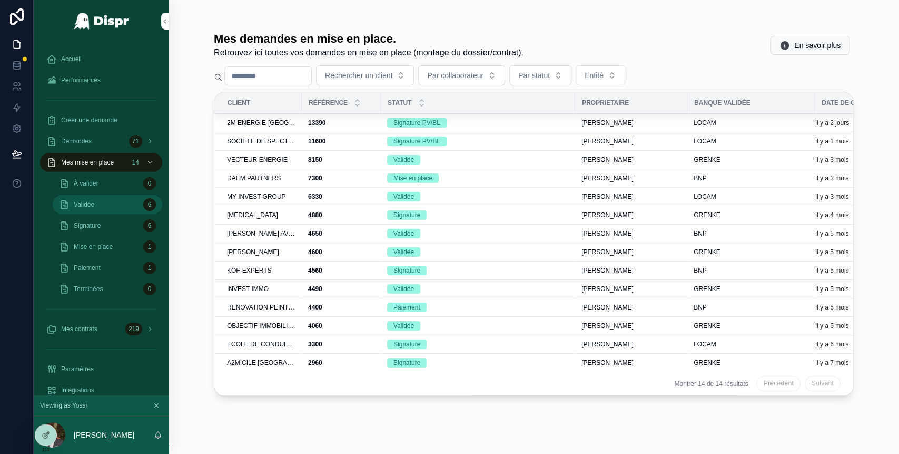
click at [115, 205] on div "Validée 6" at bounding box center [107, 204] width 97 height 17
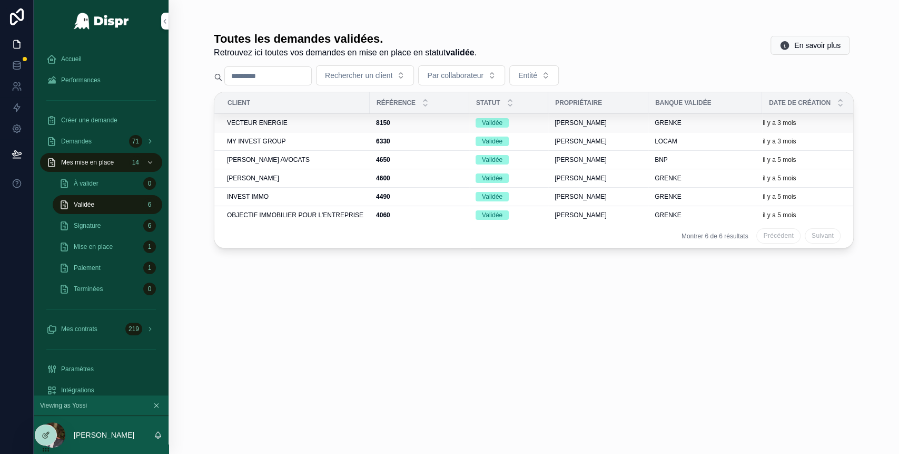
click at [287, 125] on span "VECTEUR ENERGIE" at bounding box center [257, 123] width 61 height 8
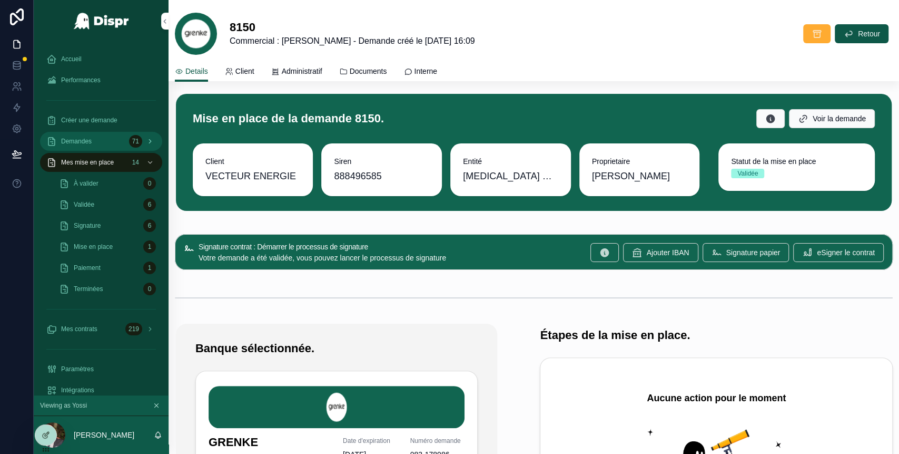
click at [104, 143] on div "Demandes 71" at bounding box center [101, 141] width 110 height 17
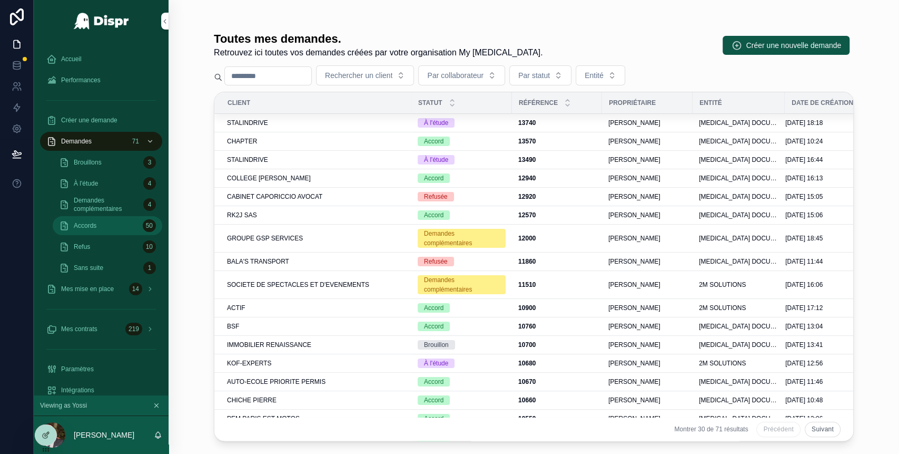
click at [98, 222] on div "Accords 50" at bounding box center [107, 225] width 97 height 17
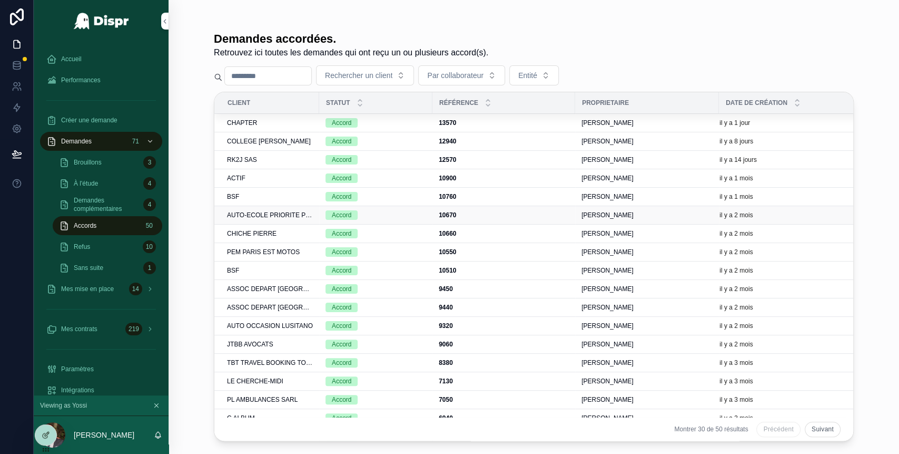
click at [279, 213] on span "AUTO-ECOLE PRIORITE PERMIS" at bounding box center [270, 215] width 86 height 8
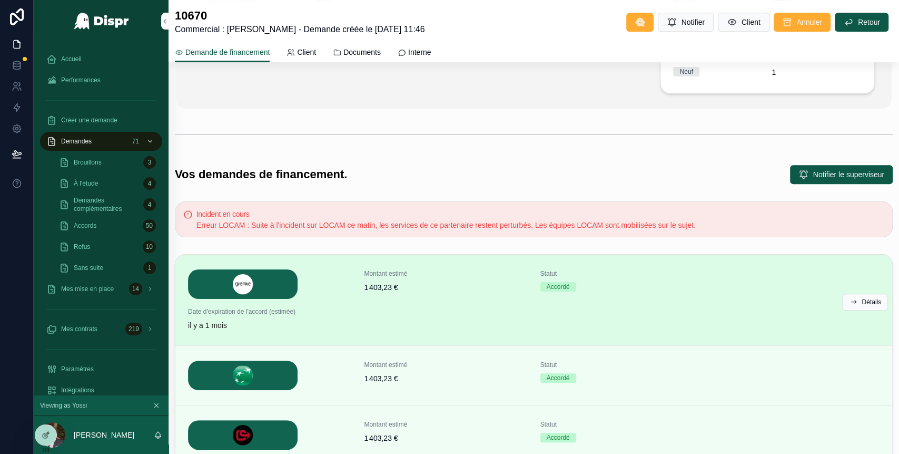
scroll to position [375, 0]
click at [862, 303] on span "Détails" at bounding box center [871, 301] width 19 height 8
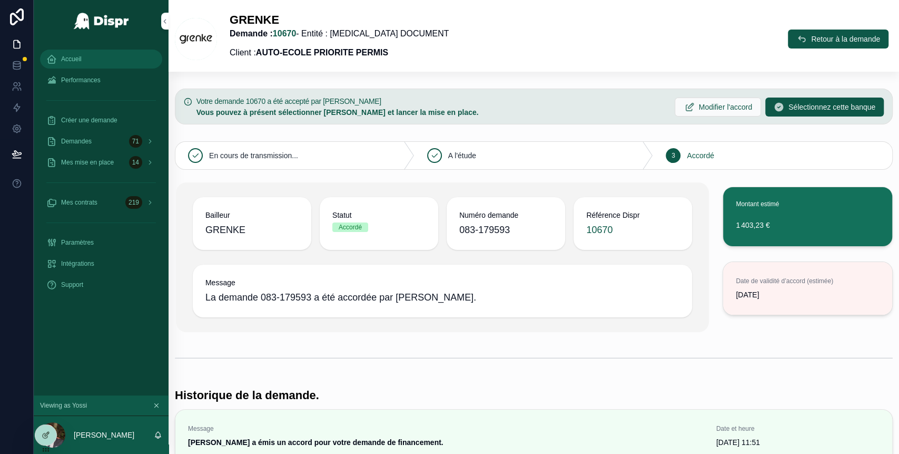
click at [85, 58] on div "Accueil" at bounding box center [101, 59] width 110 height 17
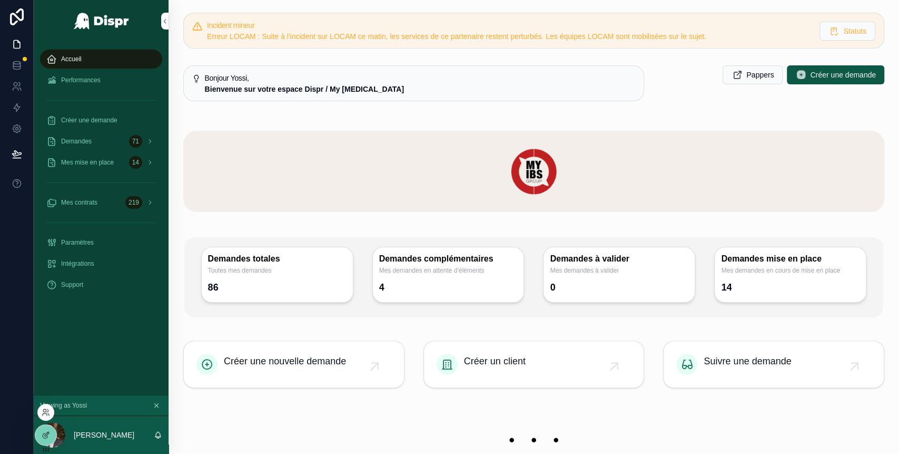
click at [51, 417] on div at bounding box center [45, 411] width 17 height 17
click at [45, 409] on icon at bounding box center [46, 412] width 8 height 8
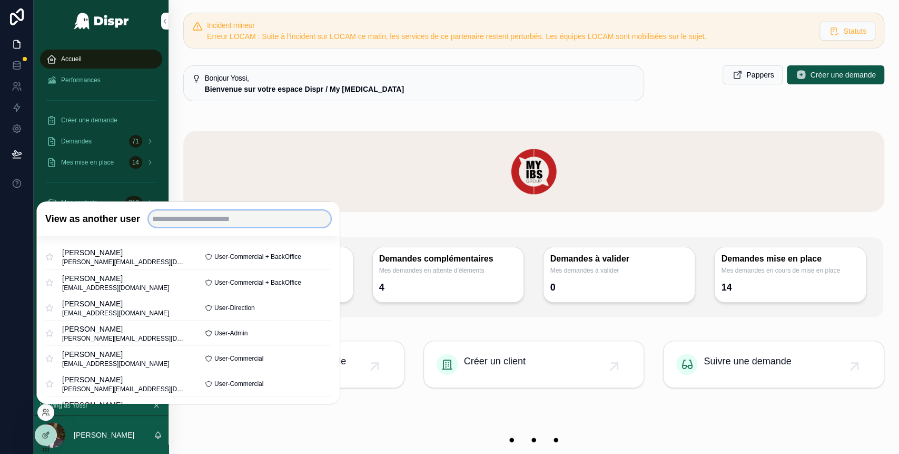
click at [207, 221] on input "text" at bounding box center [240, 218] width 182 height 17
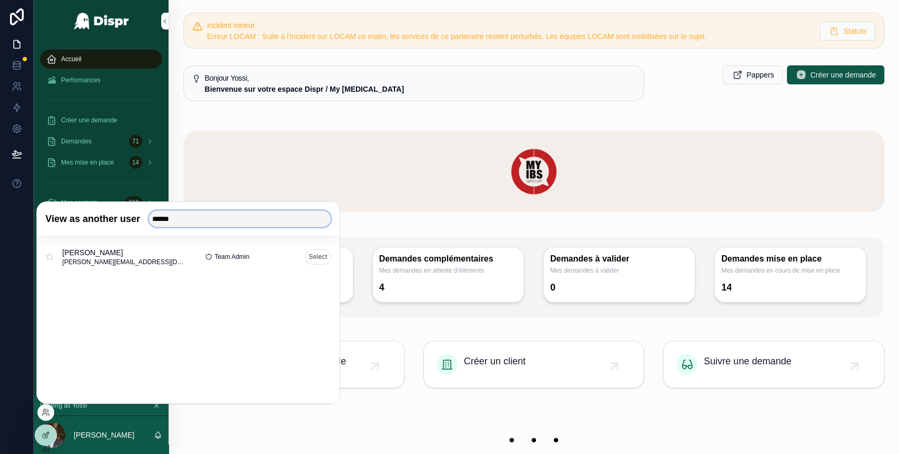
type input "******"
click at [316, 253] on button "Select" at bounding box center [318, 256] width 26 height 15
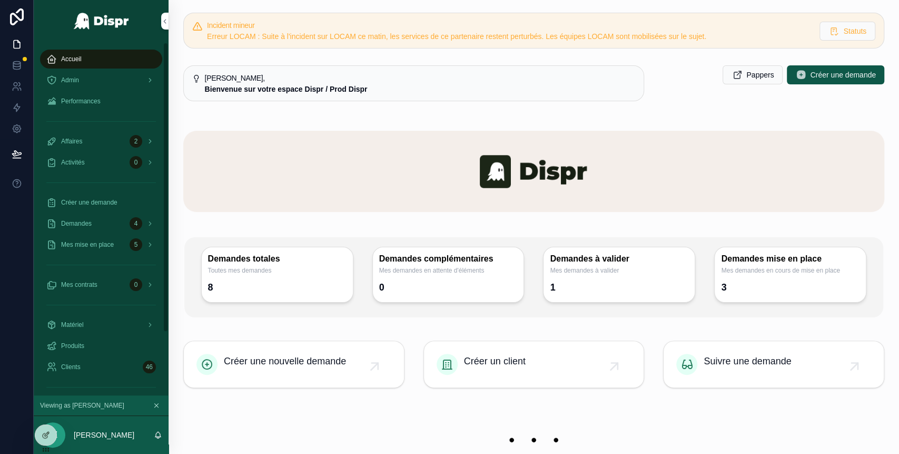
click at [87, 59] on div "Accueil" at bounding box center [101, 59] width 110 height 17
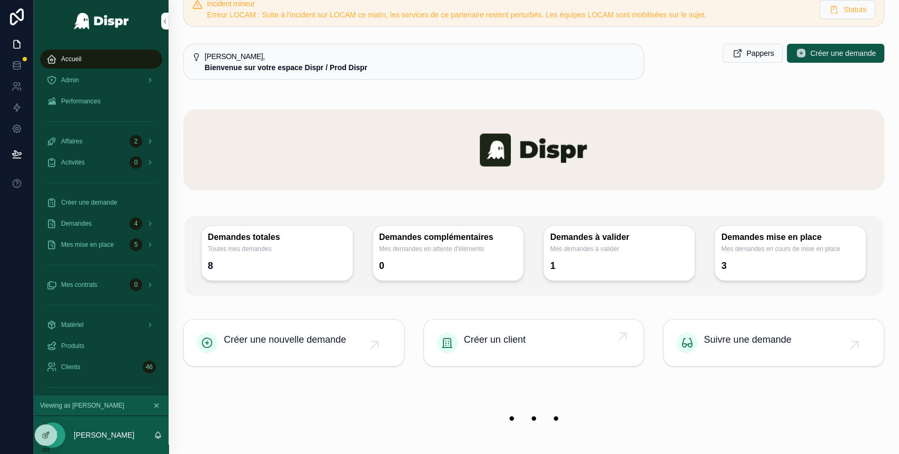
scroll to position [21, 0]
click at [116, 59] on div "Accueil" at bounding box center [101, 59] width 110 height 17
click at [104, 77] on div "Admin" at bounding box center [101, 80] width 110 height 17
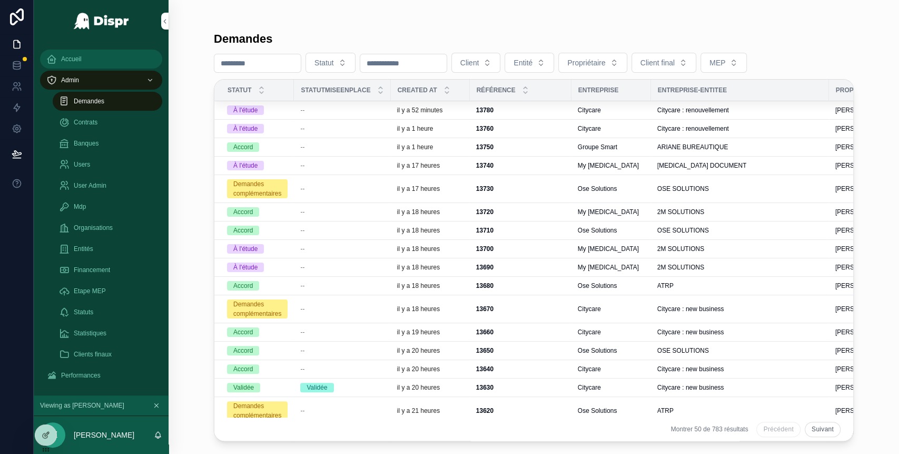
click at [118, 62] on div "Accueil" at bounding box center [101, 59] width 110 height 17
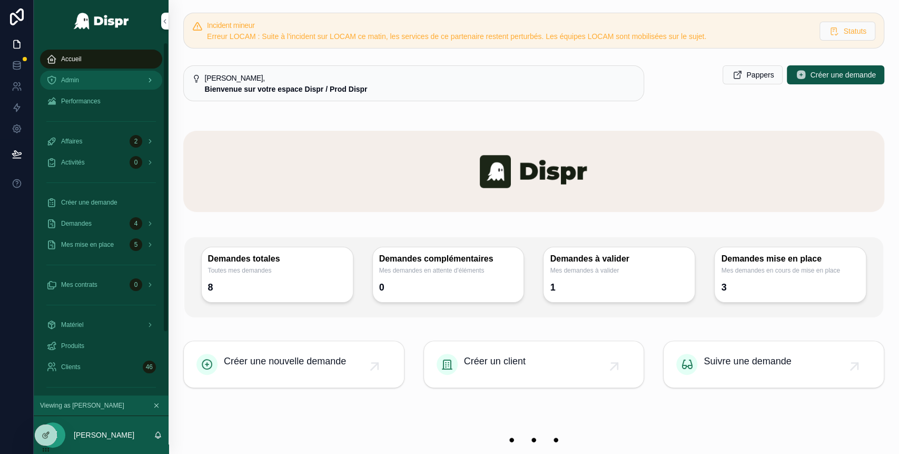
click at [88, 86] on div "Admin" at bounding box center [101, 80] width 110 height 17
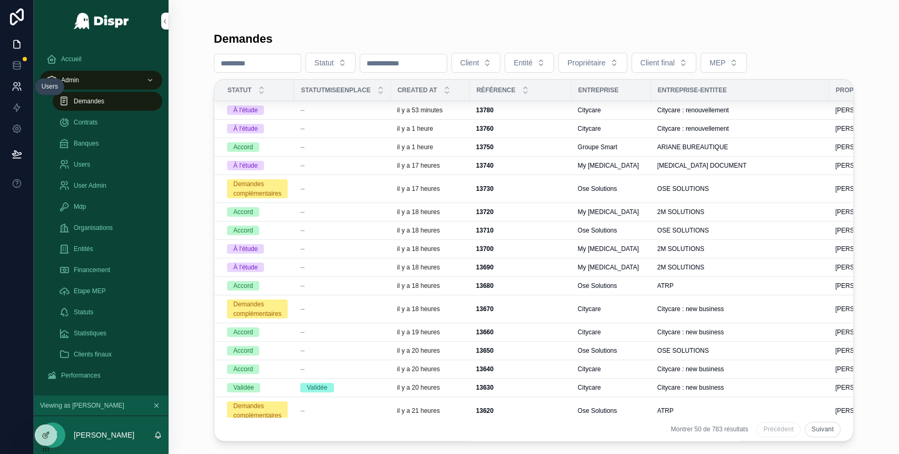
click at [16, 92] on link at bounding box center [16, 86] width 33 height 21
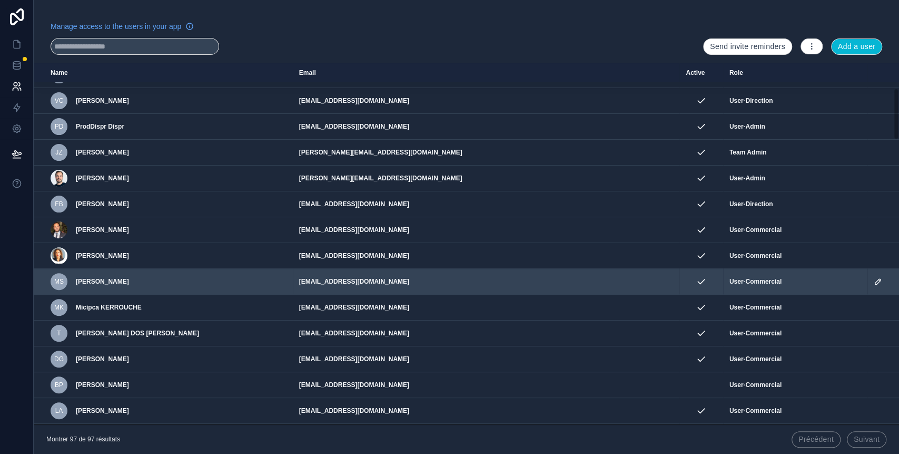
scroll to position [186, 0]
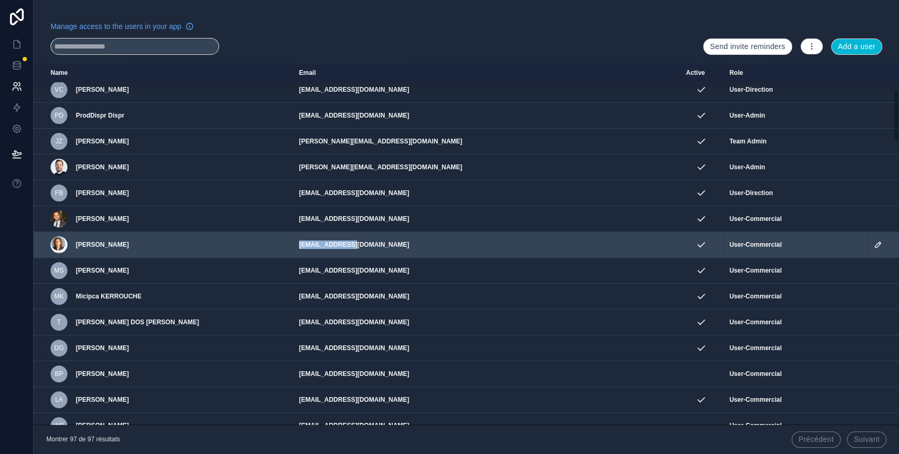
drag, startPoint x: 370, startPoint y: 243, endPoint x: 302, endPoint y: 246, distance: 68.0
click at [302, 246] on td "[EMAIL_ADDRESS][DOMAIN_NAME]" at bounding box center [486, 245] width 387 height 26
copy td "[EMAIL_ADDRESS][DOMAIN_NAME]"
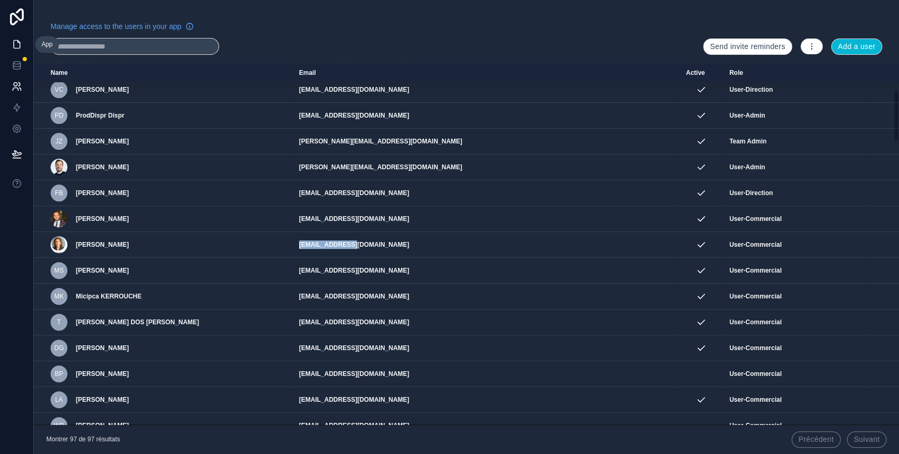
click at [15, 41] on icon at bounding box center [17, 45] width 6 height 8
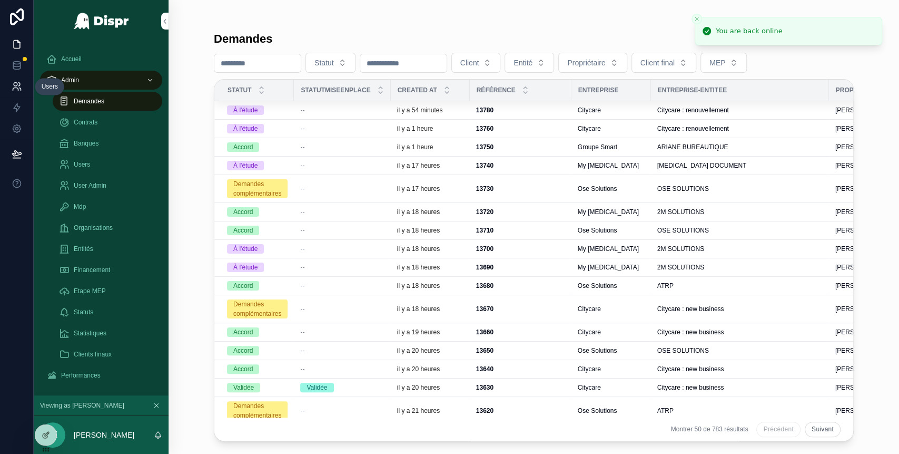
click at [20, 88] on icon at bounding box center [20, 89] width 2 height 3
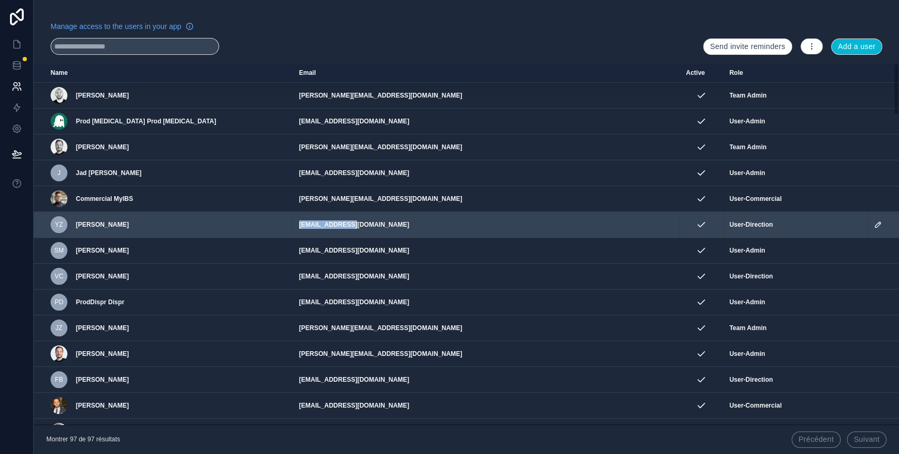
drag, startPoint x: 361, startPoint y: 224, endPoint x: 302, endPoint y: 226, distance: 58.5
click at [302, 226] on td "[EMAIL_ADDRESS][DOMAIN_NAME]" at bounding box center [486, 225] width 387 height 26
copy td "[EMAIL_ADDRESS][DOMAIN_NAME]"
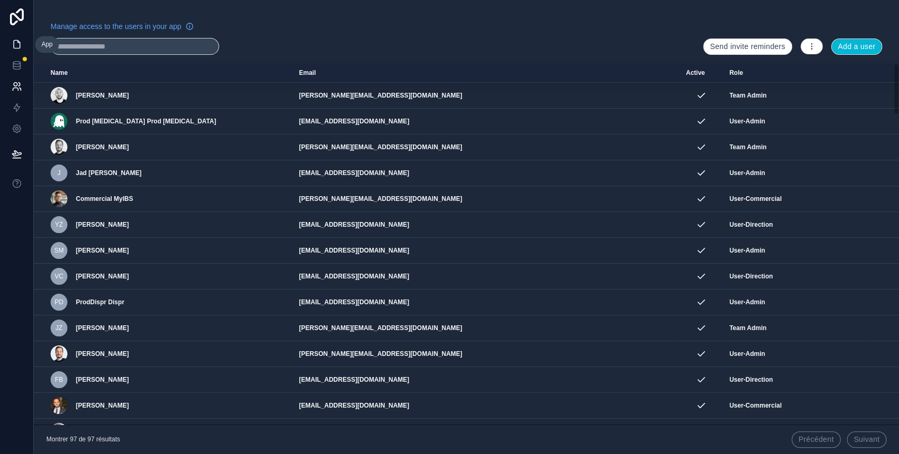
click at [12, 45] on icon at bounding box center [17, 44] width 11 height 11
